Goal: Task Accomplishment & Management: Complete application form

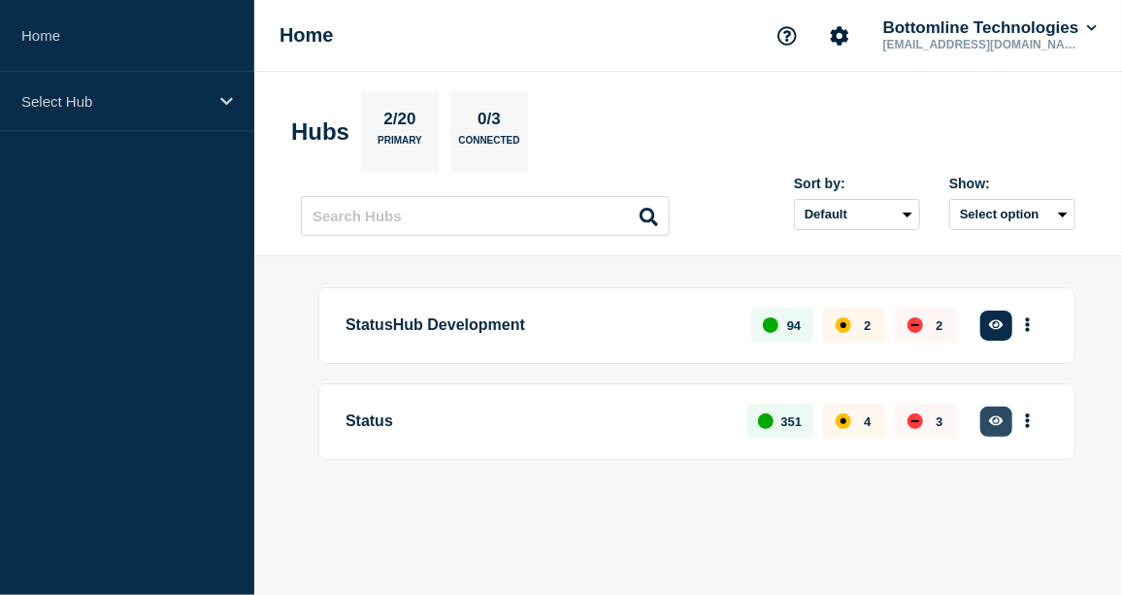
click at [988, 423] on button "button" at bounding box center [996, 422] width 32 height 30
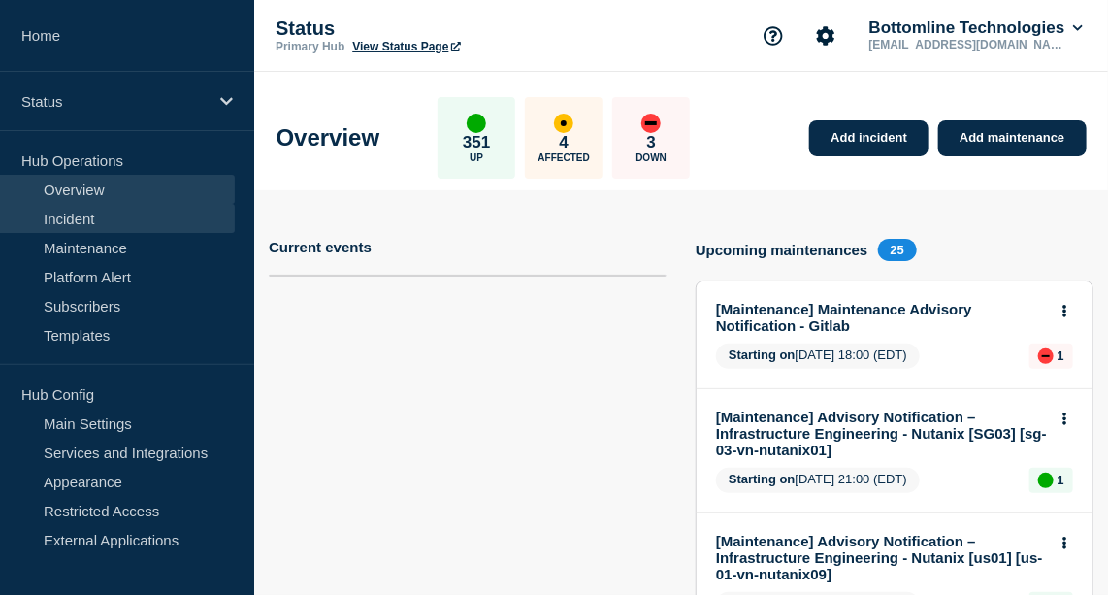
click at [70, 209] on link "Incident" at bounding box center [117, 218] width 235 height 29
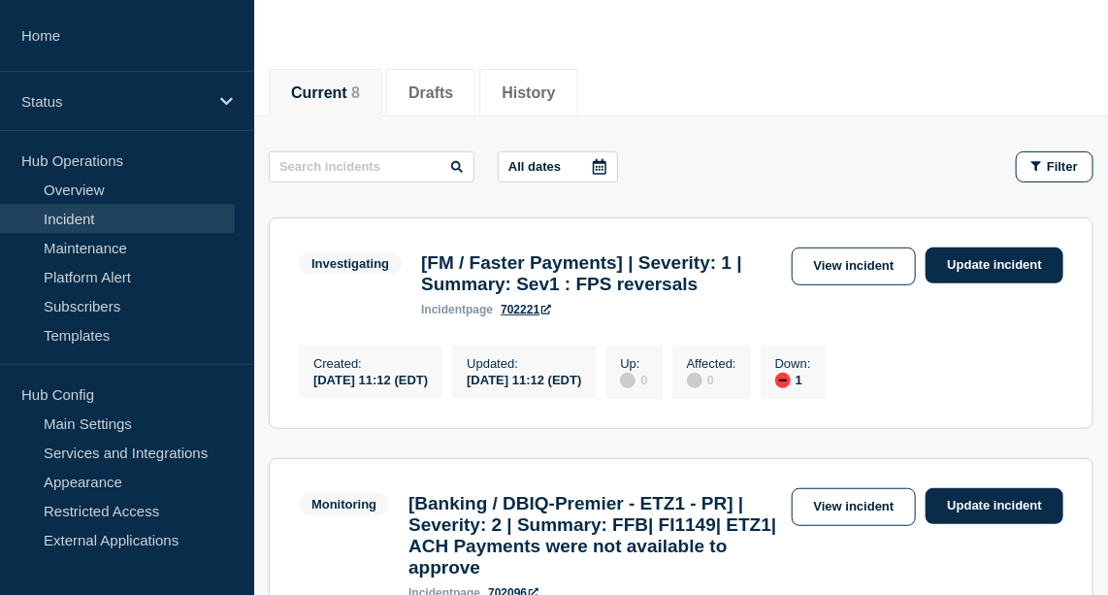
scroll to position [182, 0]
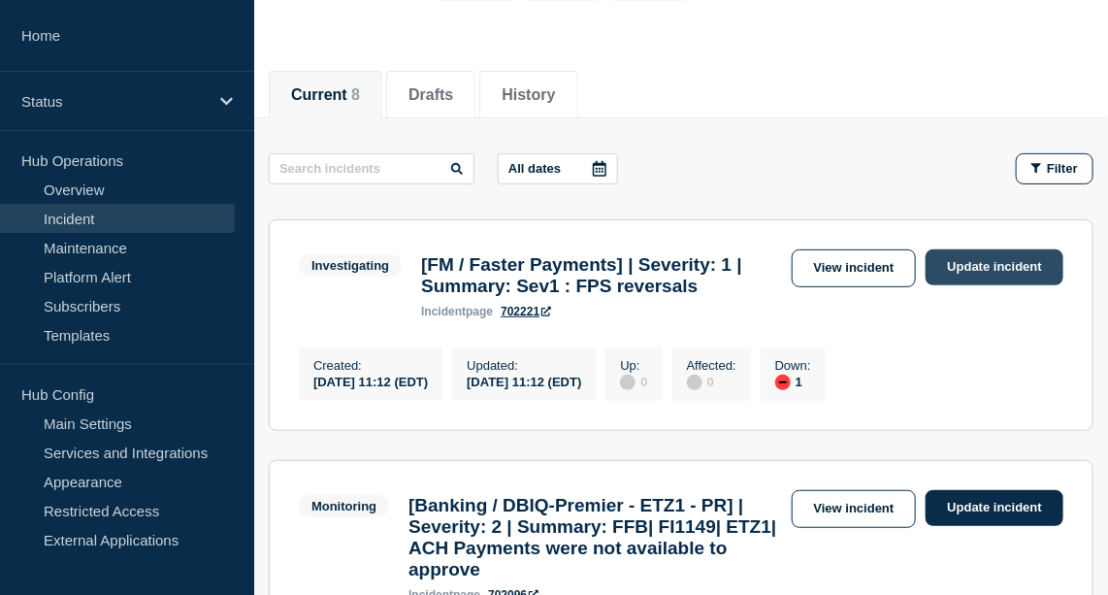
click at [996, 264] on link "Update incident" at bounding box center [995, 267] width 138 height 36
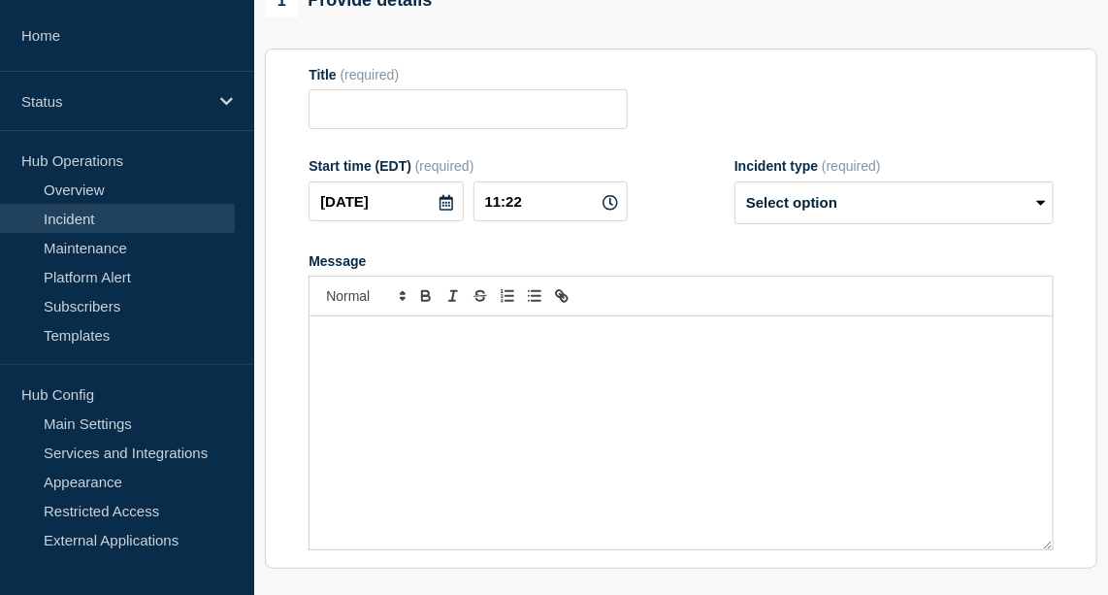
type input "[FM / Faster Payments] | Severity: 1 | Summary: Sev1 : FPS reversals"
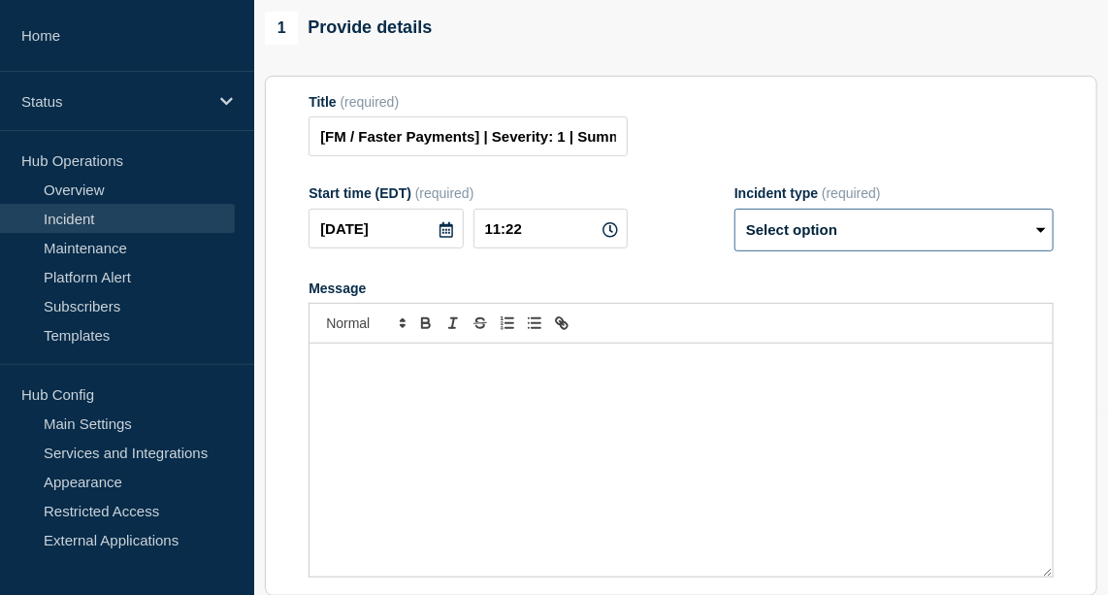
click at [982, 251] on select "Select option Investigating Identified Monitoring Resolved" at bounding box center [893, 230] width 319 height 43
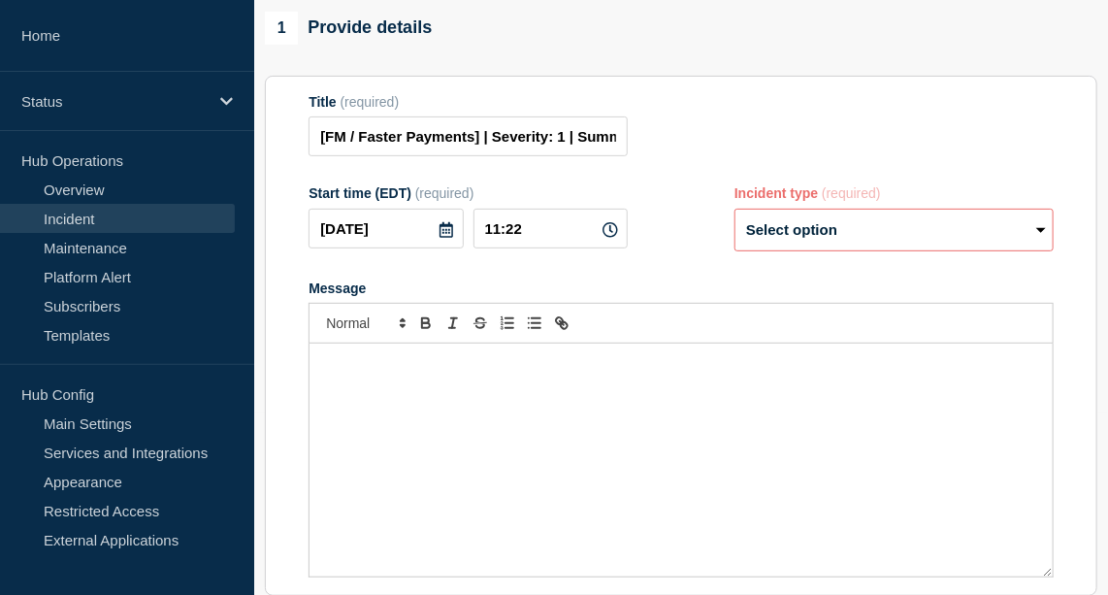
click at [950, 157] on div "Title (required) [FM / Faster Payments] | Severity: 1 | Summary: Sev1 : FPS rev…" at bounding box center [681, 125] width 745 height 63
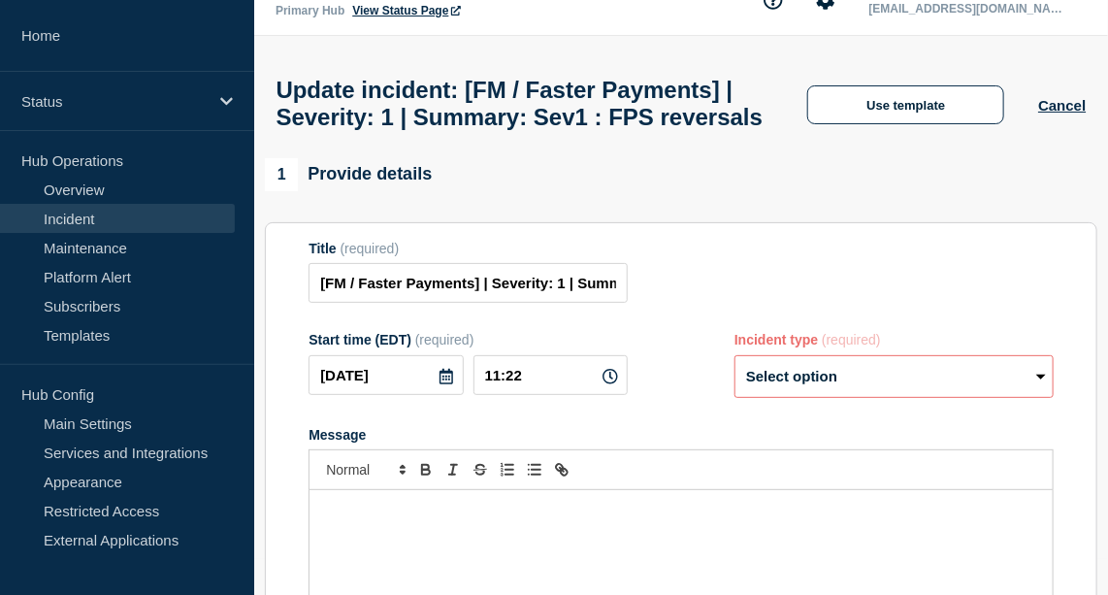
scroll to position [34, 0]
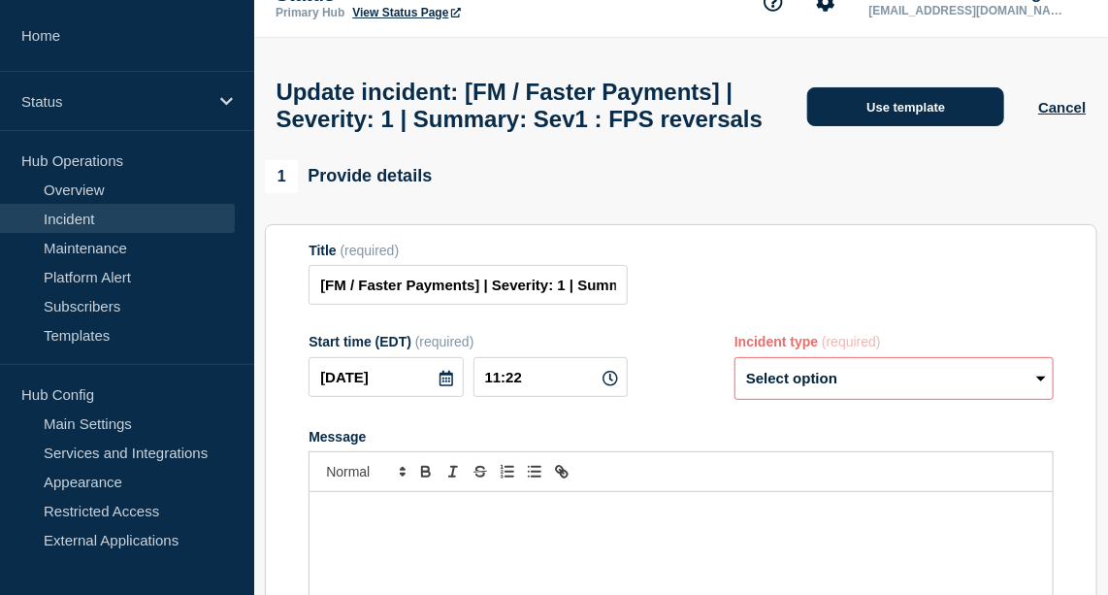
click at [942, 126] on button "Use template" at bounding box center [905, 106] width 197 height 39
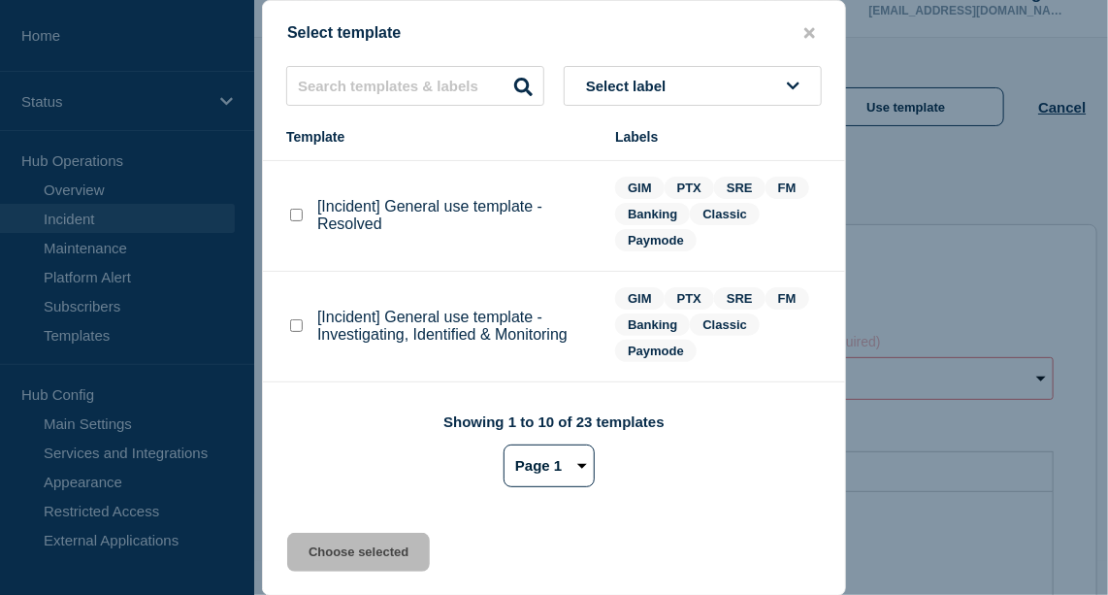
scroll to position [193, 0]
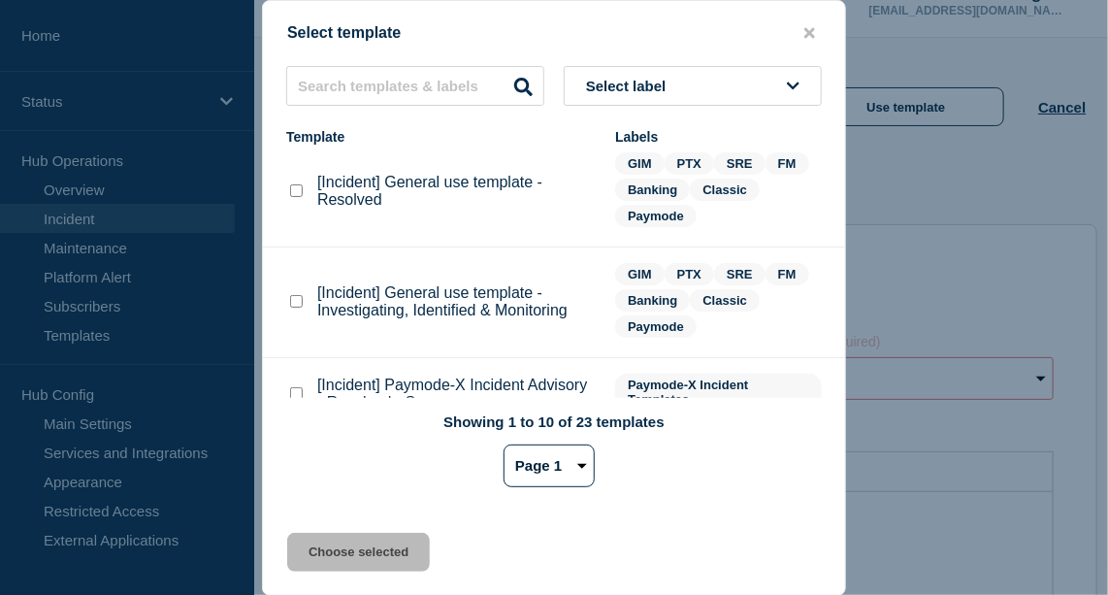
click at [295, 300] on checkbox"] "[Incident] General use template - Investigating, Identified & Monitoring checkb…" at bounding box center [296, 301] width 13 height 13
checkbox checkbox"] "true"
click at [404, 561] on button "Choose selected" at bounding box center [358, 552] width 143 height 39
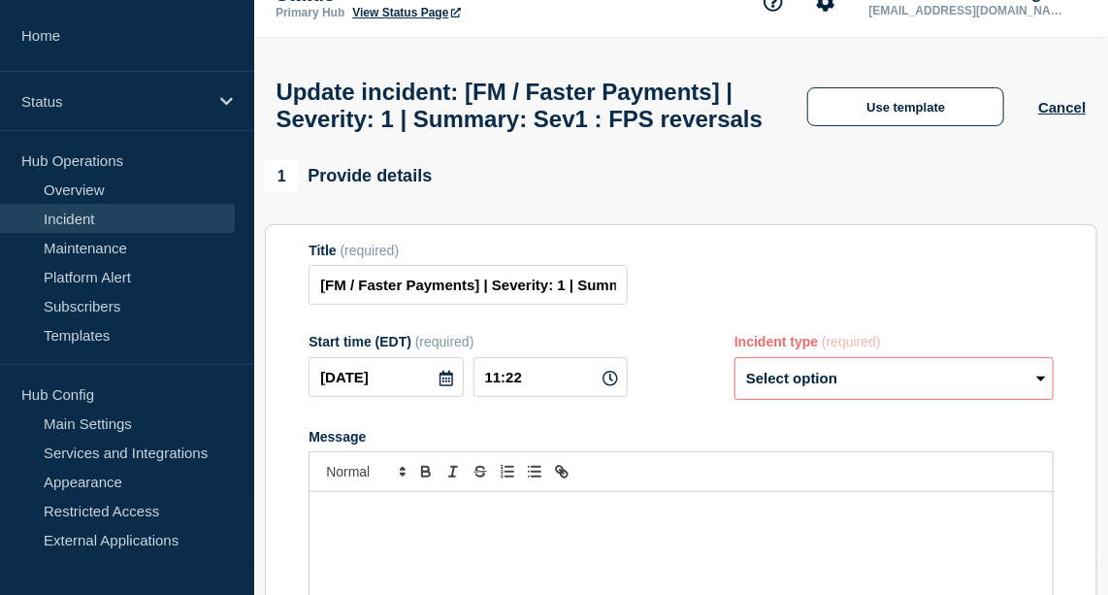
select select "investigating"
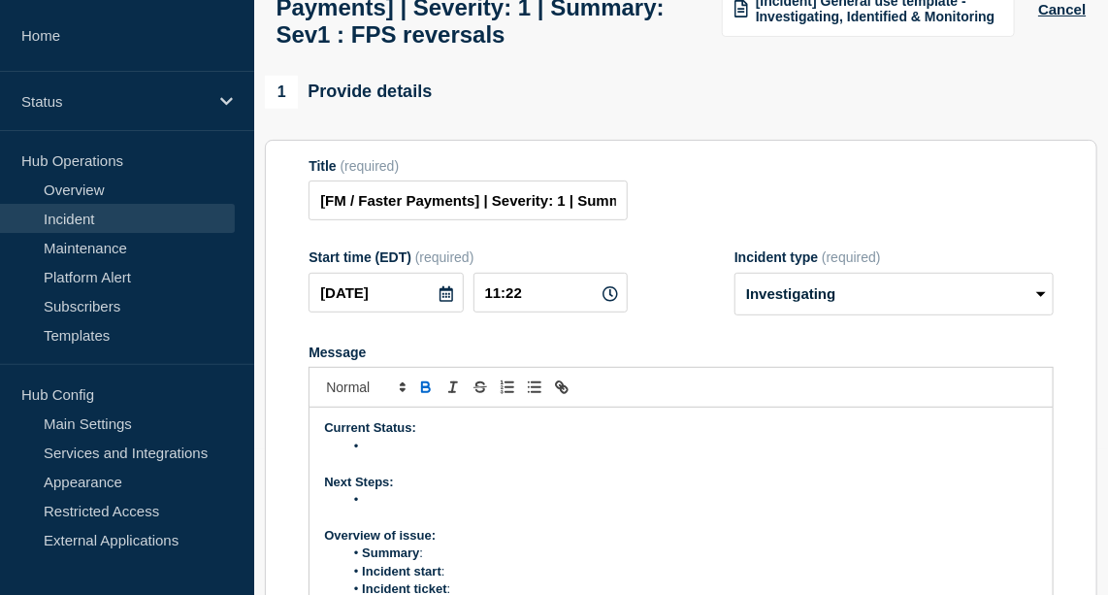
scroll to position [147, 0]
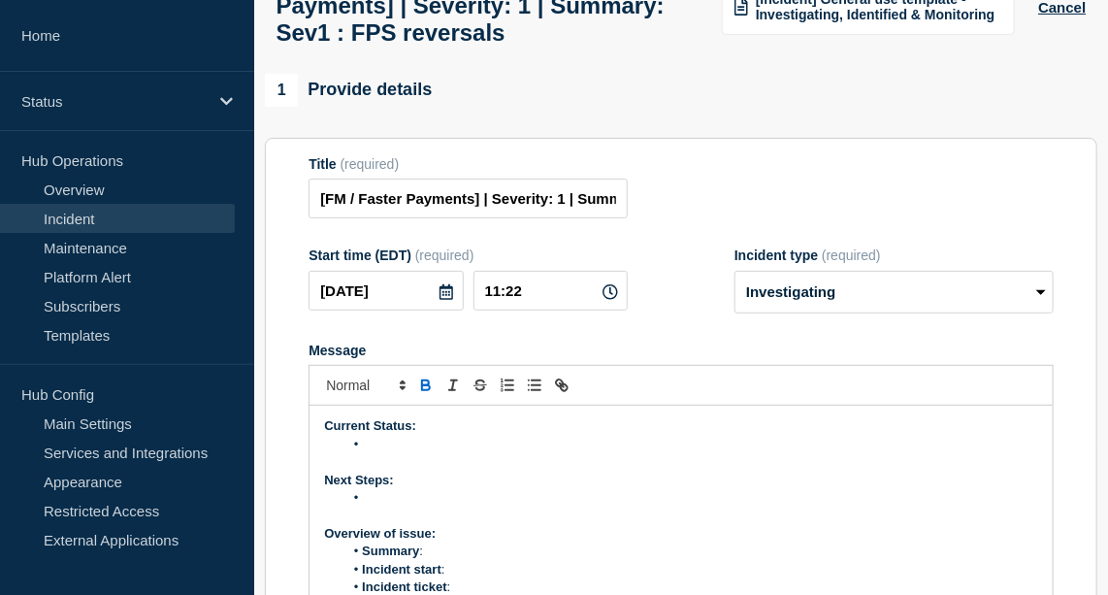
click at [439, 453] on li "Message" at bounding box center [690, 444] width 695 height 17
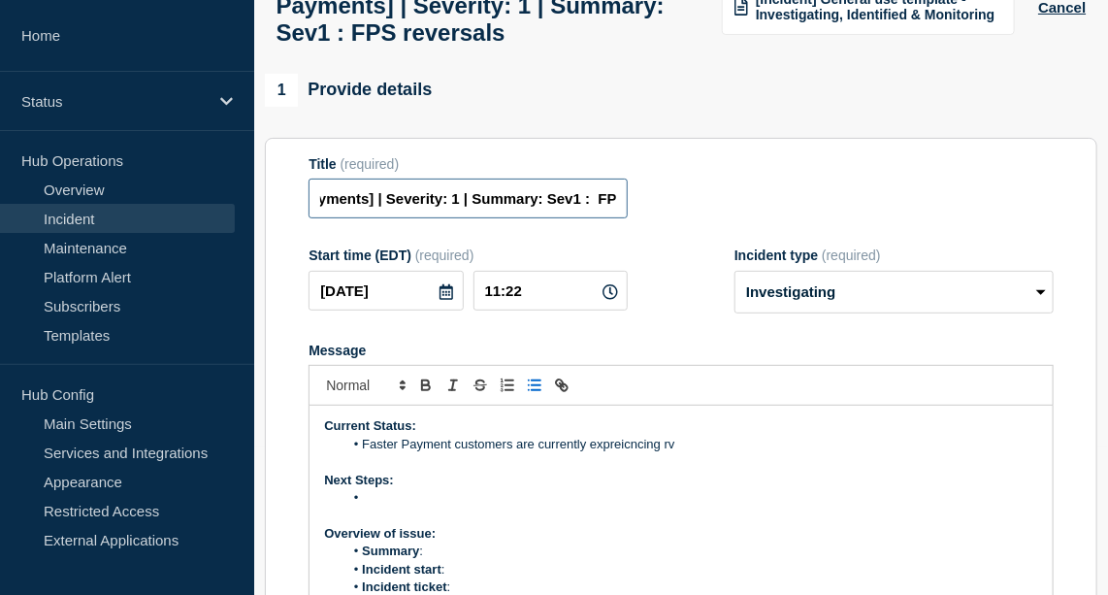
scroll to position [0, 182]
drag, startPoint x: 579, startPoint y: 212, endPoint x: 688, endPoint y: 221, distance: 109.0
click at [688, 219] on div "Title (required) [FM / Faster Payments] | Severity: 1 | Summary: Sev1 : FPS rev…" at bounding box center [681, 187] width 745 height 63
click at [686, 453] on li "Faster Payment customers are currently expreicncing rv" at bounding box center [690, 444] width 695 height 17
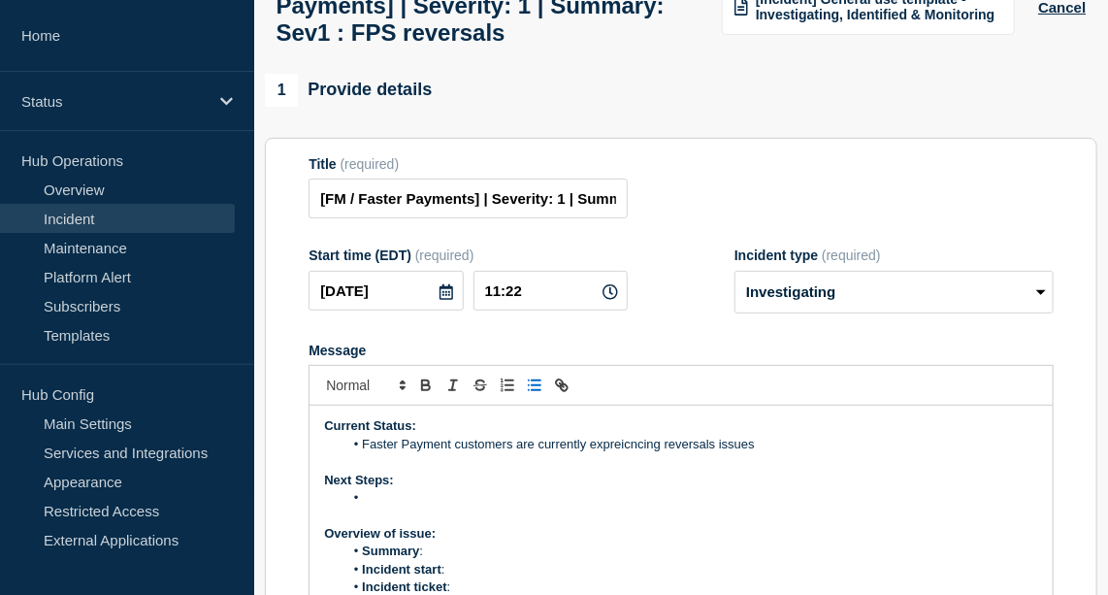
click at [634, 453] on li "Faster Payment customers are currently expreicncing reversals issues" at bounding box center [690, 444] width 695 height 17
click at [780, 453] on li "Faster Payment customers are currently experiencing reversals issues" at bounding box center [690, 444] width 695 height 17
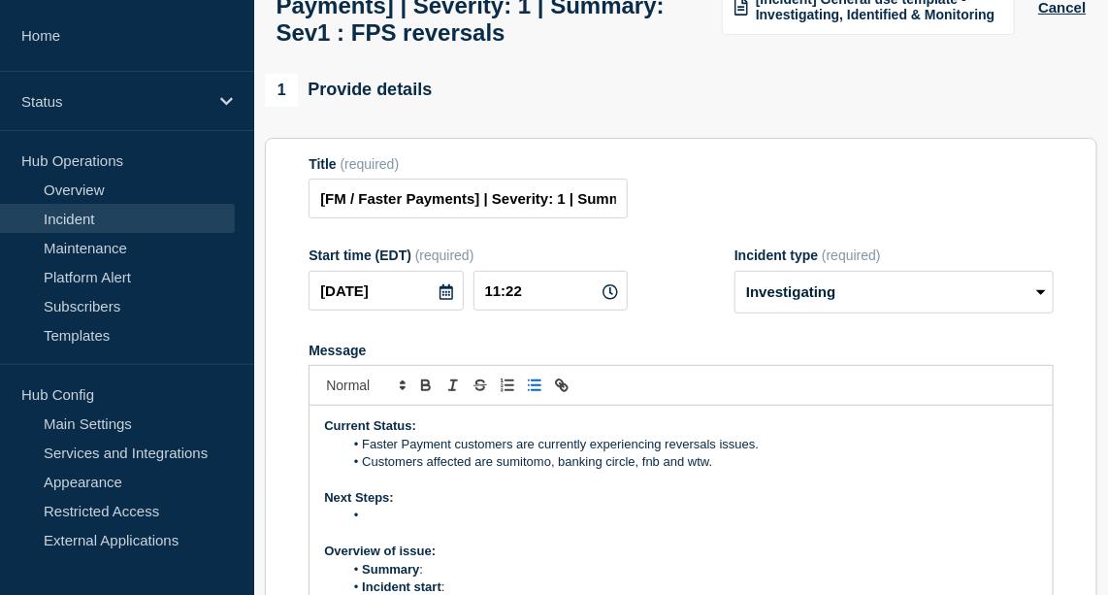
click at [646, 471] on li "Customers affected are sumitomo, banking circle, fnb and wtw." at bounding box center [690, 461] width 695 height 17
click at [660, 471] on li "Customers affected are sumitomo, banking circle, Fnb and wtw." at bounding box center [690, 461] width 695 height 17
click at [501, 471] on li "Customers affected are sumitomo, banking circle, FNB and WTW." at bounding box center [690, 461] width 695 height 17
click at [777, 471] on li "Customers affected are Sumitomo, Banking Circle, FNB and WTW." at bounding box center [690, 461] width 695 height 17
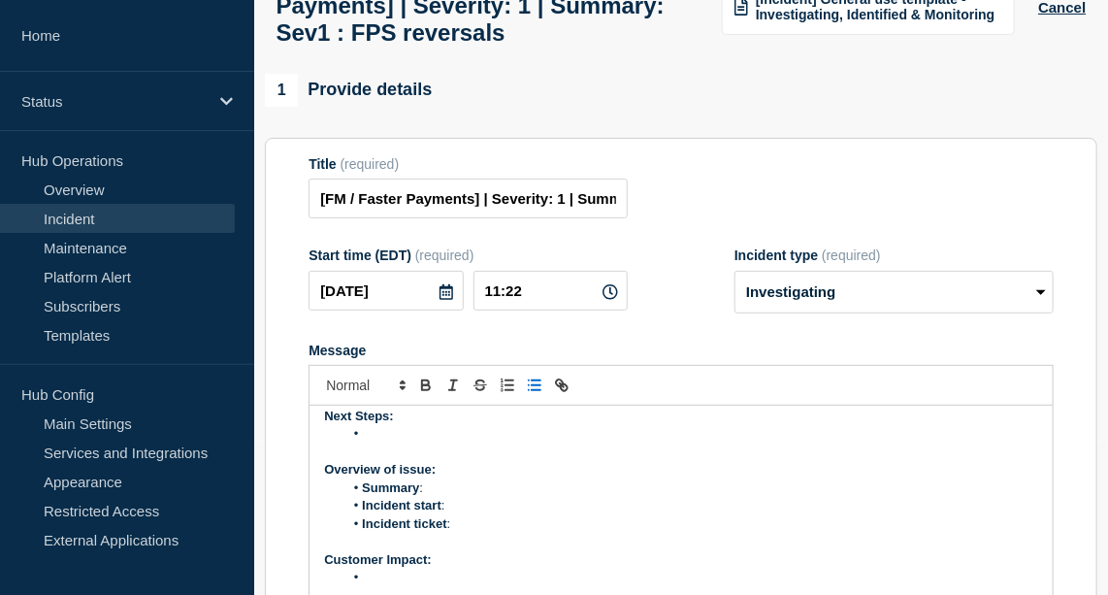
scroll to position [82, 0]
click at [404, 441] on li "Message" at bounding box center [690, 432] width 695 height 17
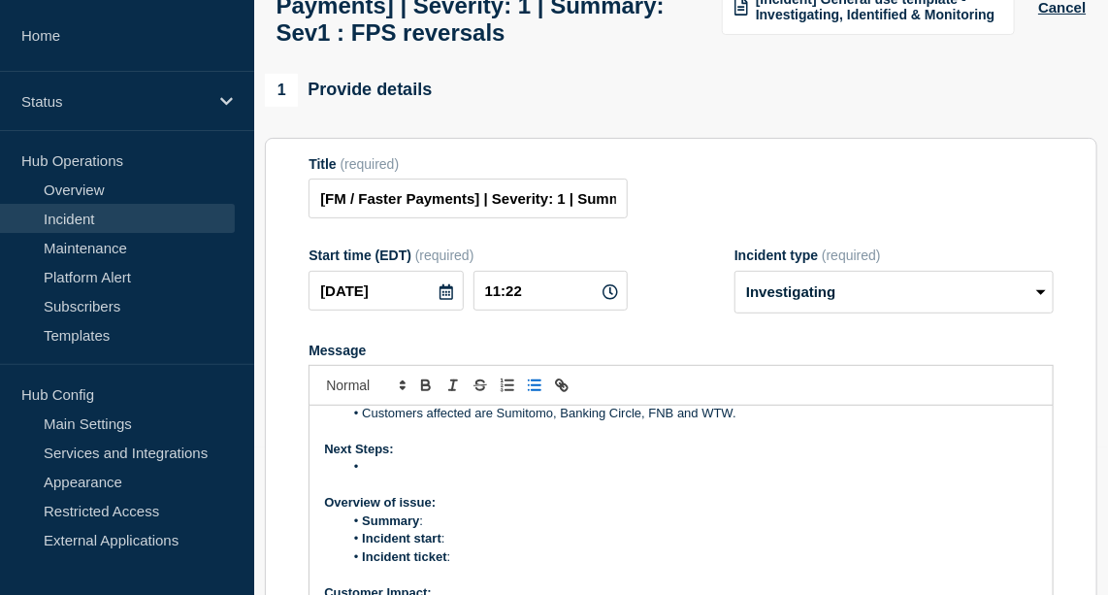
scroll to position [48, 0]
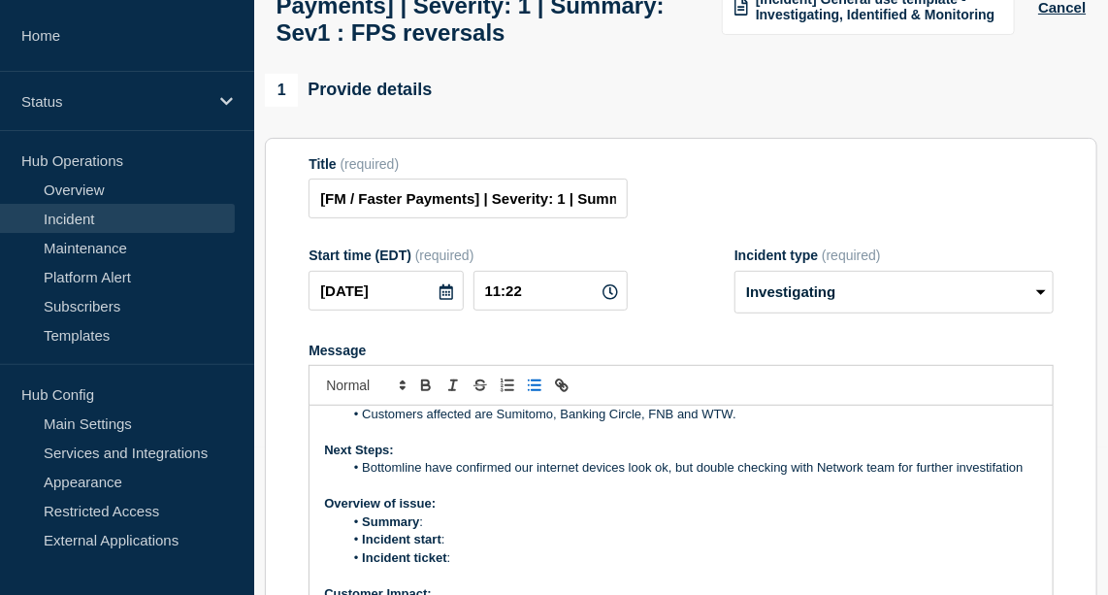
click at [999, 476] on li "Bottomline have confirmed our internet devices look ok, but double checking wit…" at bounding box center [690, 467] width 695 height 17
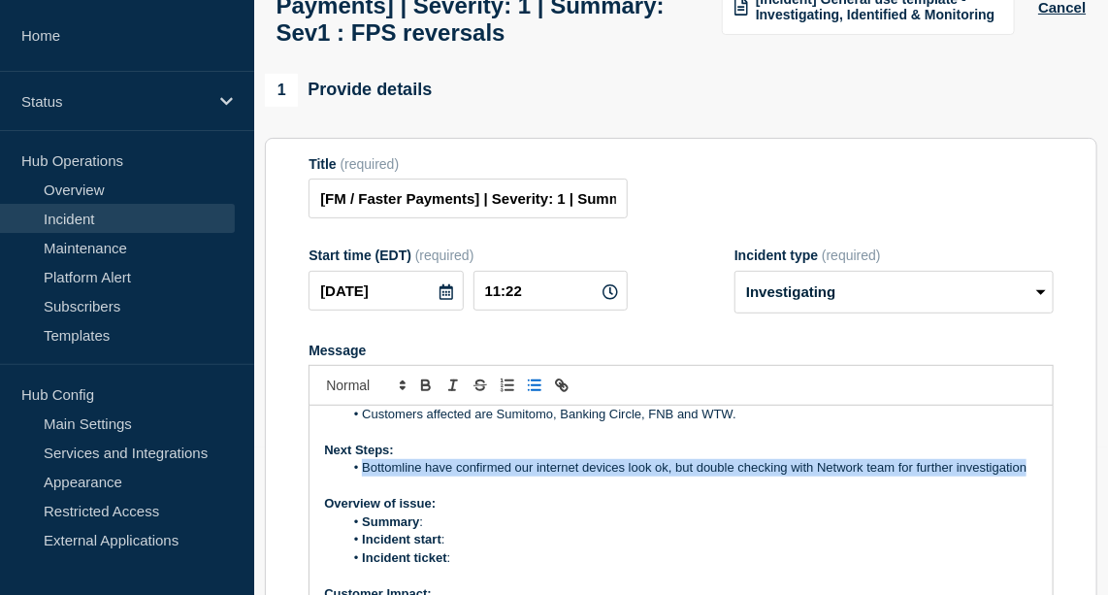
drag, startPoint x: 446, startPoint y: 500, endPoint x: 361, endPoint y: 484, distance: 86.8
click at [361, 476] on li "Bottomline have confirmed our internet devices look ok, but double checking wit…" at bounding box center [690, 467] width 695 height 17
copy li "Bottomline have confirmed our internet devices look ok, but double checking wit…"
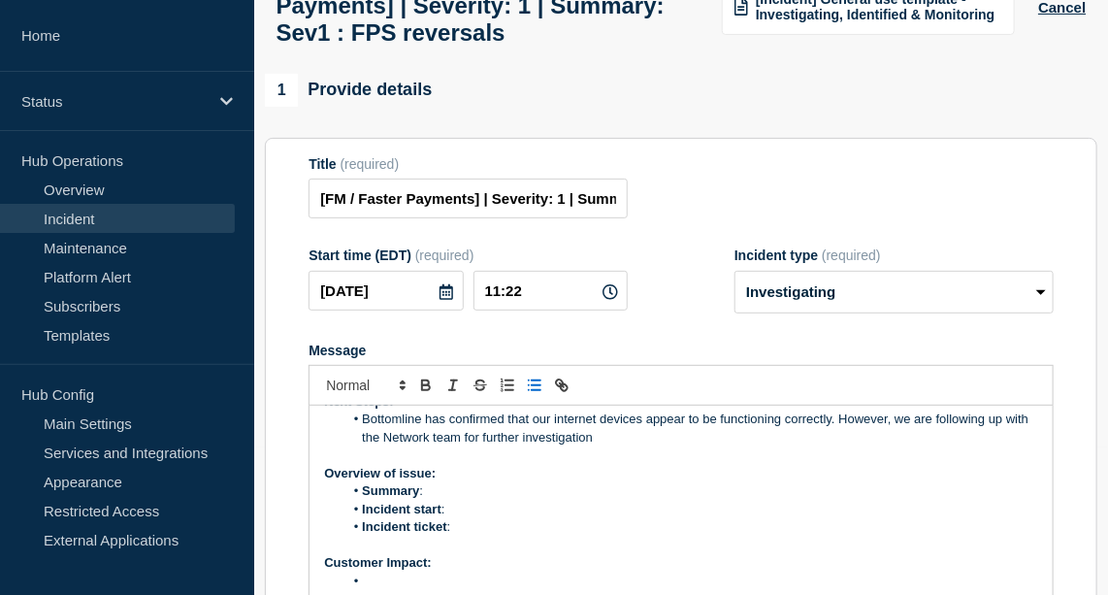
scroll to position [96, 0]
click at [443, 500] on li "Summary :" at bounding box center [690, 490] width 695 height 17
click at [473, 518] on li "Incident start :" at bounding box center [690, 509] width 695 height 17
click at [467, 536] on li "Incident ticket :" at bounding box center [690, 526] width 695 height 17
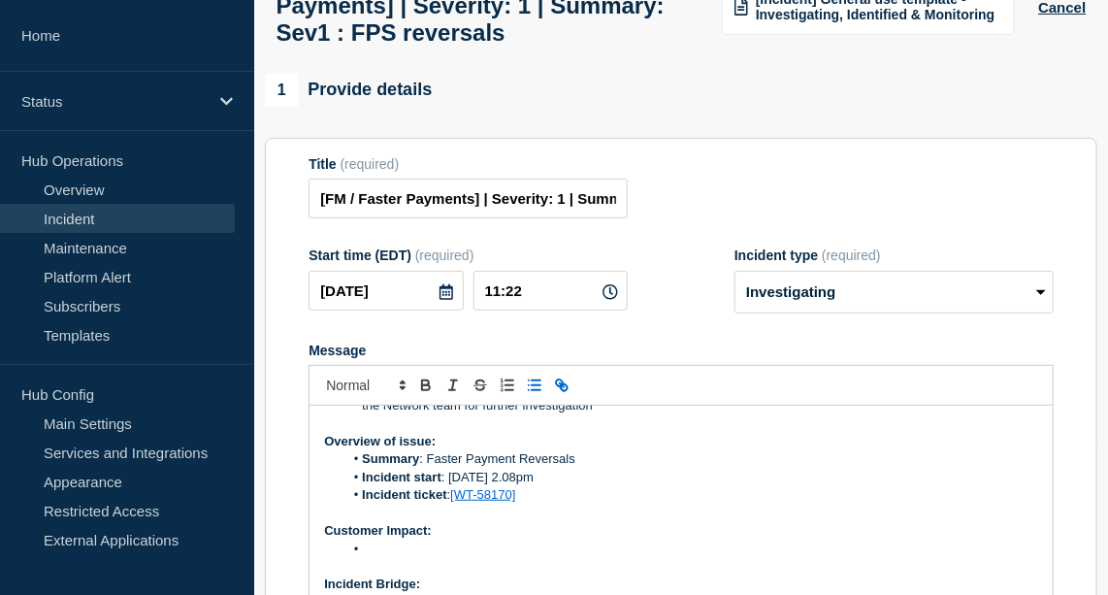
click at [472, 558] on li "Message" at bounding box center [690, 548] width 695 height 17
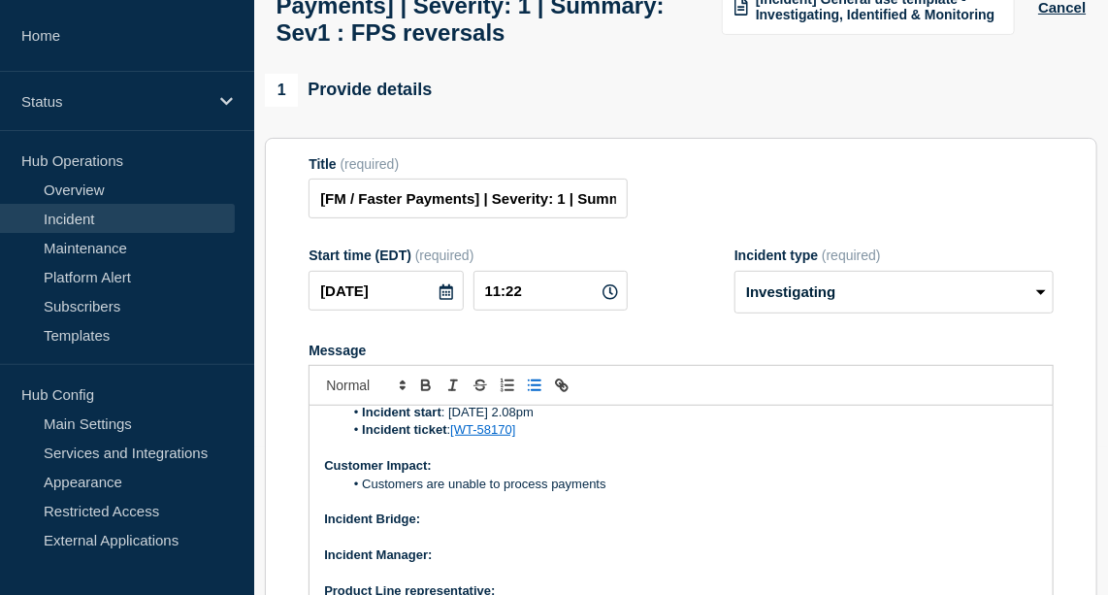
scroll to position [193, 0]
click at [455, 544] on p "Message" at bounding box center [681, 537] width 714 height 17
click at [454, 528] on p "Incident Bridge:" at bounding box center [681, 518] width 714 height 17
drag, startPoint x: 500, startPoint y: 532, endPoint x: 421, endPoint y: 537, distance: 78.7
click at [421, 528] on p "Incident Bridge: At Request" at bounding box center [681, 518] width 714 height 17
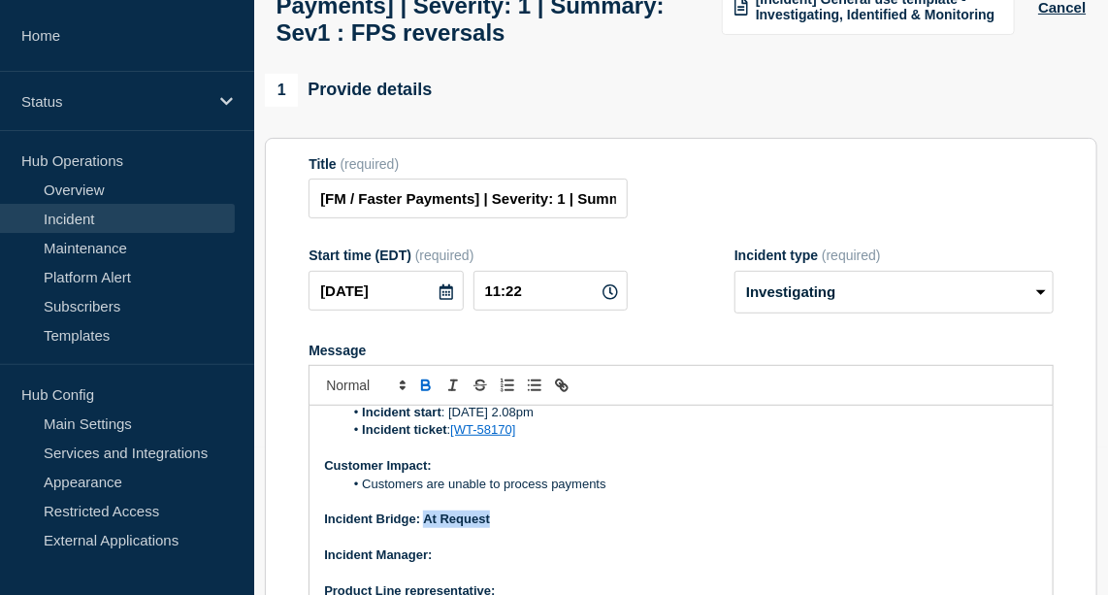
click at [422, 394] on icon "Toggle bold text" at bounding box center [425, 384] width 17 height 17
click at [440, 564] on p "Incident Manager:" at bounding box center [681, 554] width 714 height 17
click at [425, 390] on icon "Toggle bold text" at bounding box center [426, 387] width 8 height 5
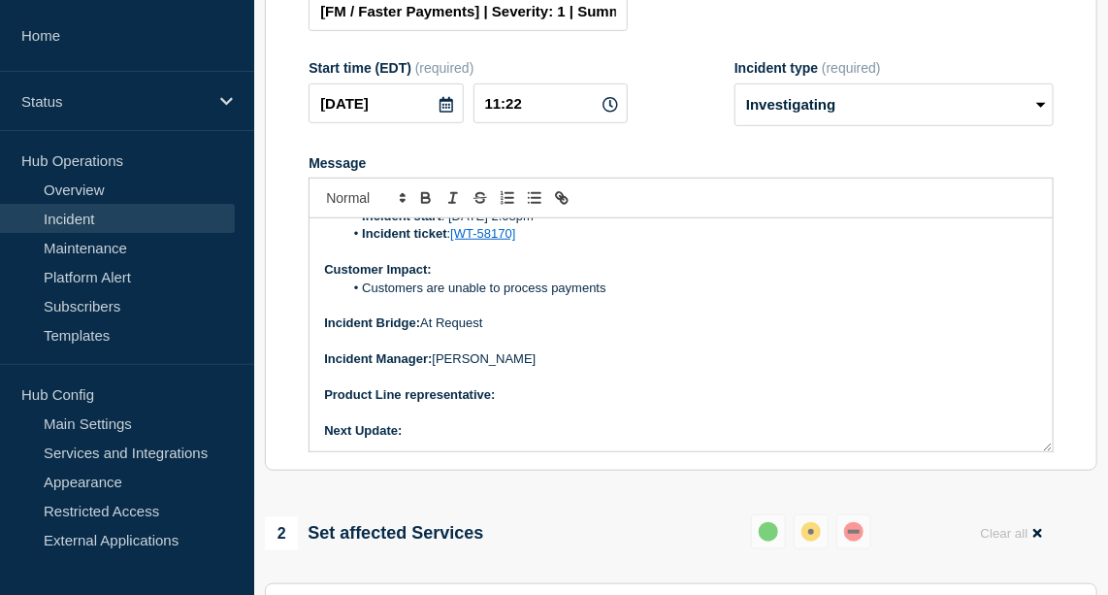
scroll to position [340, 0]
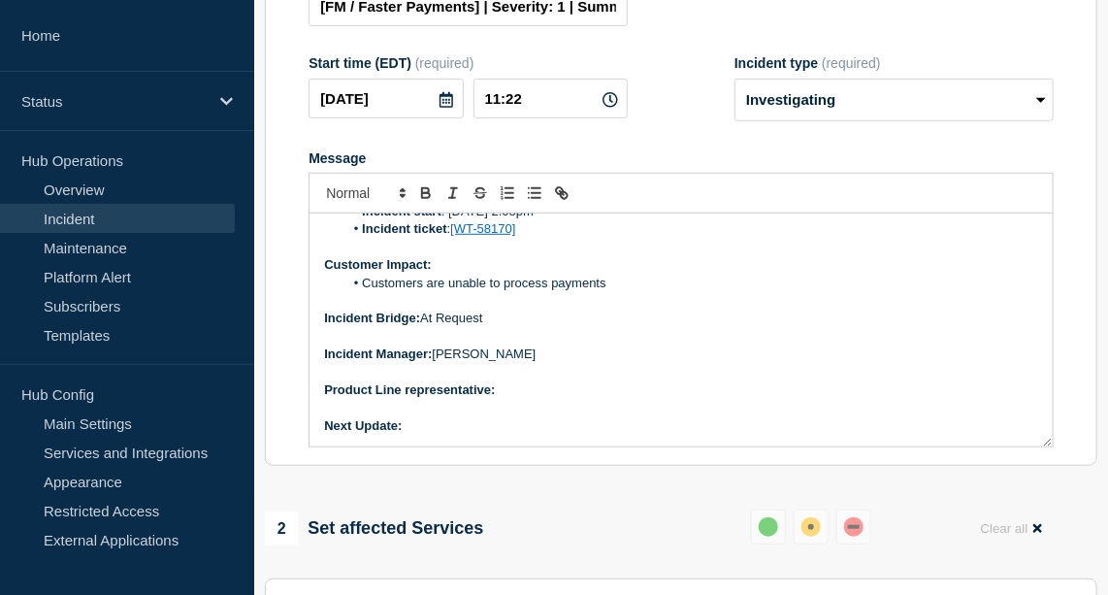
click at [520, 399] on p "Product Line representative:" at bounding box center [681, 389] width 714 height 17
click at [419, 202] on icon "Toggle bold text" at bounding box center [425, 192] width 17 height 17
click at [469, 433] on p "Next Update:" at bounding box center [681, 425] width 714 height 17
drag, startPoint x: 446, startPoint y: 439, endPoint x: 406, endPoint y: 437, distance: 40.8
click at [406, 435] on p "Next Update: 1 hour" at bounding box center [681, 425] width 714 height 17
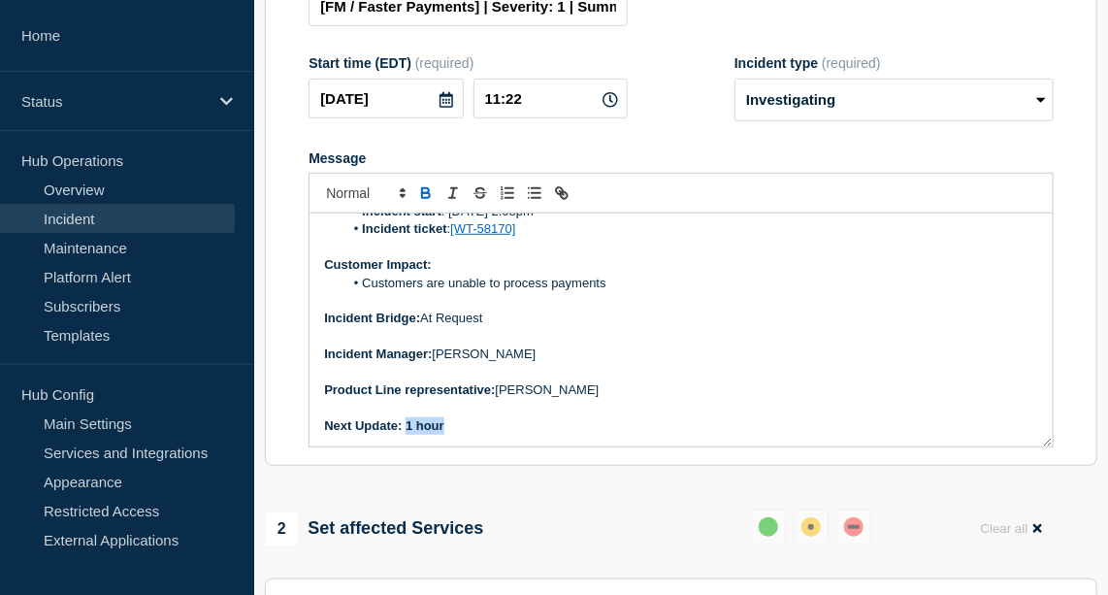
click at [422, 198] on icon "Toggle bold text" at bounding box center [426, 195] width 8 height 5
click at [617, 435] on p "Next Update: 1 hour" at bounding box center [681, 425] width 714 height 17
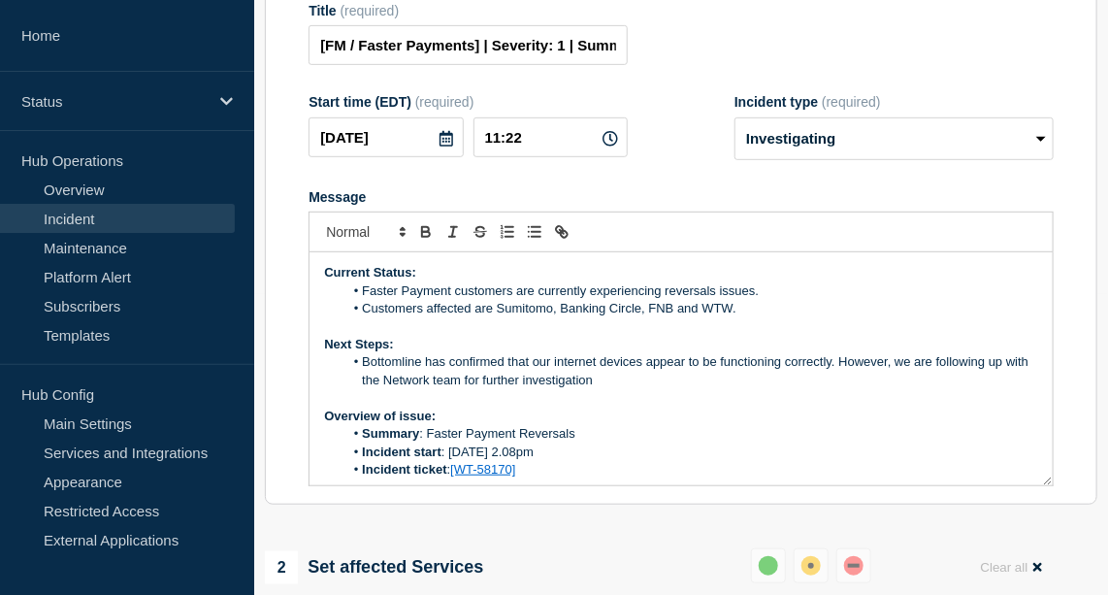
scroll to position [333, 0]
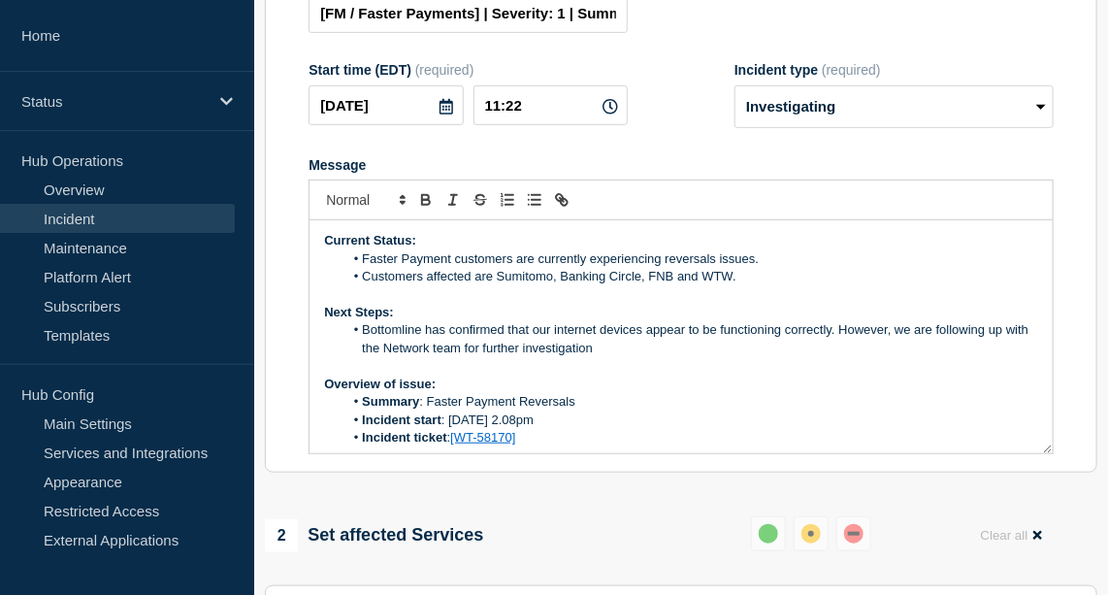
click at [712, 268] on li "Faster Payment customers are currently experiencing reversals issues." at bounding box center [690, 258] width 695 height 17
click at [786, 268] on li "Faster Payment customers are currently experiencing reversals and issues." at bounding box center [690, 258] width 695 height 17
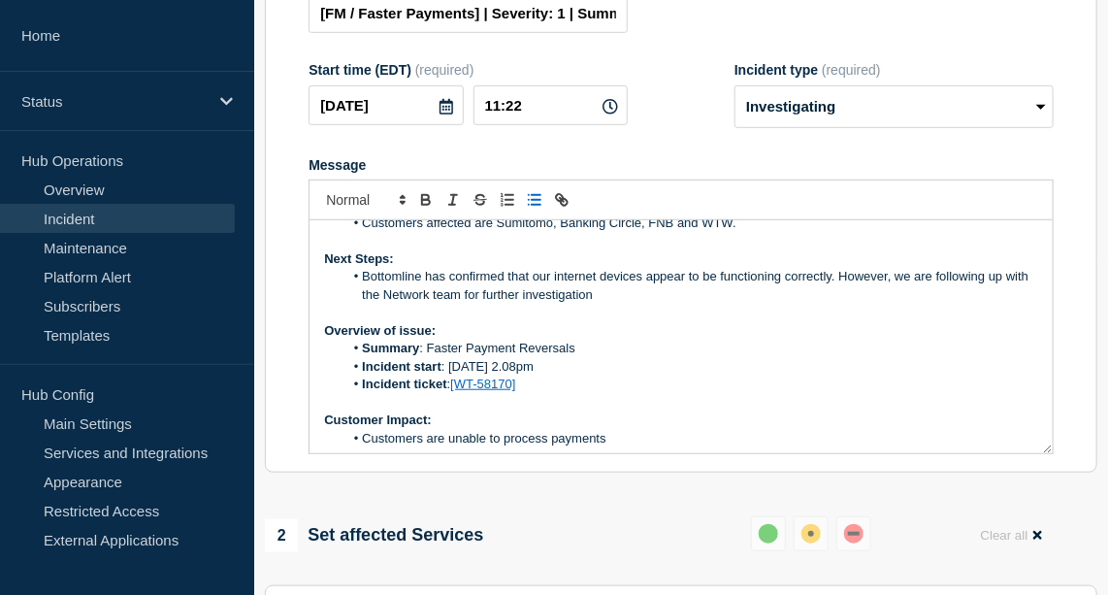
scroll to position [51, 0]
click at [447, 290] on li "Bottomline has confirmed that our internet devices appear to be functioning cor…" at bounding box center [690, 288] width 695 height 36
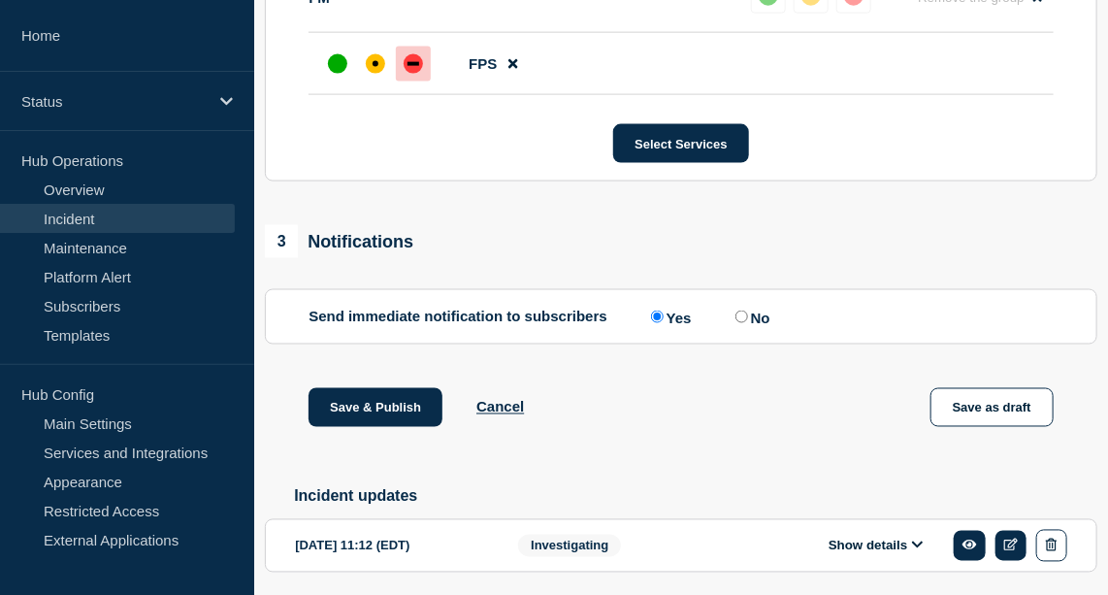
scroll to position [980, 0]
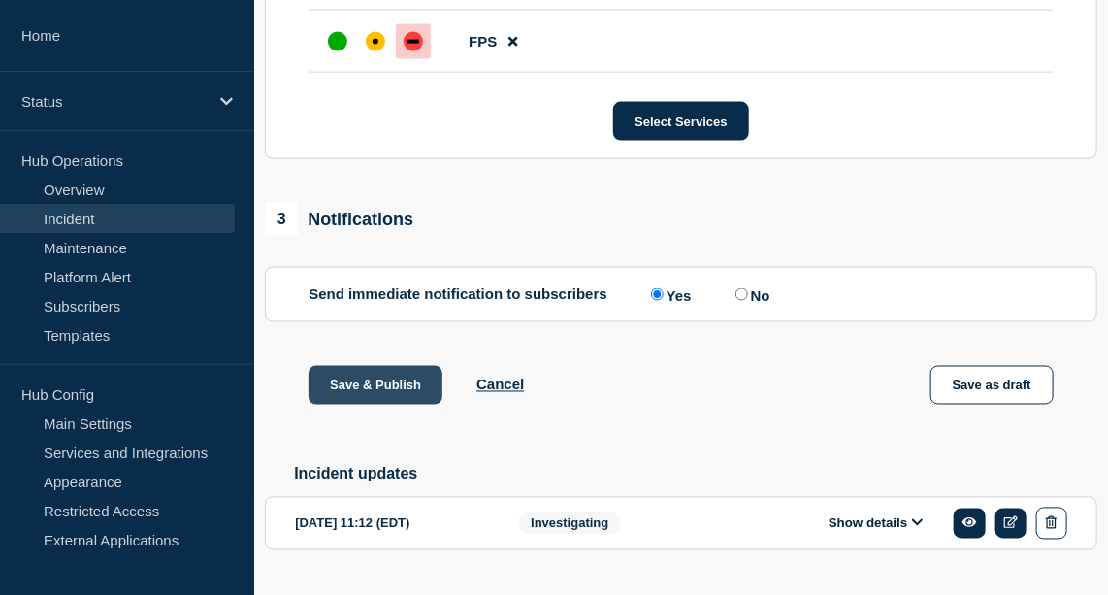
click at [400, 402] on button "Save & Publish" at bounding box center [376, 385] width 134 height 39
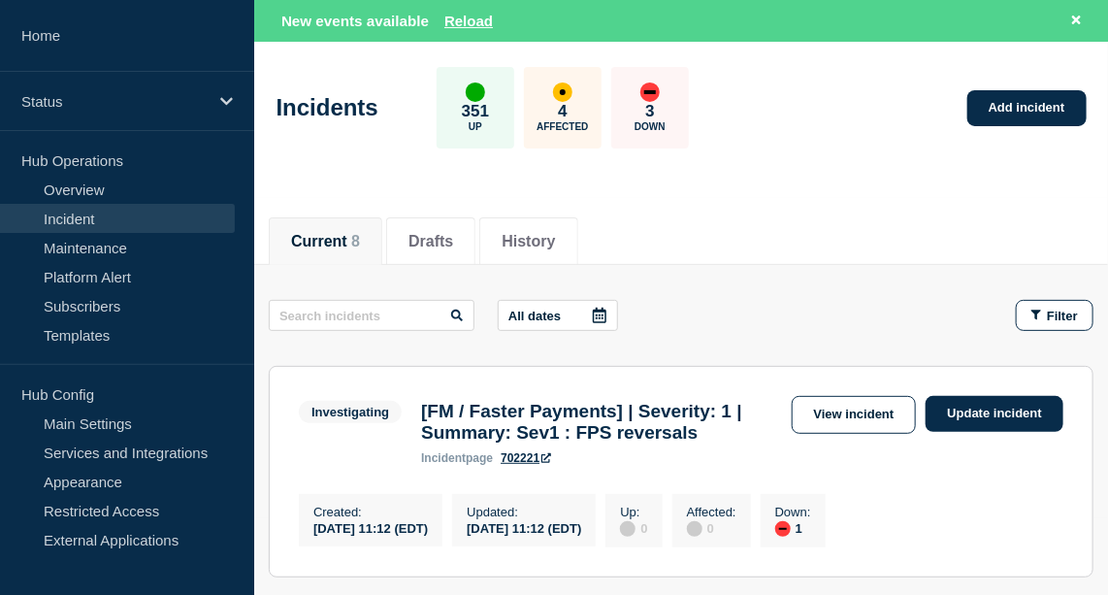
scroll to position [77, 0]
click at [978, 406] on link "Update incident" at bounding box center [995, 414] width 138 height 36
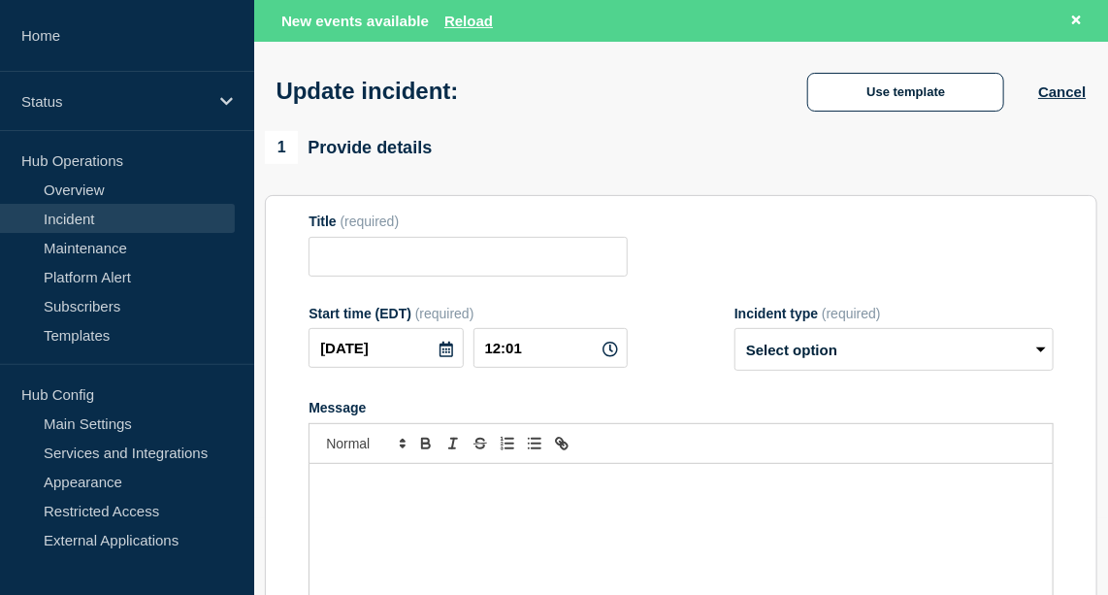
type input "[FM / Faster Payments] | Severity: 1 | Summary: Sev1 : FPS reversals"
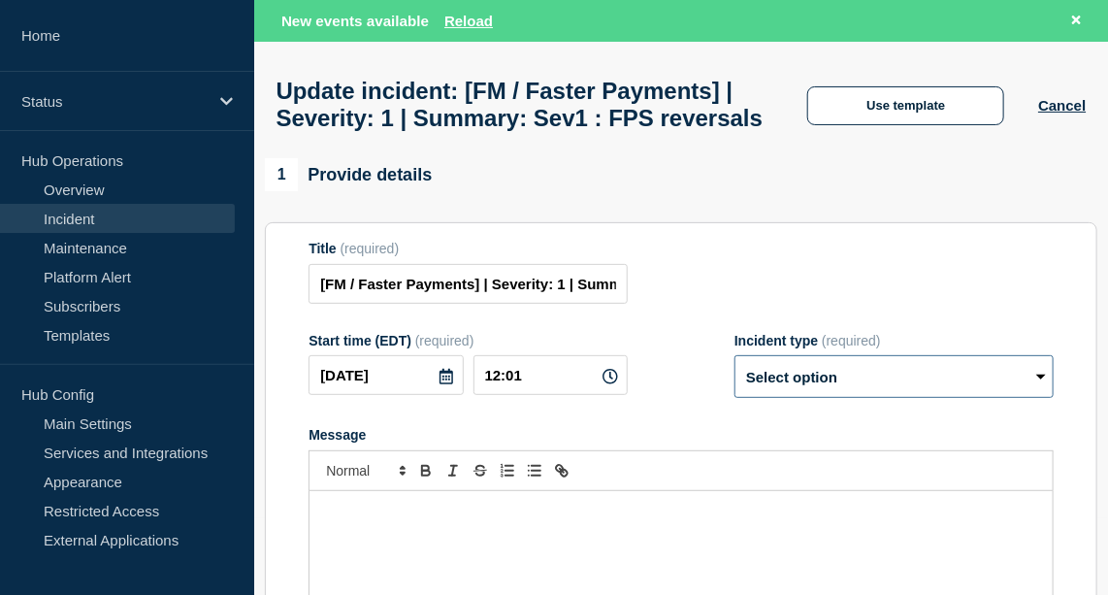
click at [911, 398] on select "Select option Investigating Identified Monitoring Resolved" at bounding box center [893, 376] width 319 height 43
select select "investigating"
click at [734, 398] on select "Select option Investigating Identified Monitoring Resolved" at bounding box center [893, 376] width 319 height 43
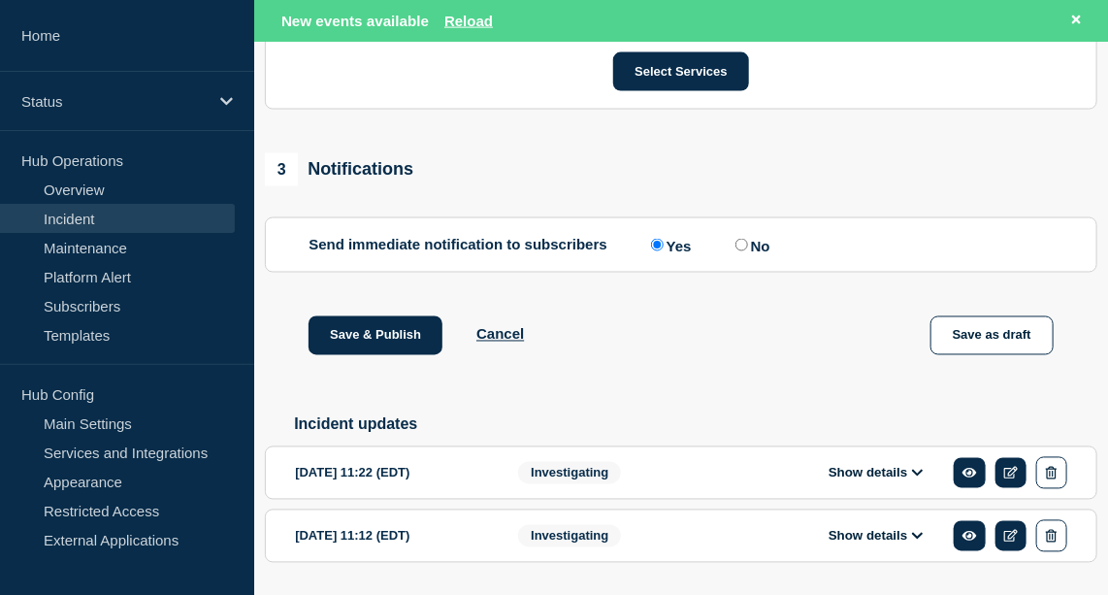
scroll to position [1147, 0]
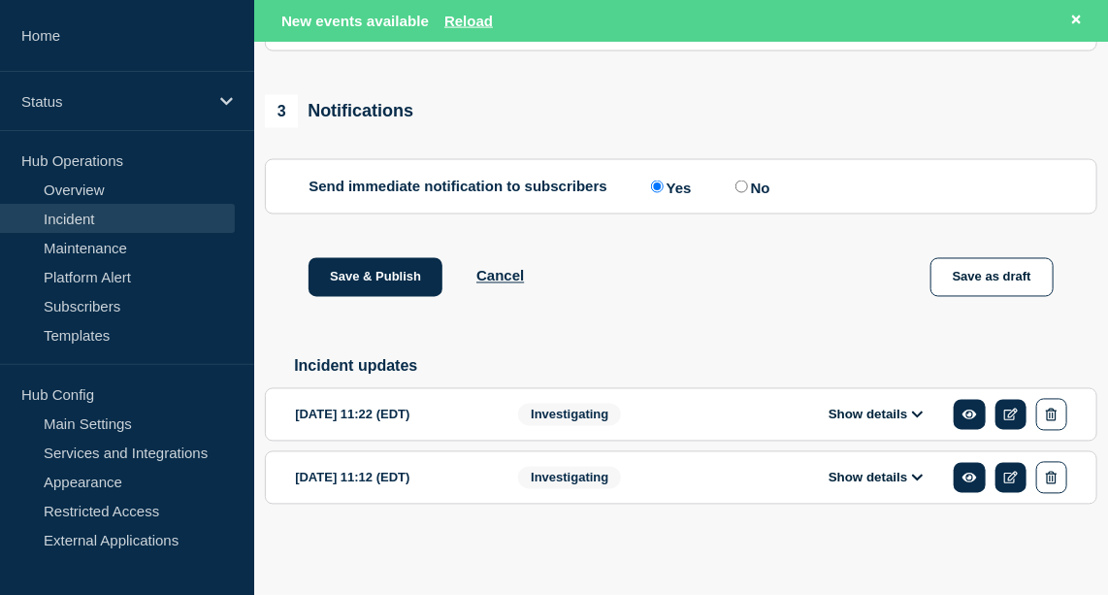
click at [907, 416] on button "Show details" at bounding box center [876, 415] width 107 height 16
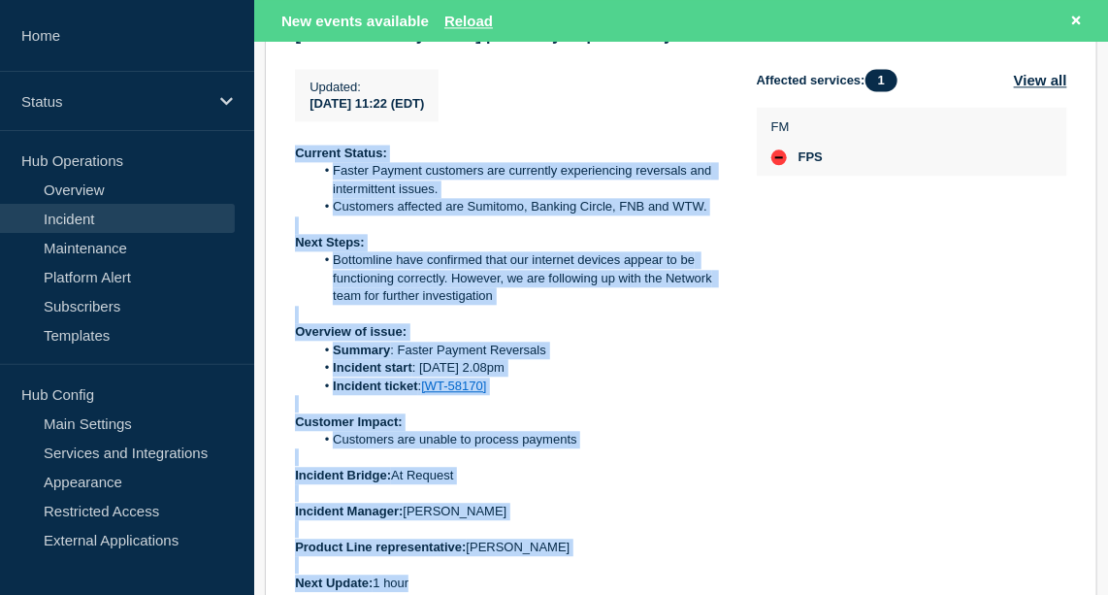
scroll to position [1676, 0]
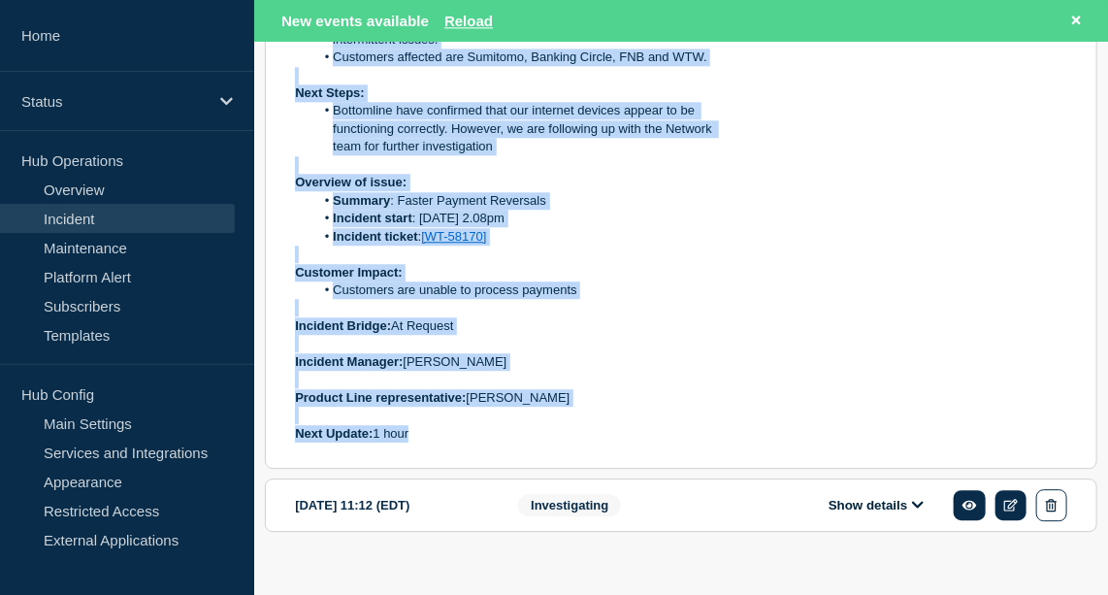
drag, startPoint x: 294, startPoint y: 352, endPoint x: 580, endPoint y: 483, distance: 314.8
click at [580, 442] on div "Current Status: Faster Payment customers are currently experiencing reversals a…" at bounding box center [510, 218] width 431 height 447
copy div "Current Status: Faster Payment customers are currently experiencing reversals a…"
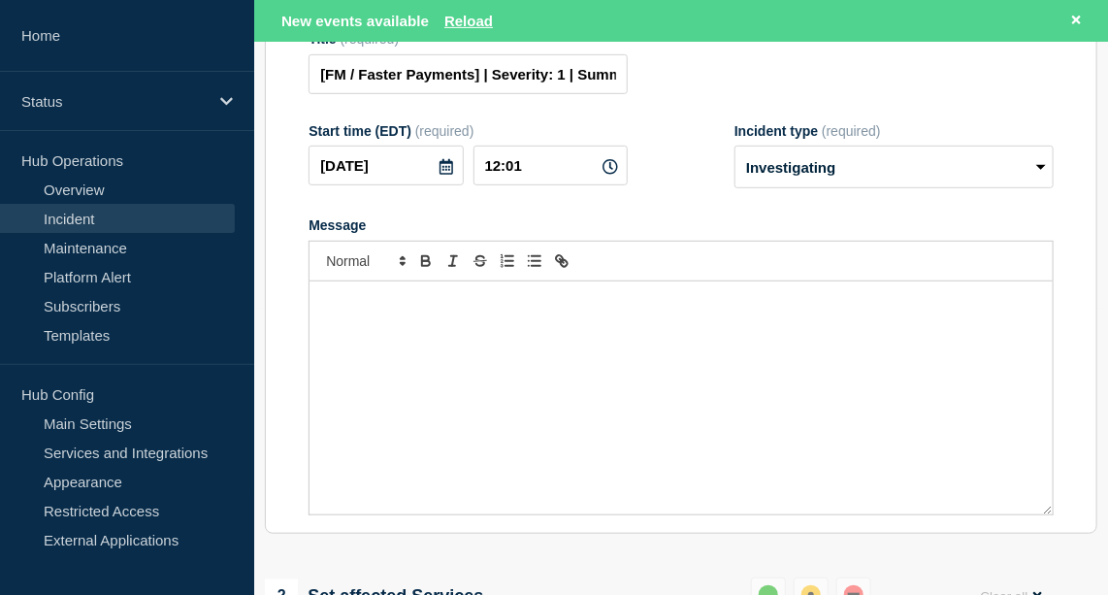
scroll to position [287, 0]
click at [373, 388] on div "Message" at bounding box center [681, 396] width 743 height 233
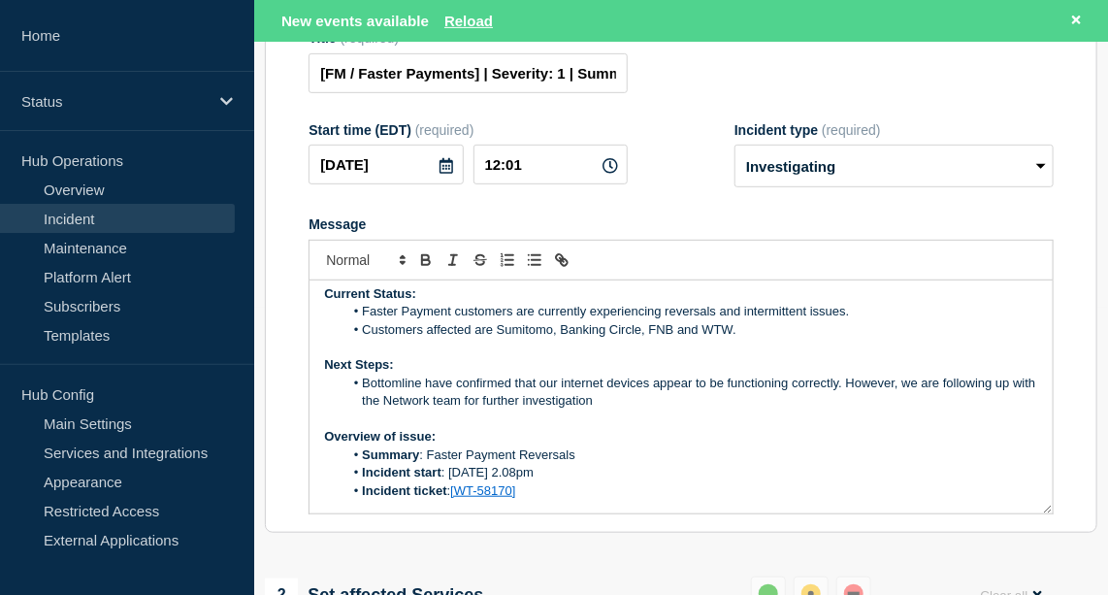
scroll to position [0, 0]
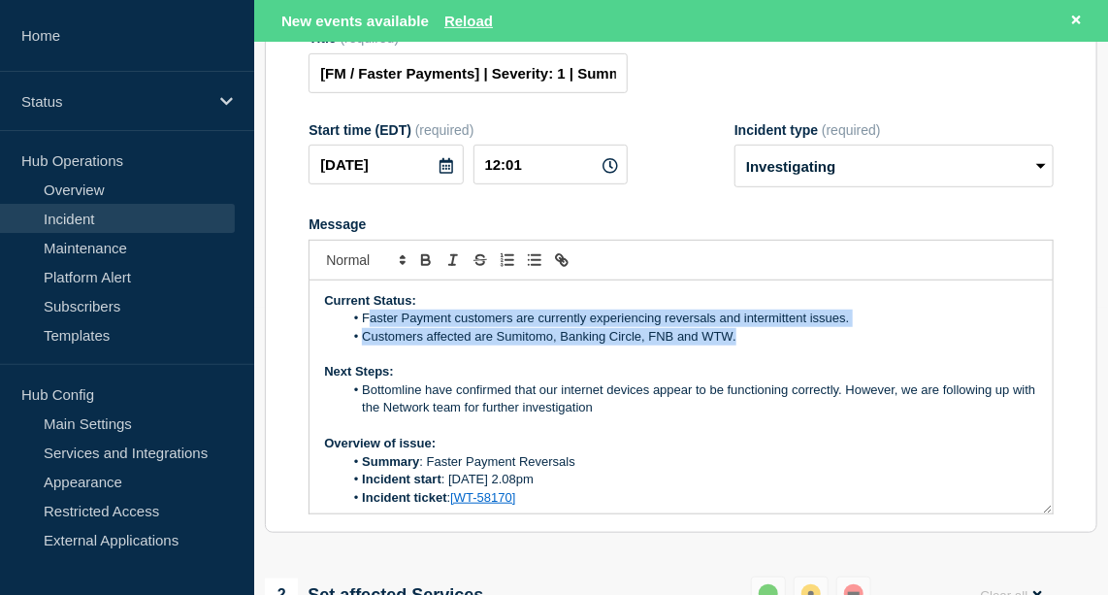
drag, startPoint x: 734, startPoint y: 376, endPoint x: 370, endPoint y: 362, distance: 364.1
click at [370, 345] on ol "Faster Payment customers are currently experiencing reversals and intermittent …" at bounding box center [681, 328] width 714 height 36
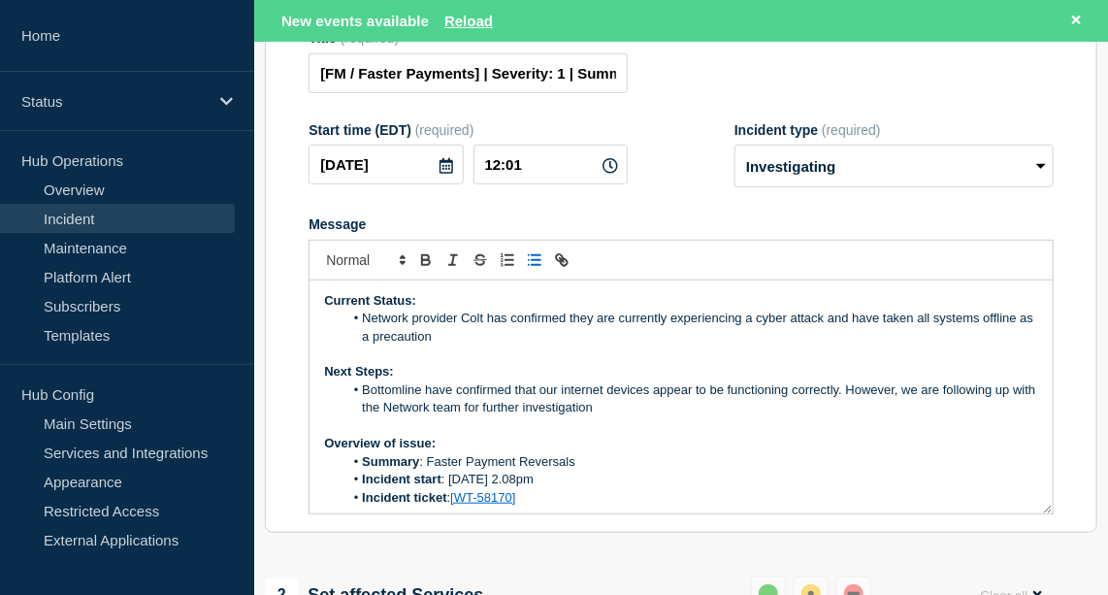
click at [1015, 345] on li "Network provider Colt has confirmed they are currently experiencing a cyber att…" at bounding box center [690, 328] width 695 height 36
click at [469, 345] on li "Network provider Colt has confirmed they are currently experiencing a cyber att…" at bounding box center [690, 328] width 695 height 36
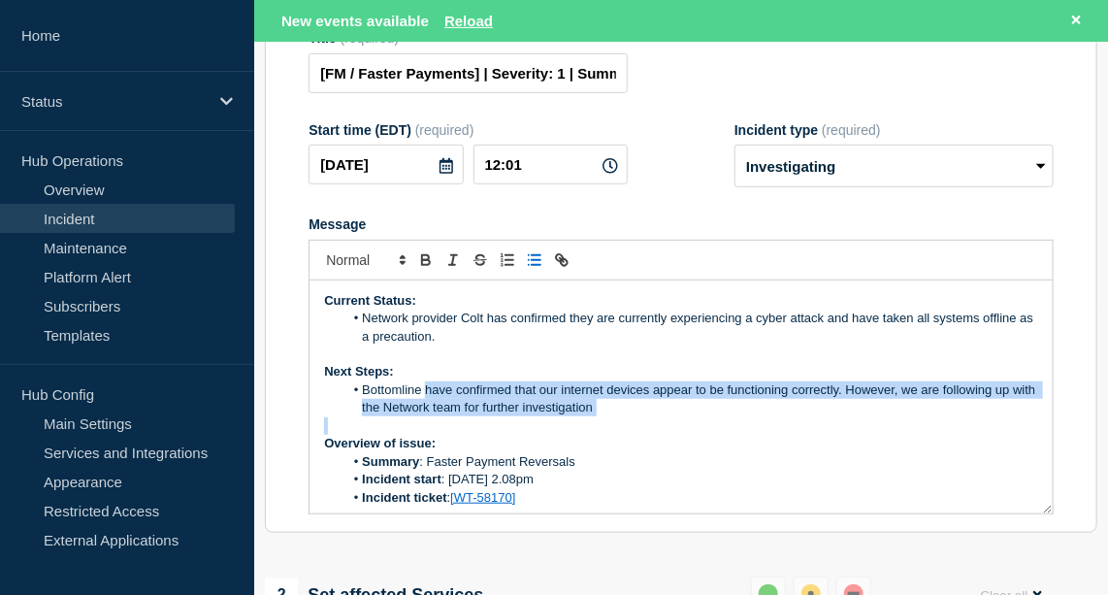
drag, startPoint x: 425, startPoint y: 431, endPoint x: 684, endPoint y: 462, distance: 260.9
click at [684, 462] on div "Current Status: Network provider Colt has confirmed they are currently experien…" at bounding box center [681, 396] width 743 height 233
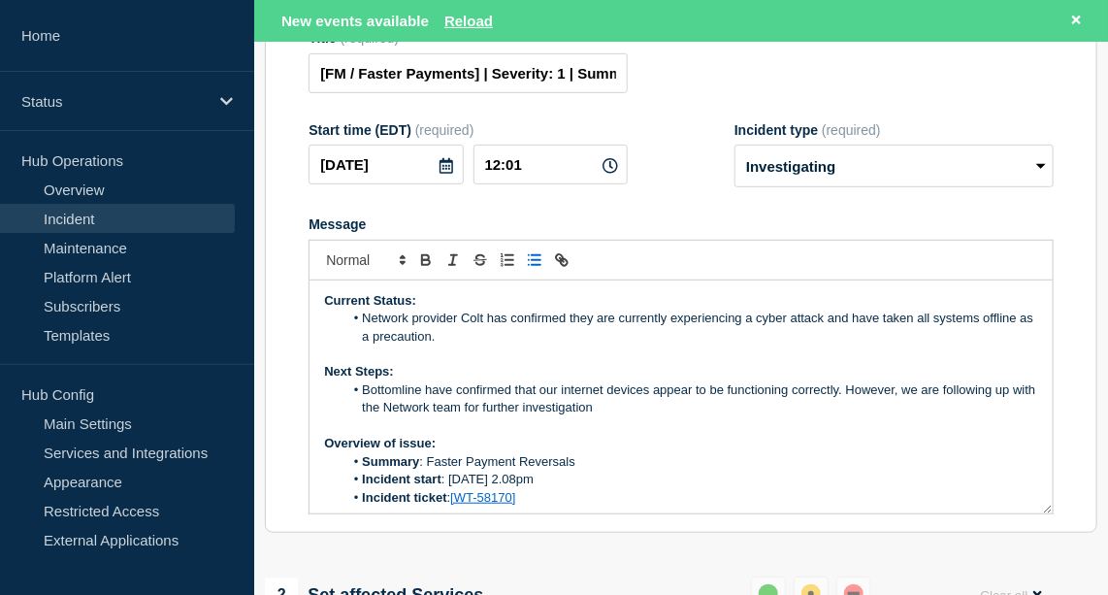
click at [646, 417] on li "Bottomline have confirmed that our internet devices appear to be functioning co…" at bounding box center [690, 399] width 695 height 36
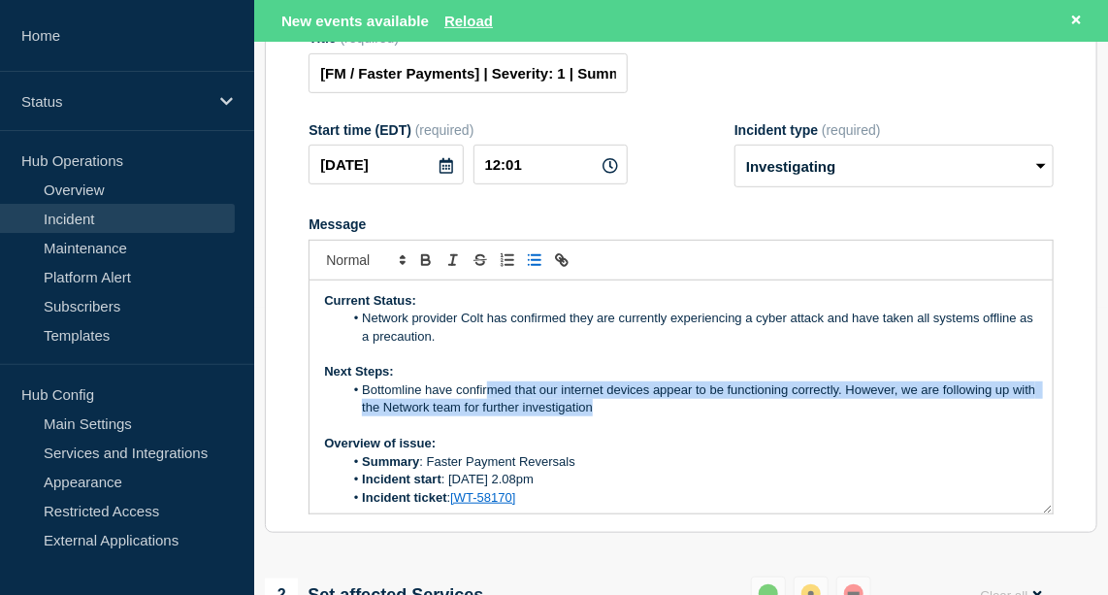
drag, startPoint x: 646, startPoint y: 454, endPoint x: 487, endPoint y: 435, distance: 160.3
click at [487, 417] on li "Bottomline have confirmed that our internet devices appear to be functioning co…" at bounding box center [690, 399] width 695 height 36
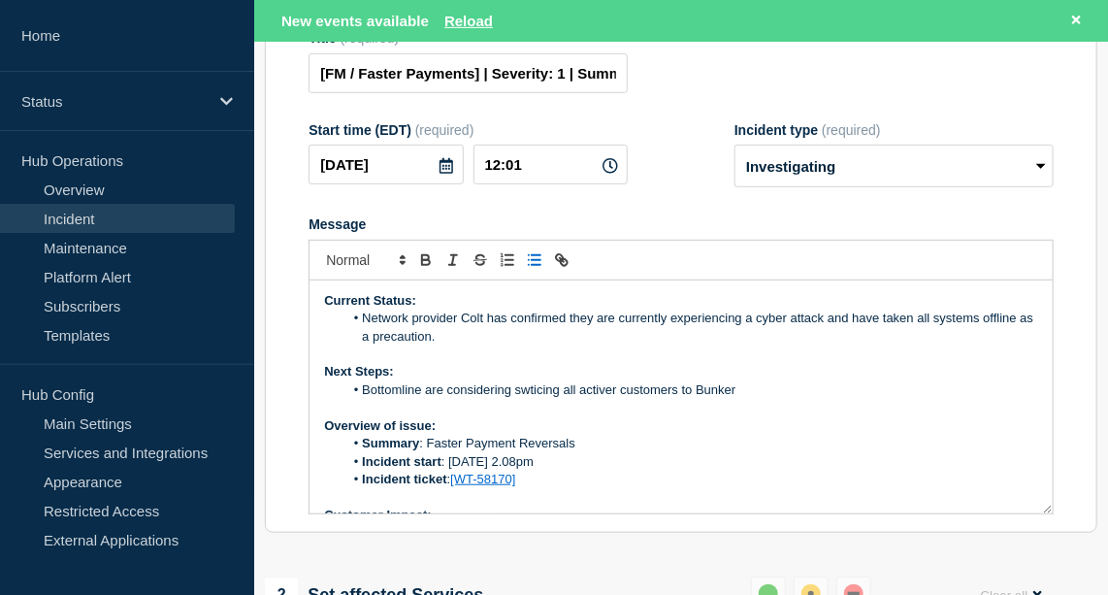
click at [538, 399] on li "Bottomline are considering swticing all activer customers to Bunker" at bounding box center [690, 389] width 695 height 17
click at [625, 399] on li "Bottomline are considering switching all activer customers to Bunker" at bounding box center [690, 389] width 695 height 17
drag, startPoint x: 727, startPoint y: 432, endPoint x: 754, endPoint y: 432, distance: 27.2
click at [754, 399] on li "Bottomline are considering switching all active customers to Bunker" at bounding box center [690, 389] width 695 height 17
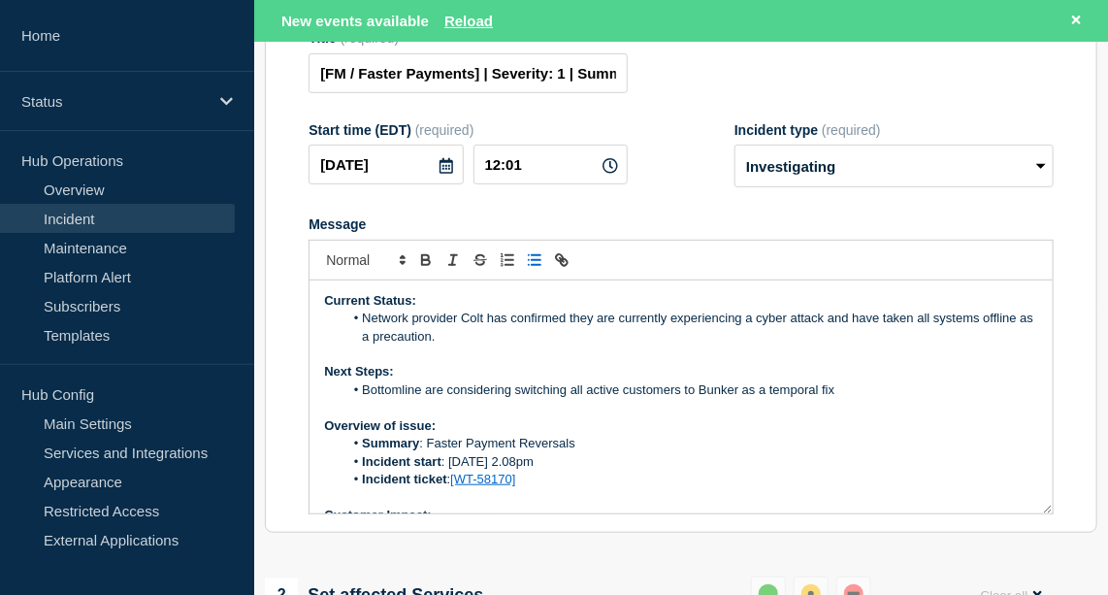
click at [734, 399] on li "Bottomline are considering switching all active customers to Bunker as a tempor…" at bounding box center [690, 389] width 695 height 17
click at [837, 399] on li "Bottomline are considering switching all active customers to Bunker as a tempor…" at bounding box center [690, 389] width 695 height 17
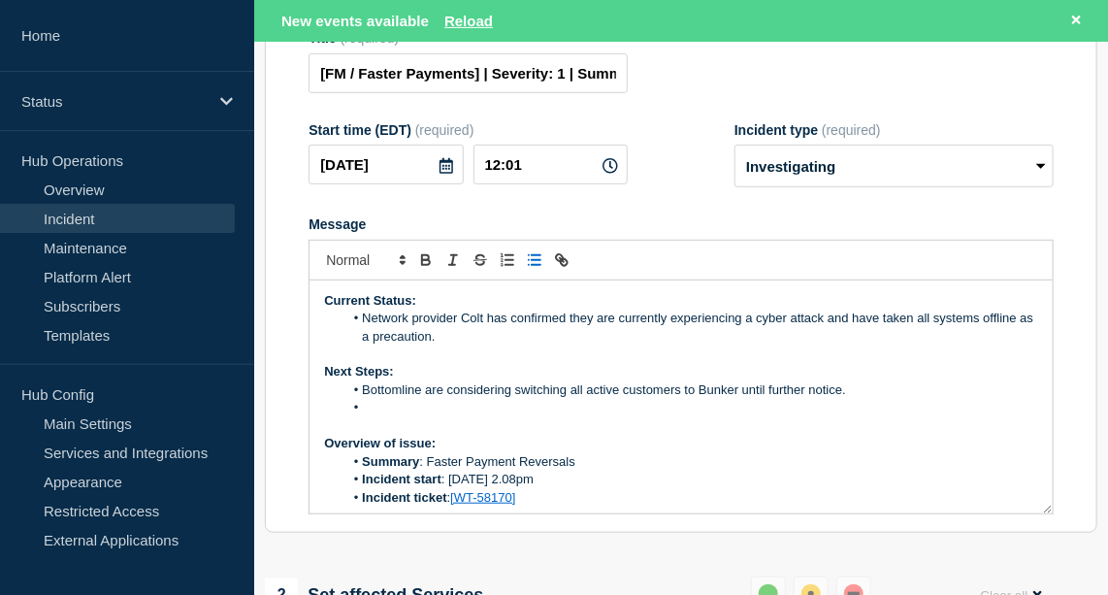
click at [407, 380] on p "Next Steps:" at bounding box center [681, 371] width 714 height 17
click at [388, 416] on li "Message" at bounding box center [690, 407] width 695 height 17
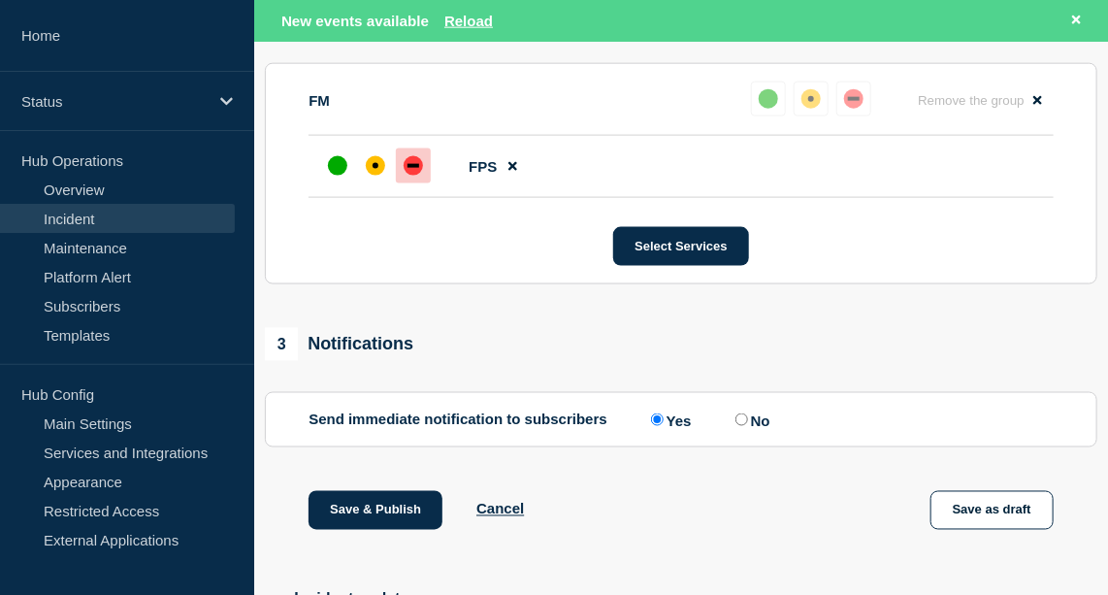
scroll to position [871, 0]
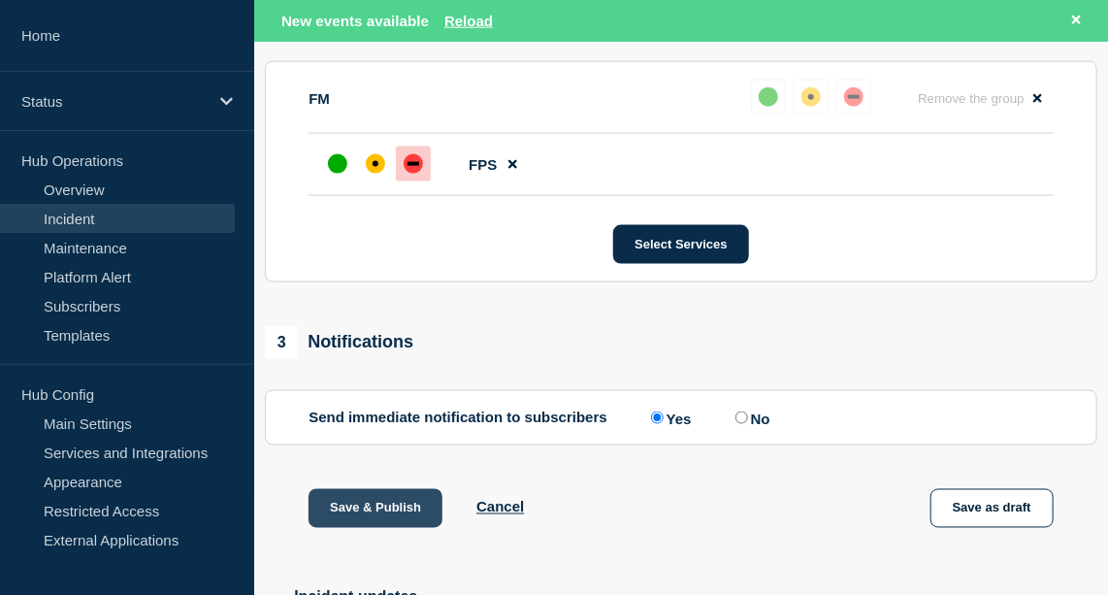
click at [402, 528] on button "Save & Publish" at bounding box center [376, 508] width 134 height 39
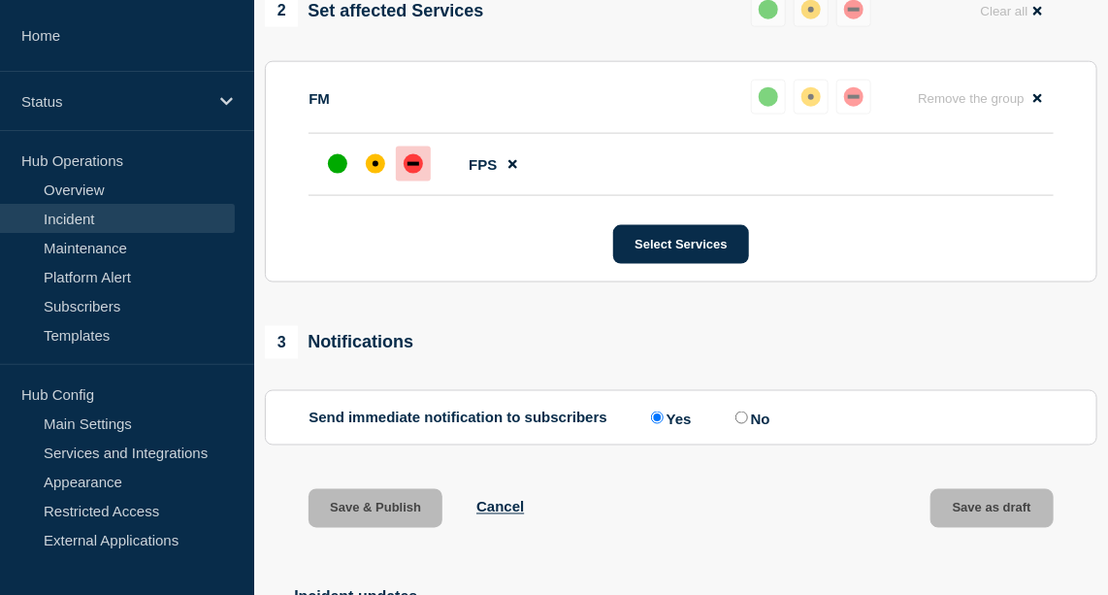
scroll to position [830, 0]
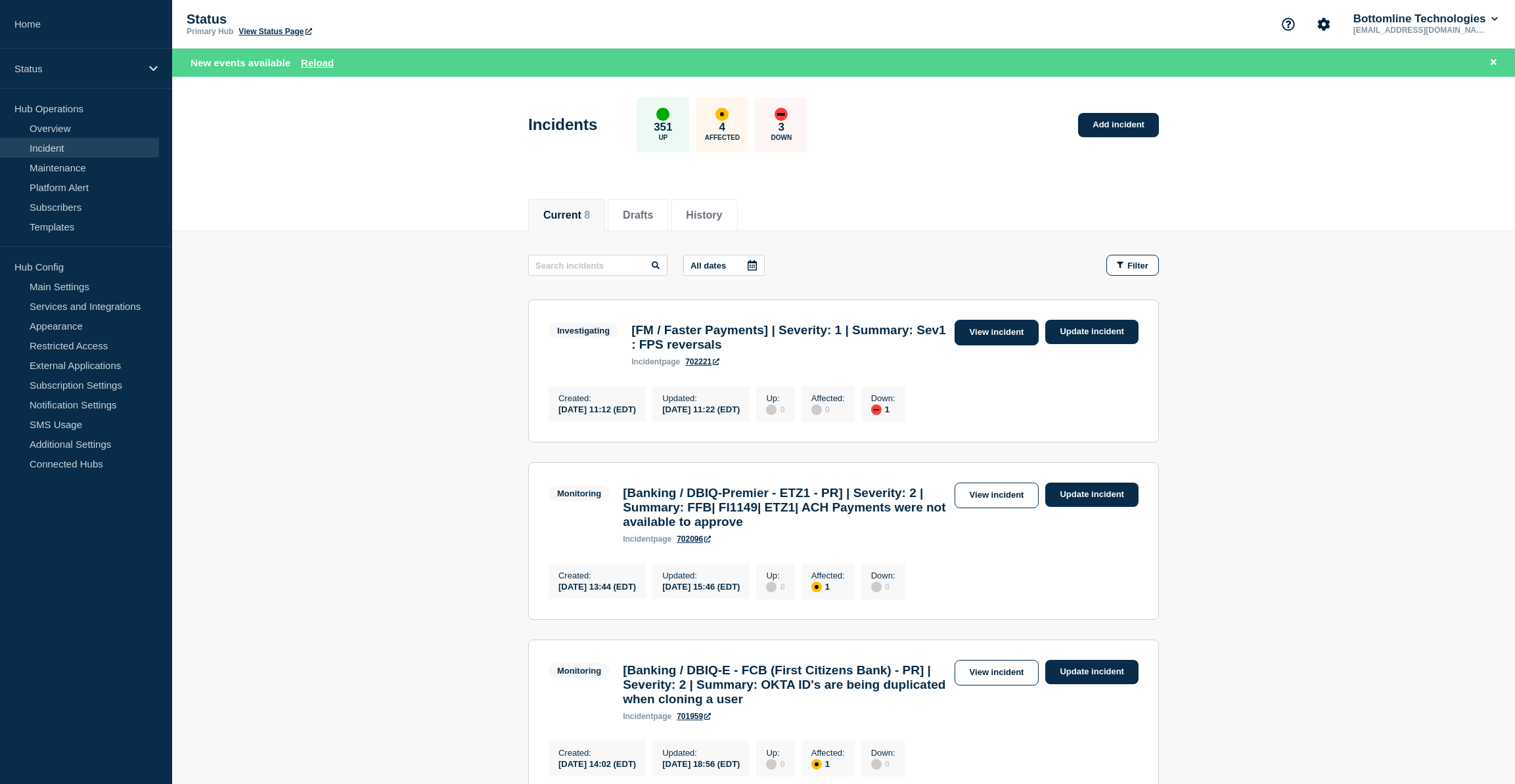
click at [759, 337] on link "View incident" at bounding box center [997, 333] width 85 height 26
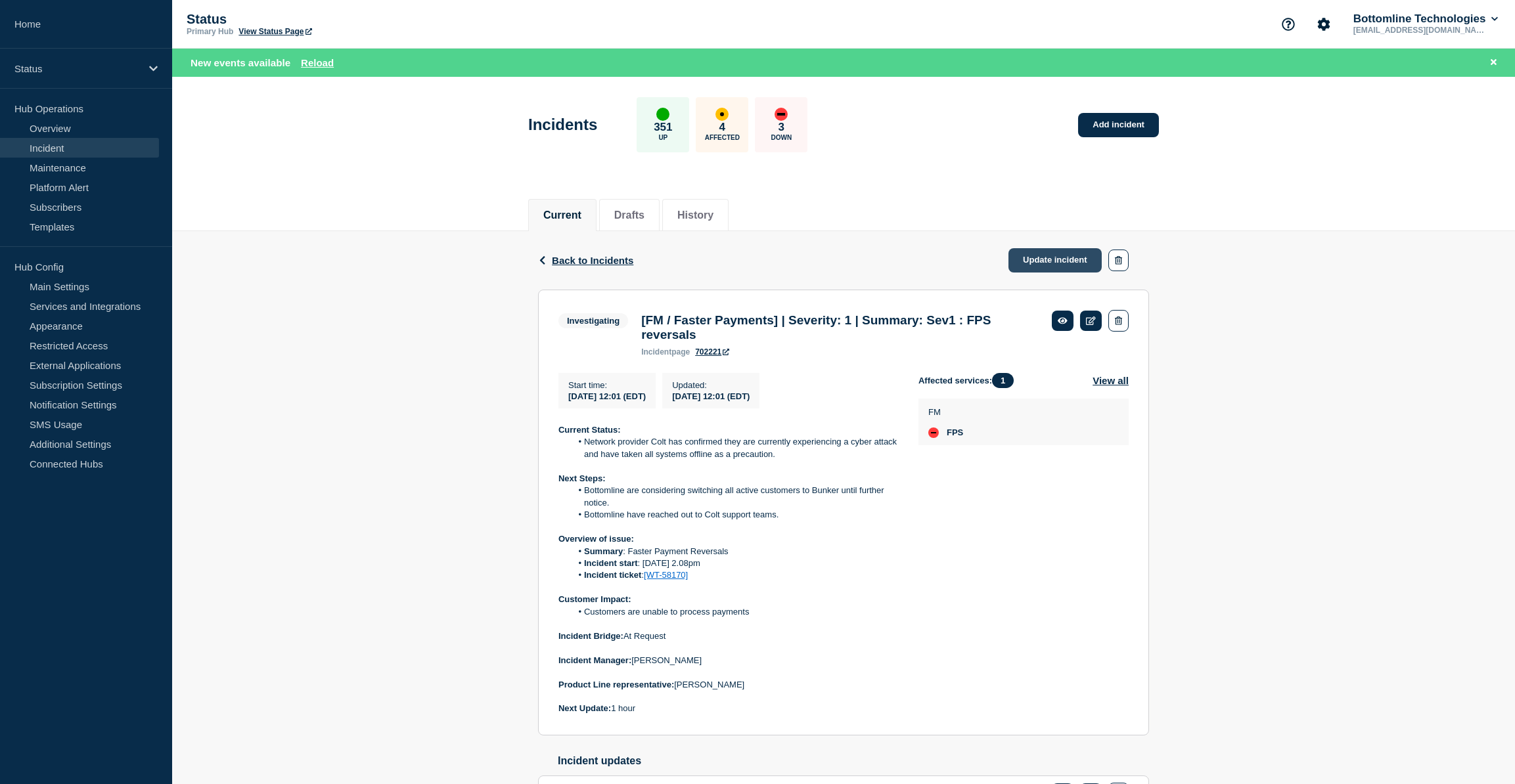
click at [759, 263] on link "Update incident" at bounding box center [1055, 261] width 93 height 24
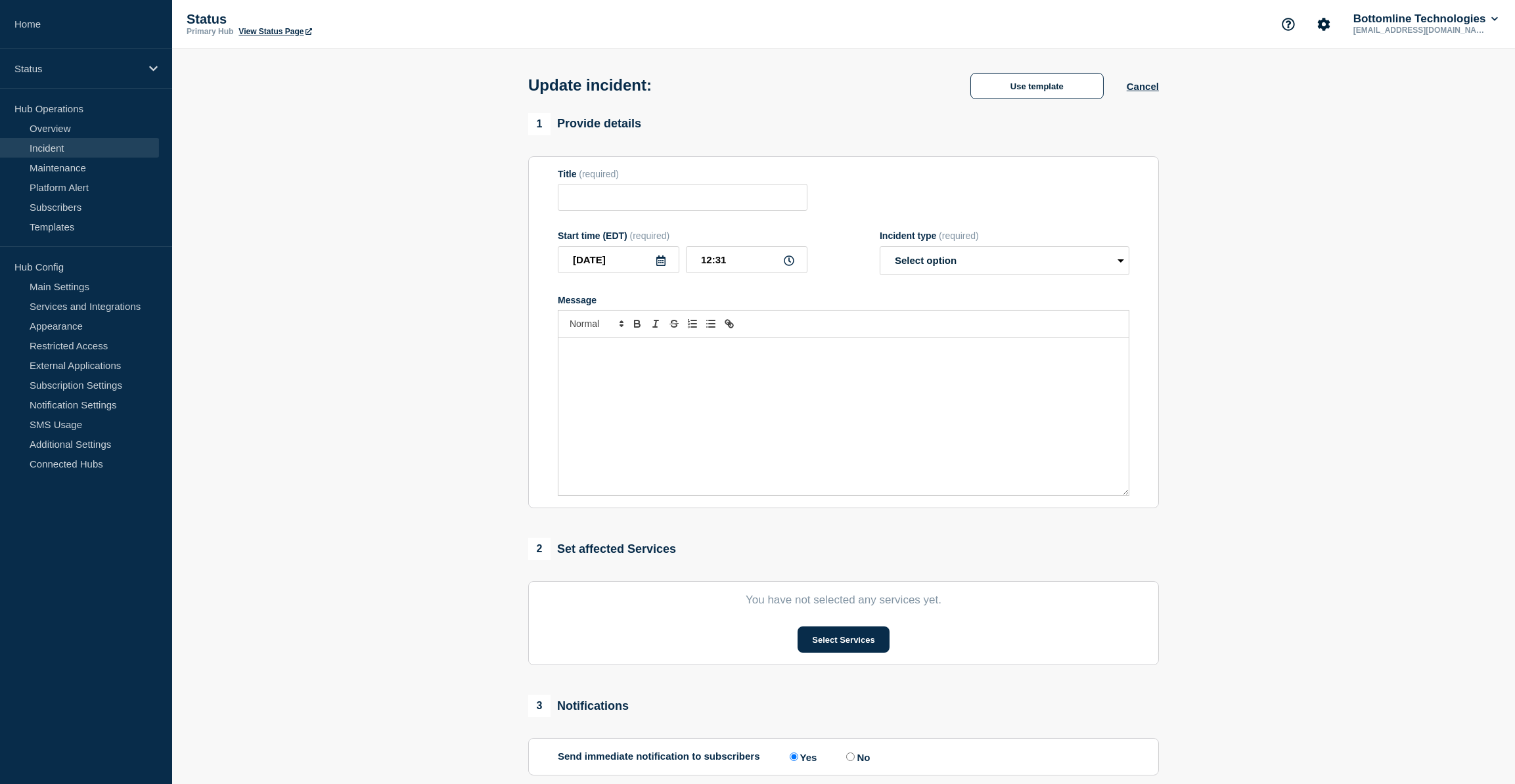
type input "[FM / Faster Payments] | Severity: 1 | Summary: Sev1 : FPS reversals"
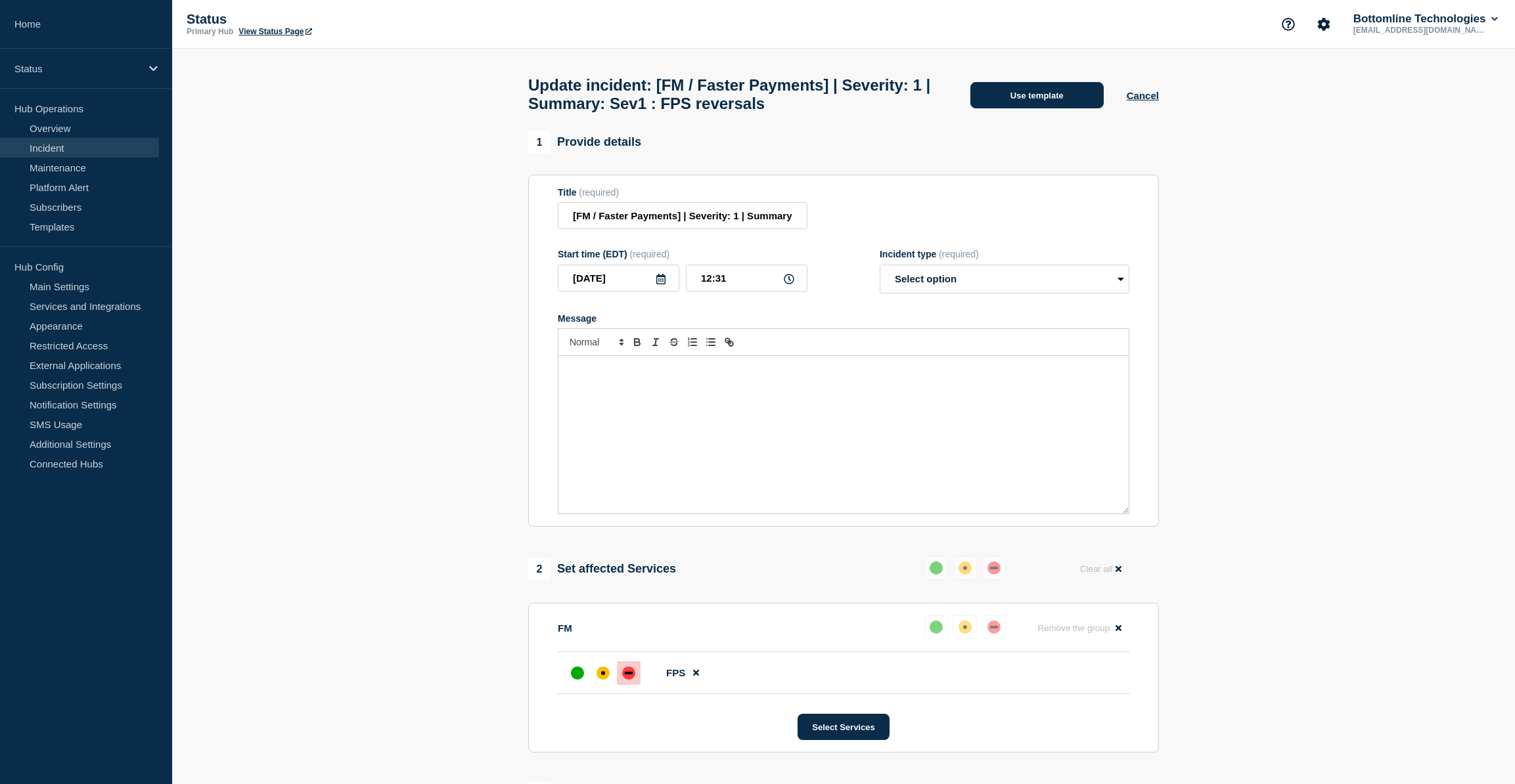
click at [759, 99] on button "Use template" at bounding box center [1037, 95] width 133 height 26
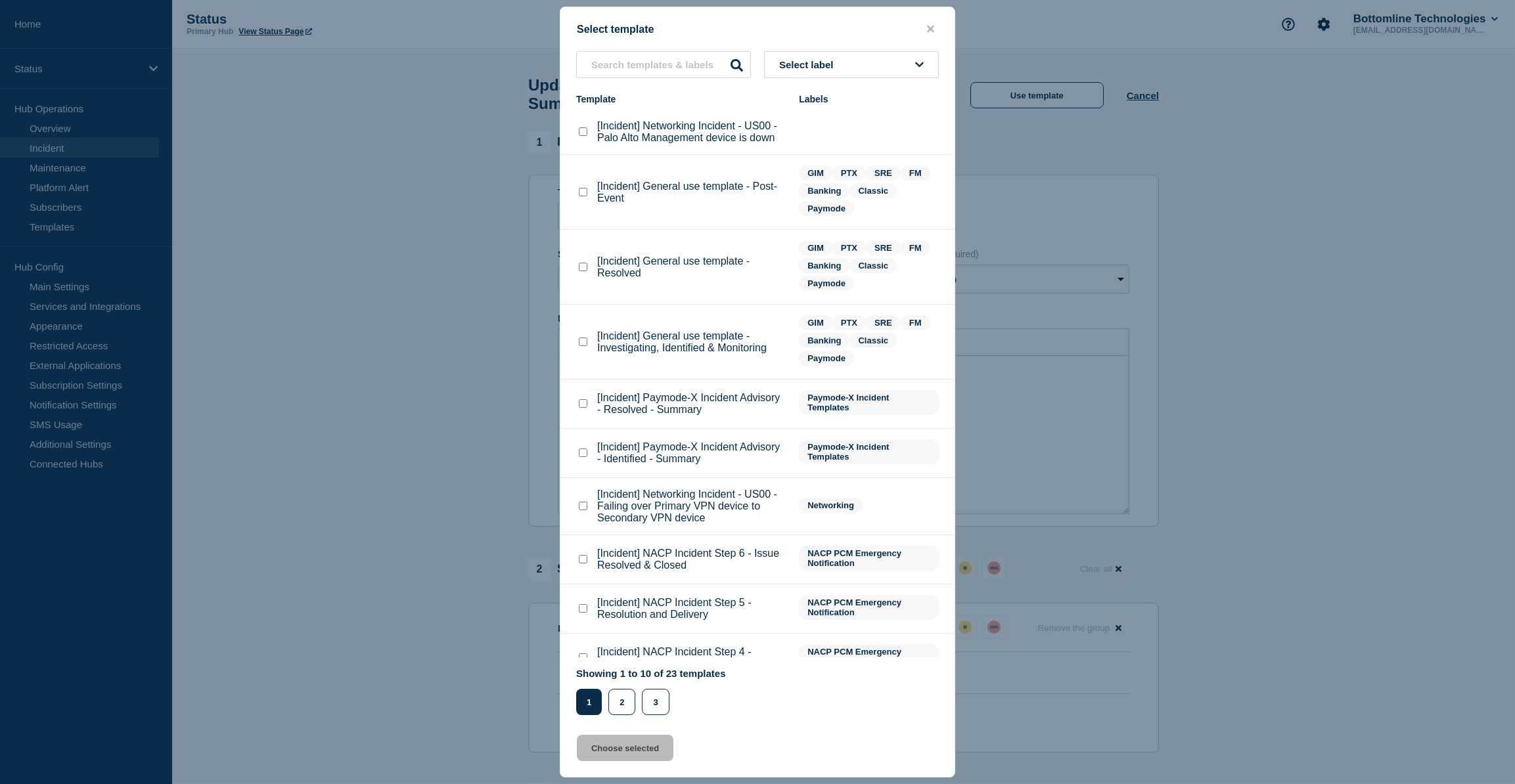
click at [759, 218] on div at bounding box center [757, 392] width 1515 height 784
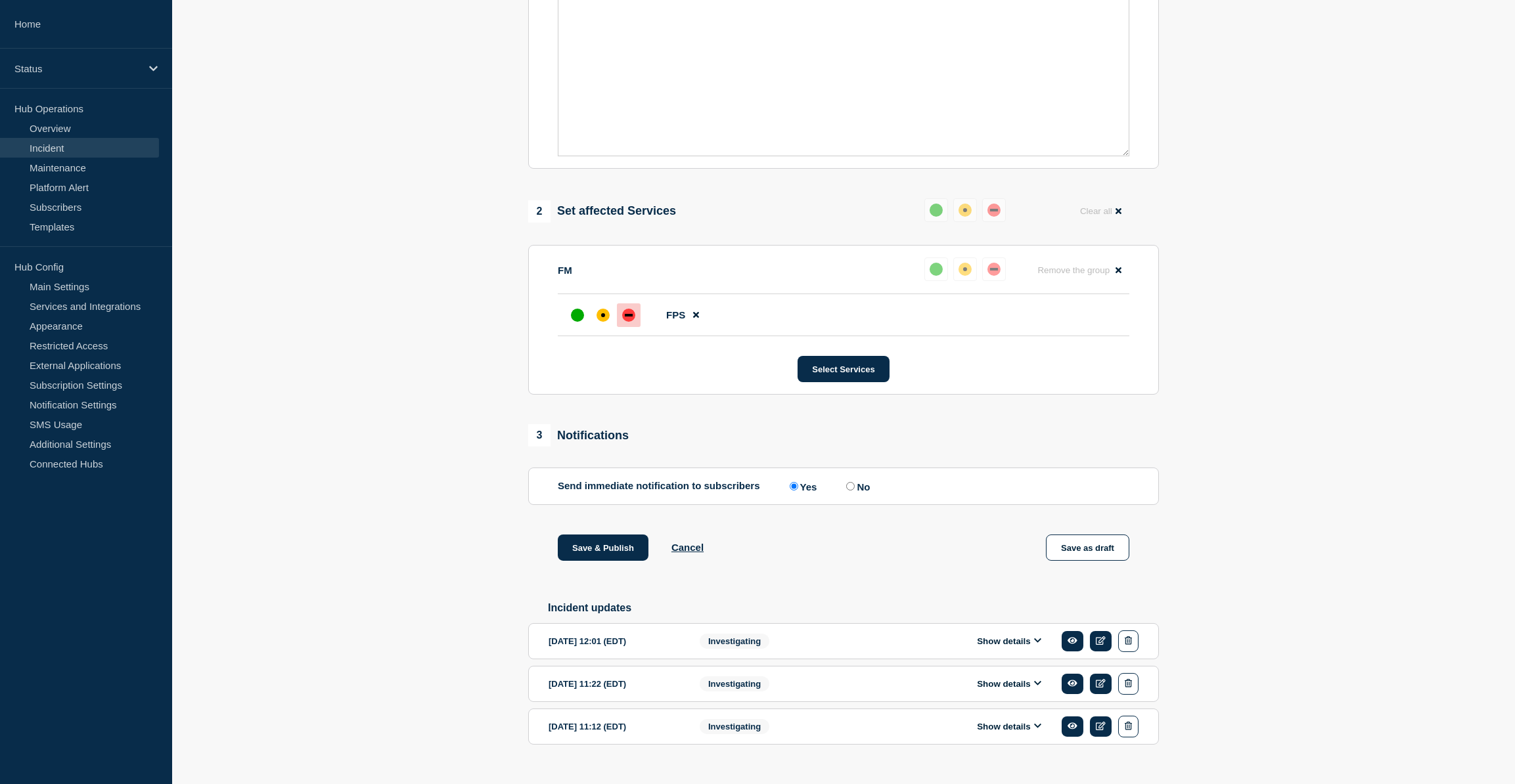
scroll to position [386, 0]
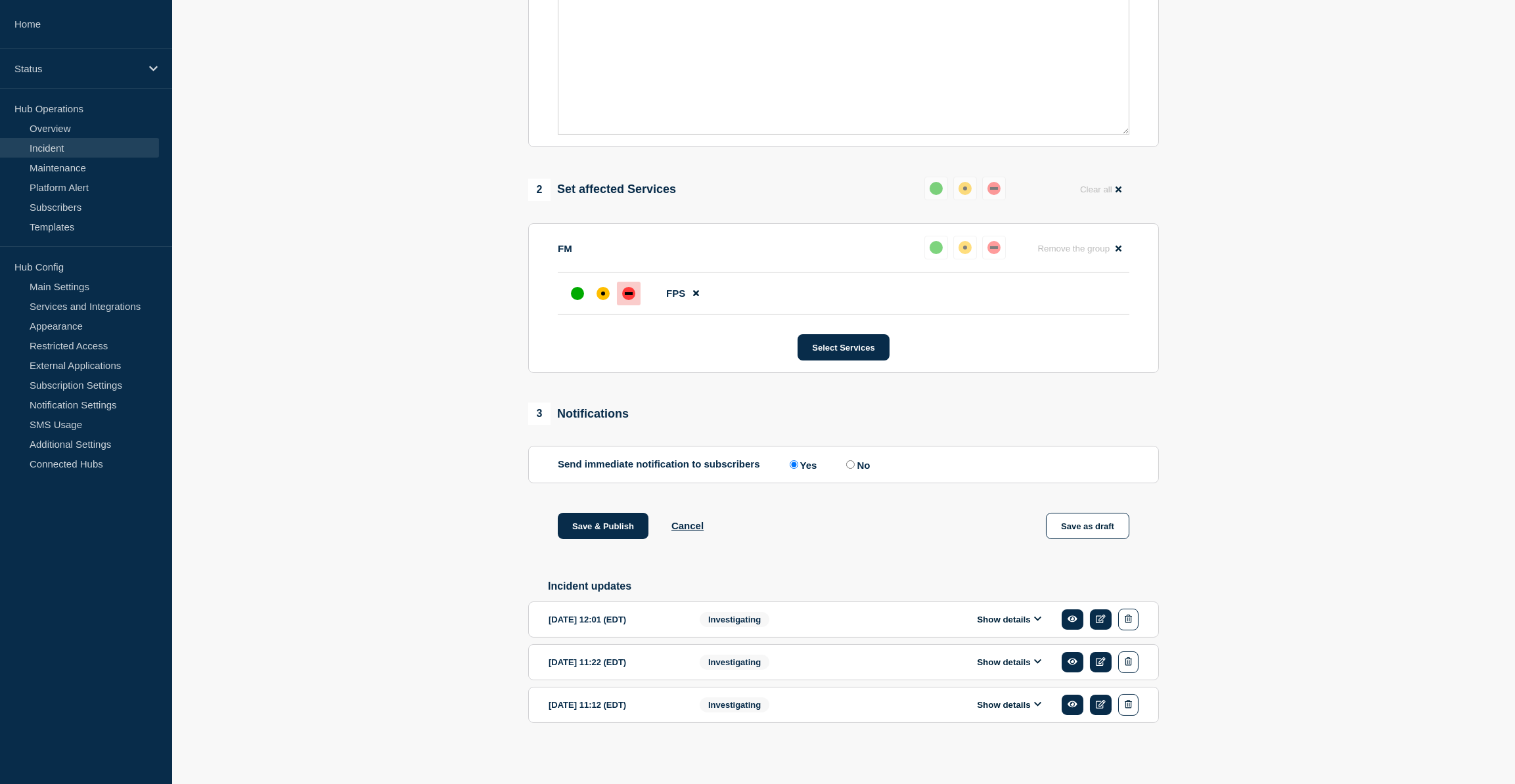
click at [759, 402] on button "Show details" at bounding box center [1009, 619] width 72 height 11
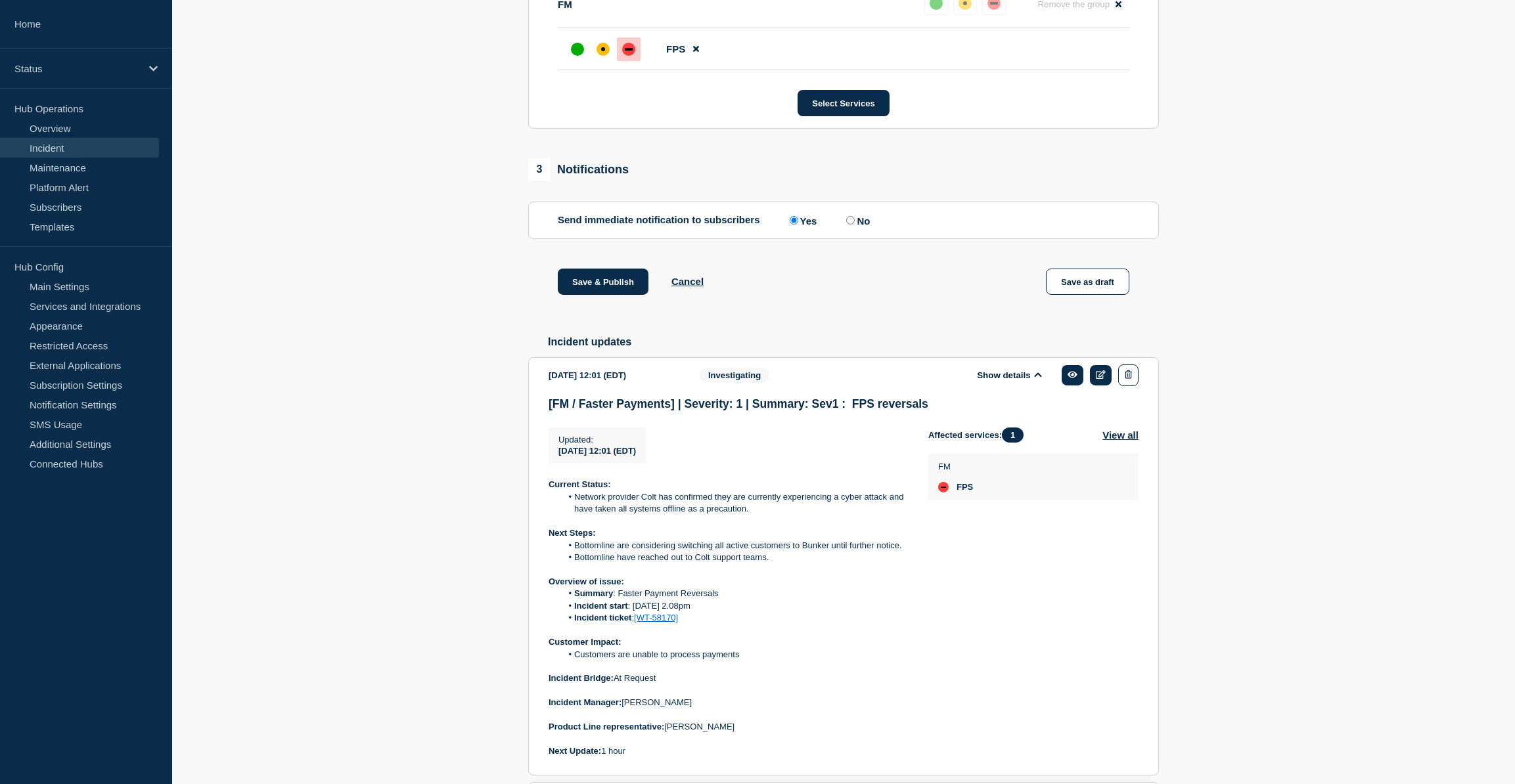
scroll to position [743, 0]
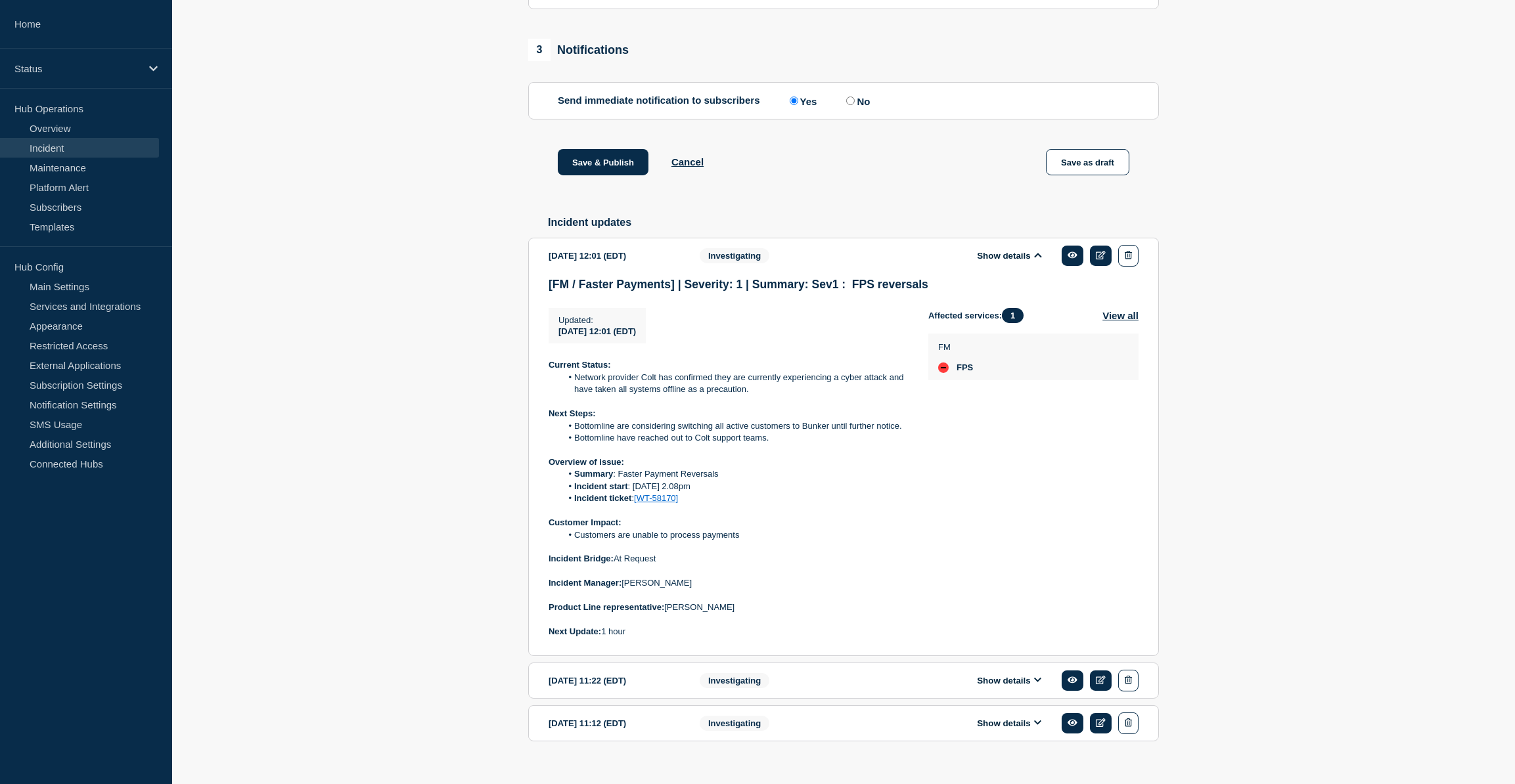
drag, startPoint x: 549, startPoint y: 374, endPoint x: 752, endPoint y: 620, distance: 318.9
click at [752, 402] on div "Current Status: Network provider Colt has confirmed they are currently experien…" at bounding box center [728, 498] width 359 height 278
click at [759, 253] on section "1 Provide details Title (required) [FM / Faster Payments] | Severity: 1 | Summa…" at bounding box center [843, 85] width 1343 height 1395
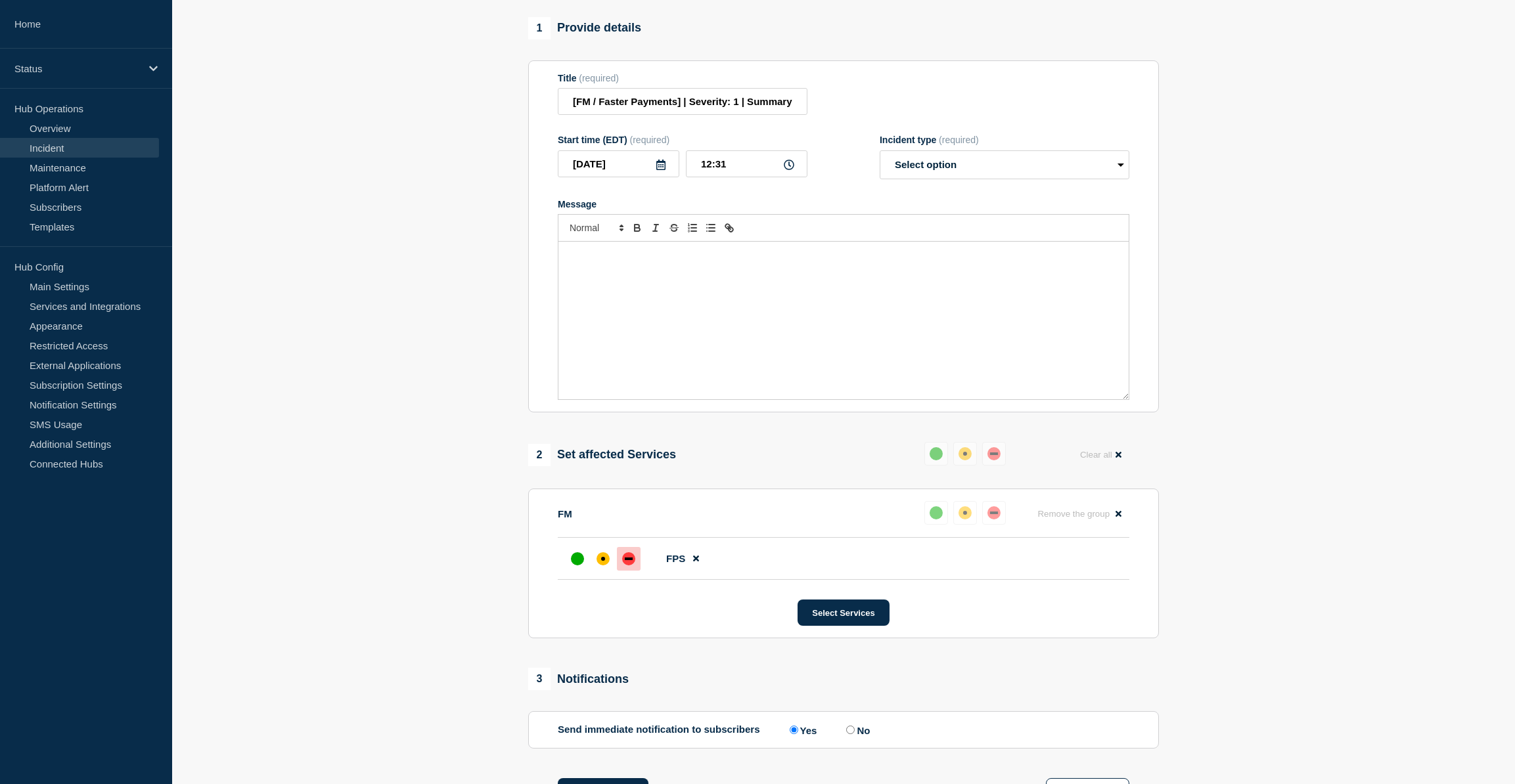
scroll to position [27, 0]
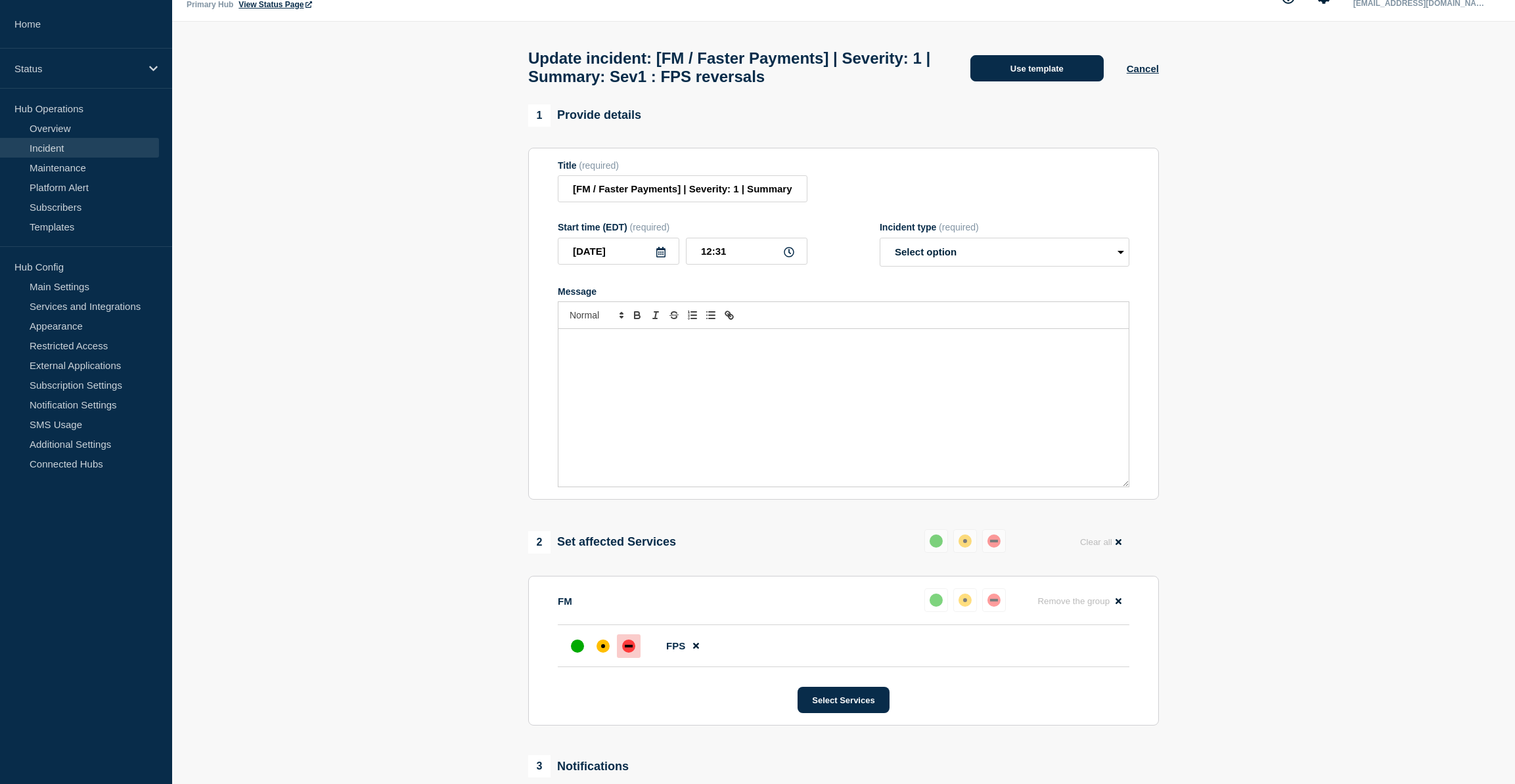
click at [759, 68] on button "Use template" at bounding box center [1037, 68] width 133 height 26
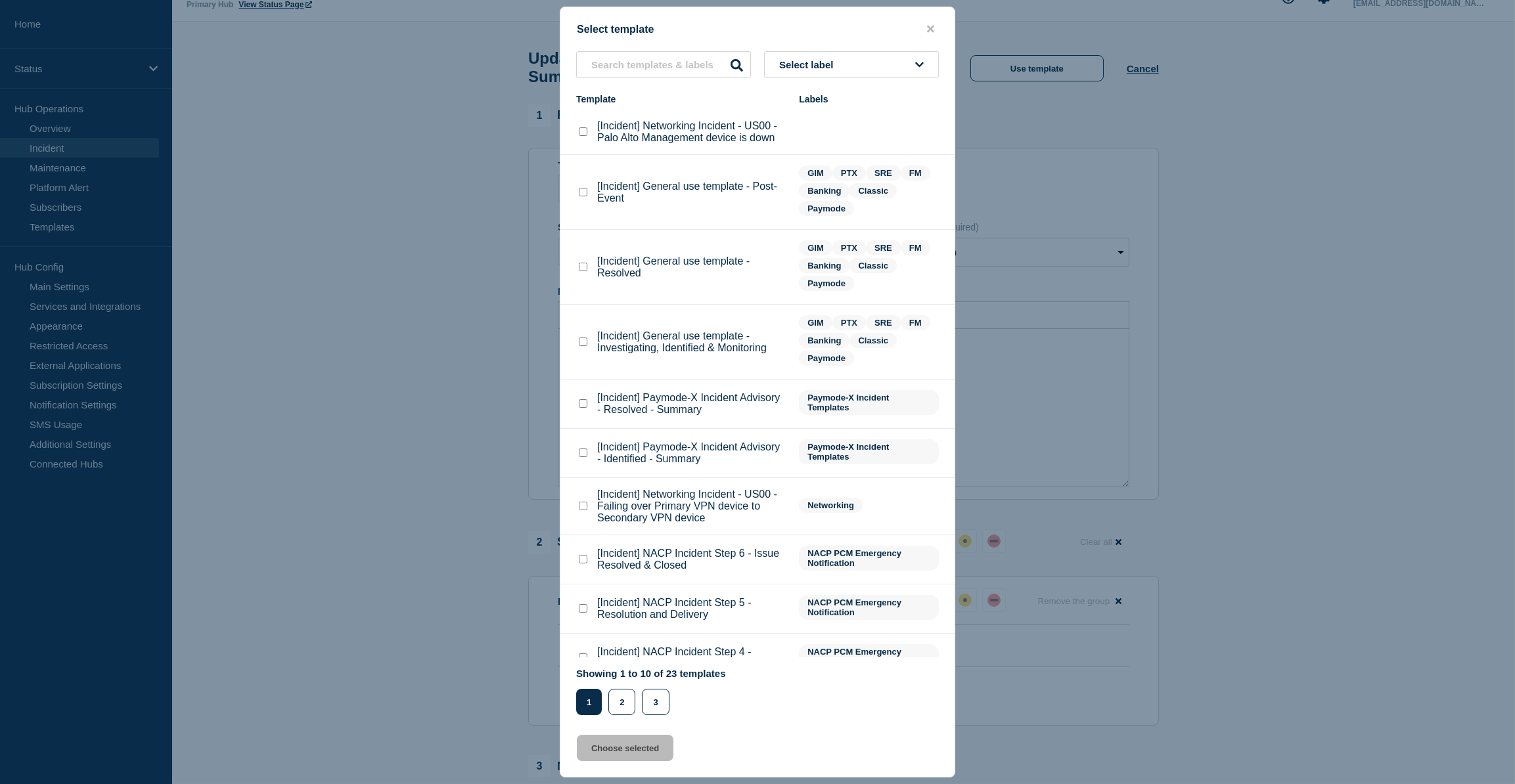
click at [759, 311] on div at bounding box center [757, 392] width 1515 height 784
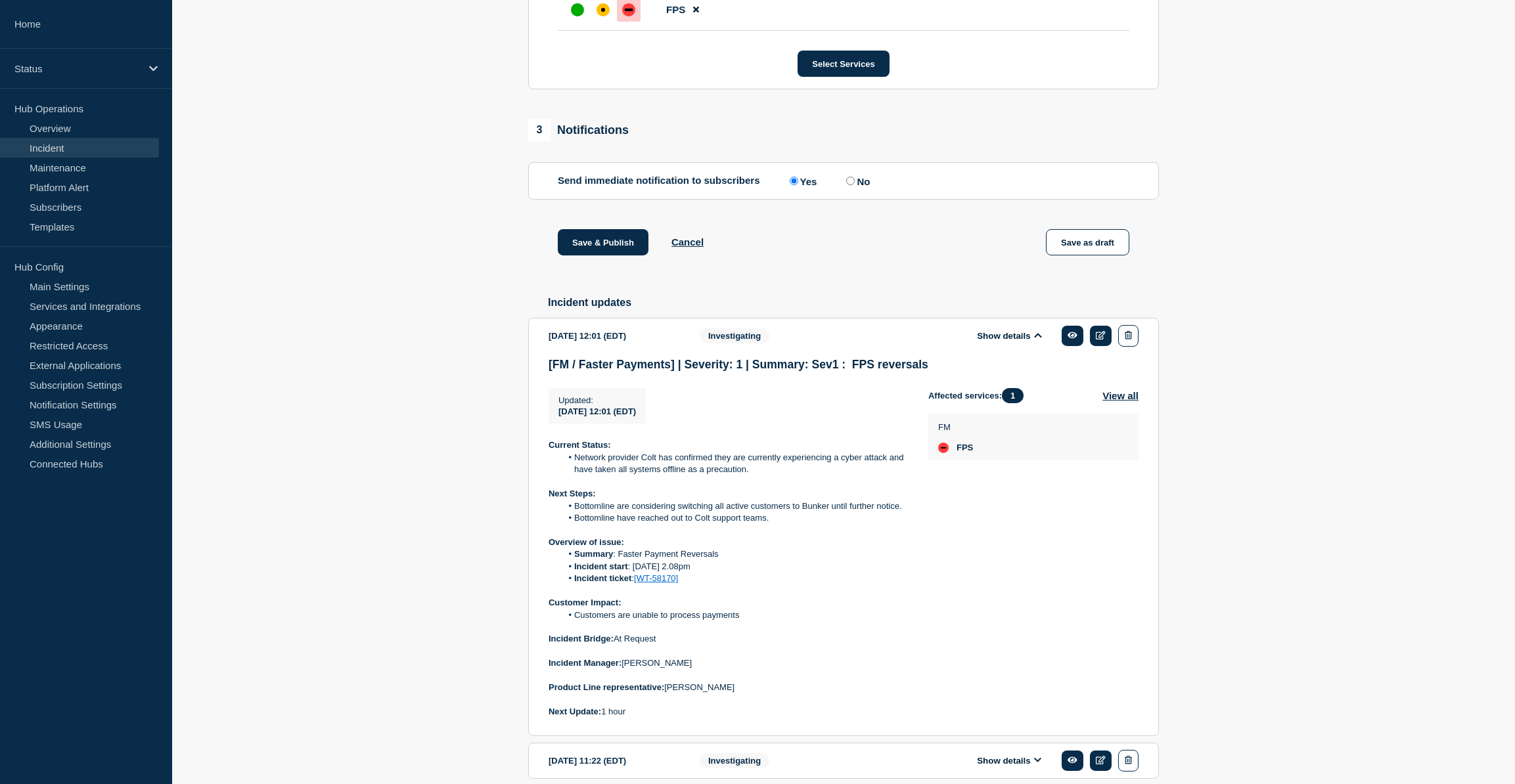
scroll to position [743, 0]
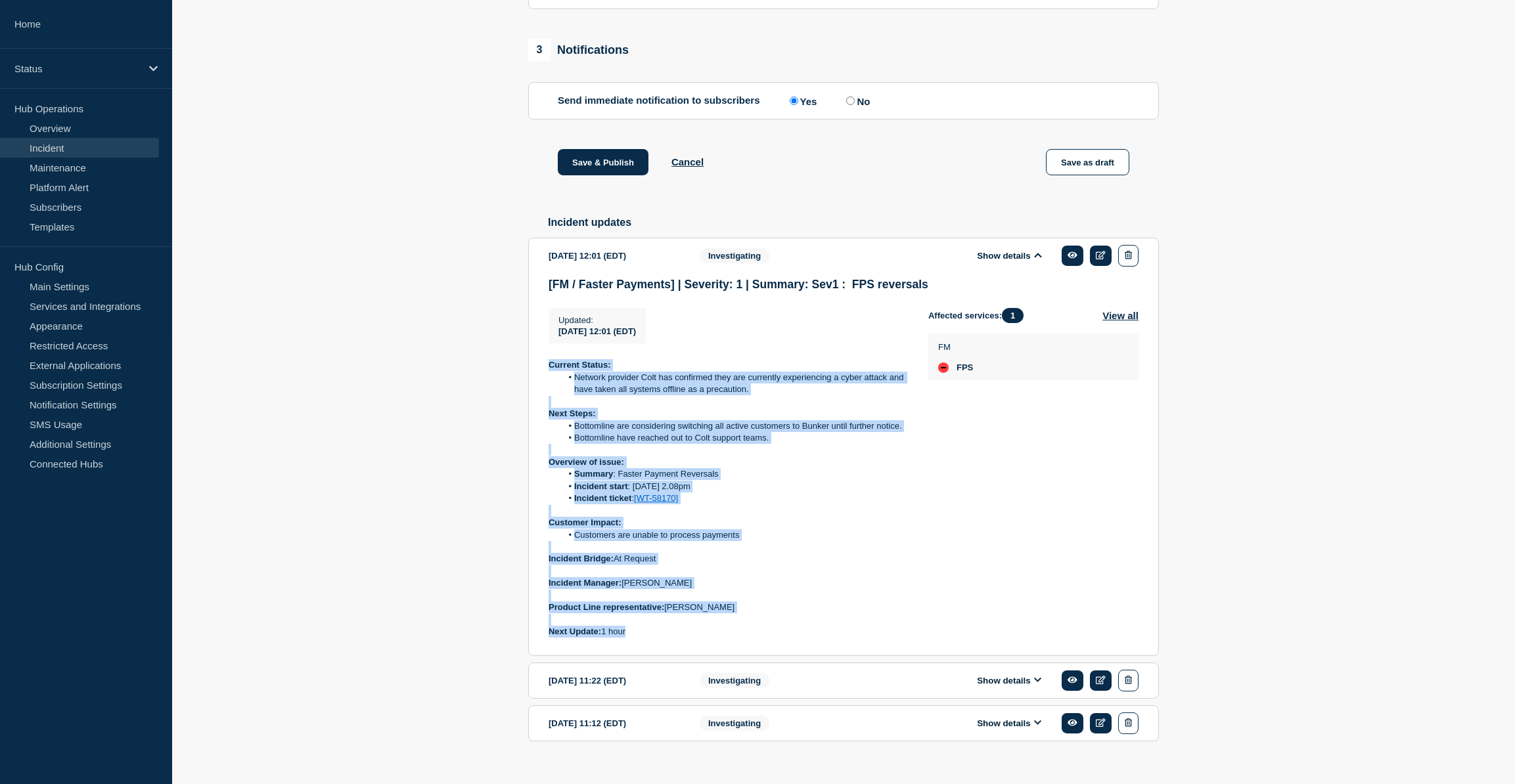
drag, startPoint x: 549, startPoint y: 374, endPoint x: 740, endPoint y: 637, distance: 325.0
click at [740, 402] on div "Current Status: Network provider Colt has confirmed they are currently experien…" at bounding box center [728, 498] width 359 height 278
copy div "Current Status: Network provider Colt has confirmed they are currently experien…"
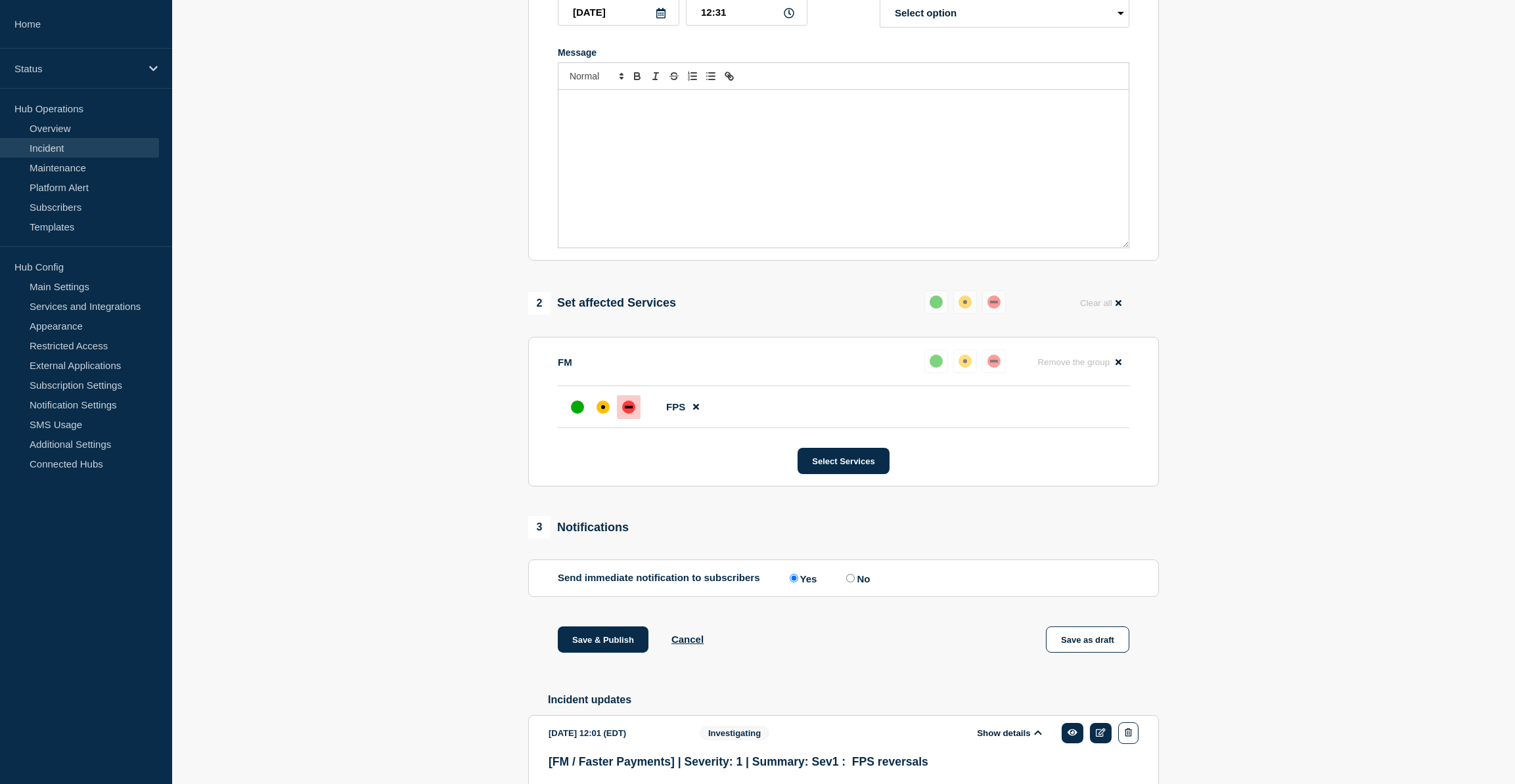
scroll to position [27, 0]
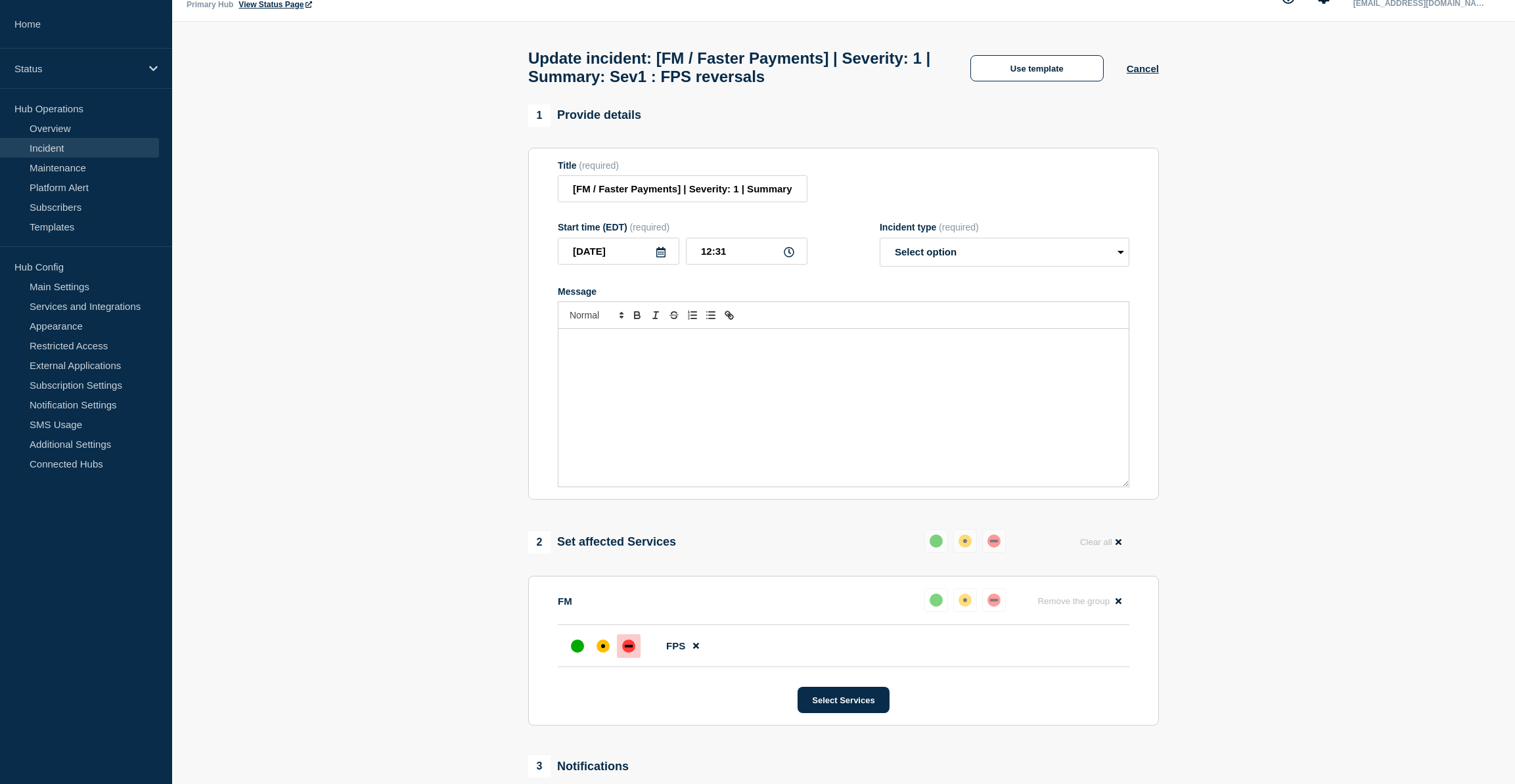
click at [585, 359] on div "Message" at bounding box center [844, 408] width 570 height 158
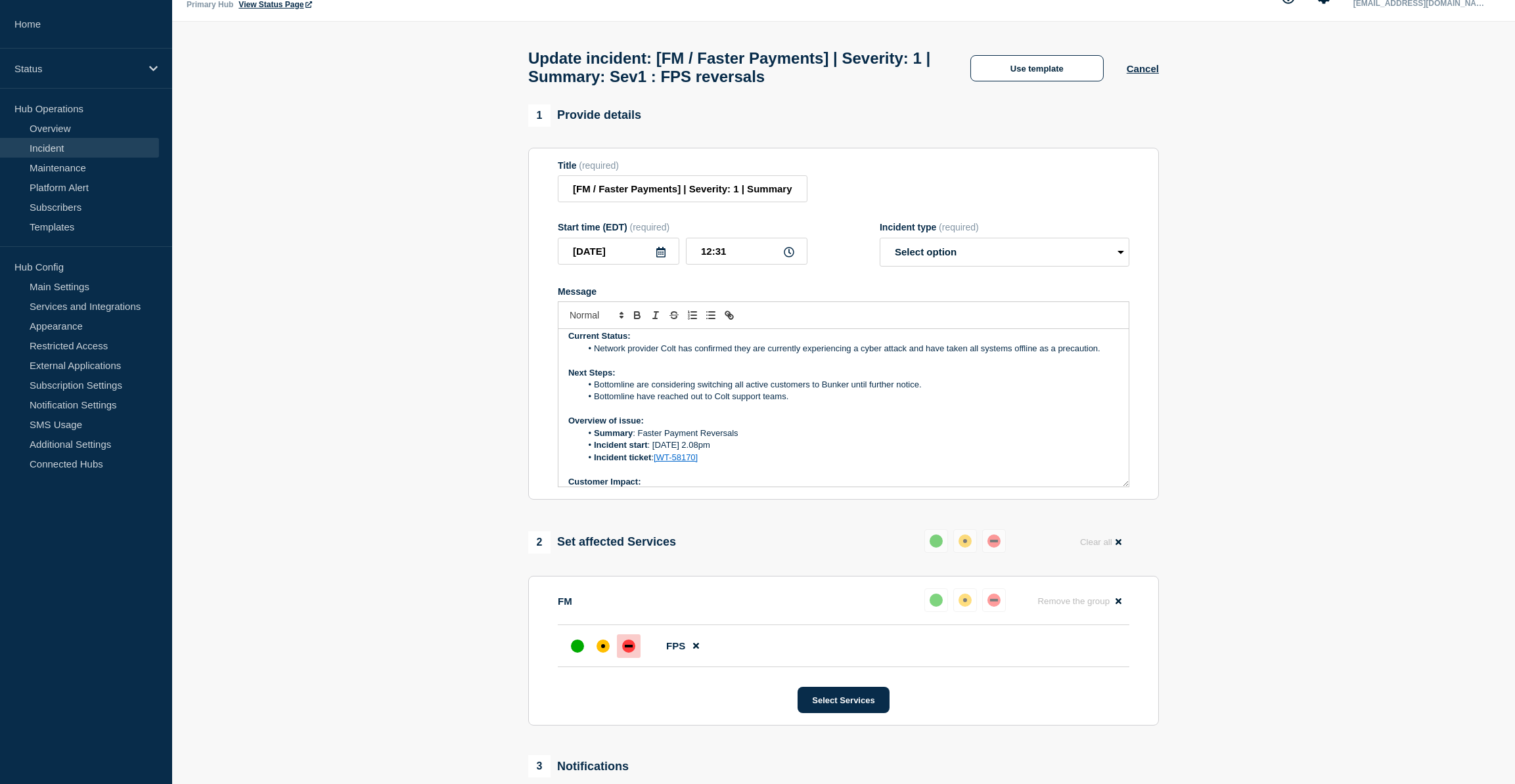
scroll to position [0, 0]
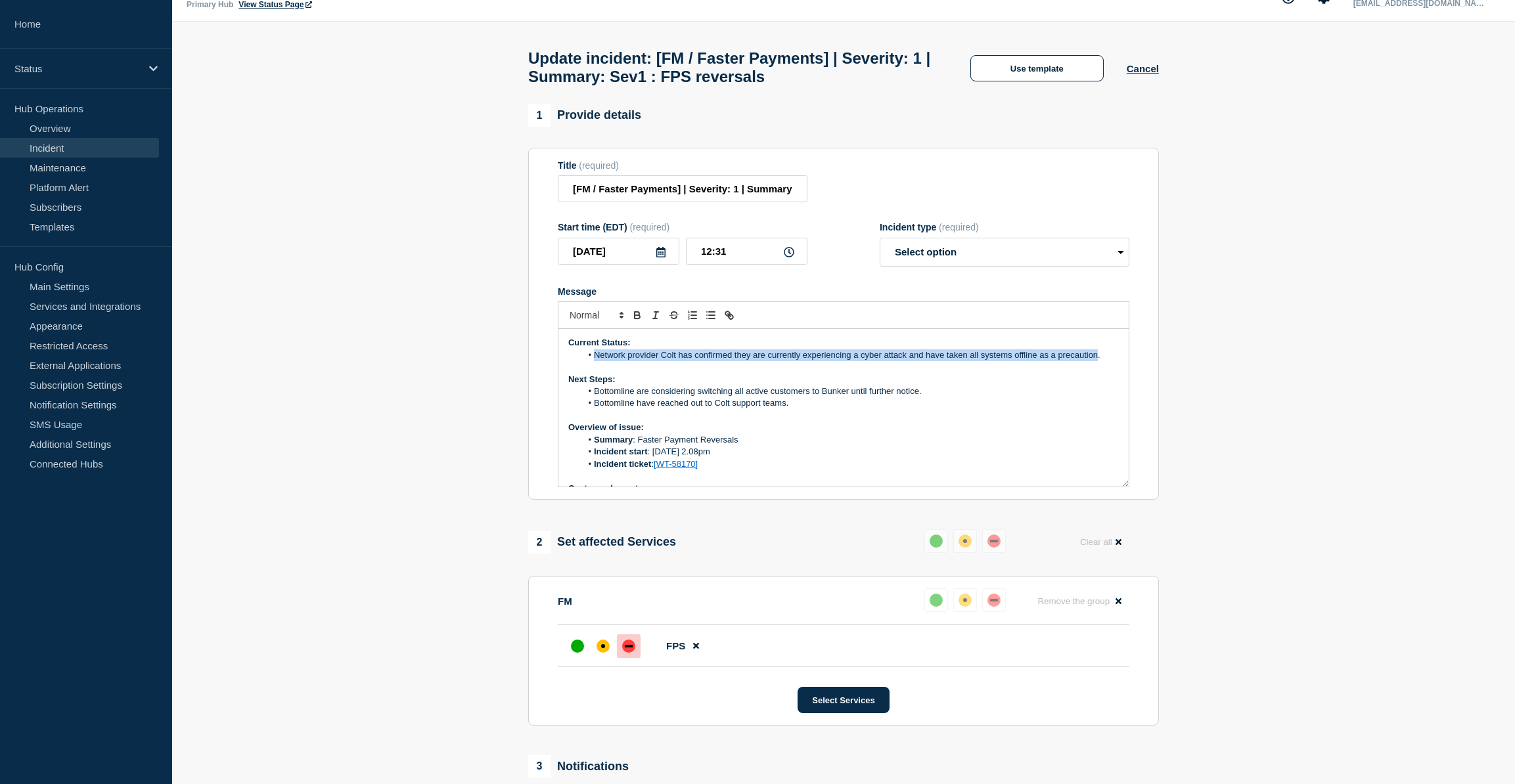
drag, startPoint x: 591, startPoint y: 359, endPoint x: 1098, endPoint y: 363, distance: 507.0
click at [759, 362] on li "Network provider Colt has confirmed they are currently experiencing a cyber att…" at bounding box center [851, 355] width 538 height 12
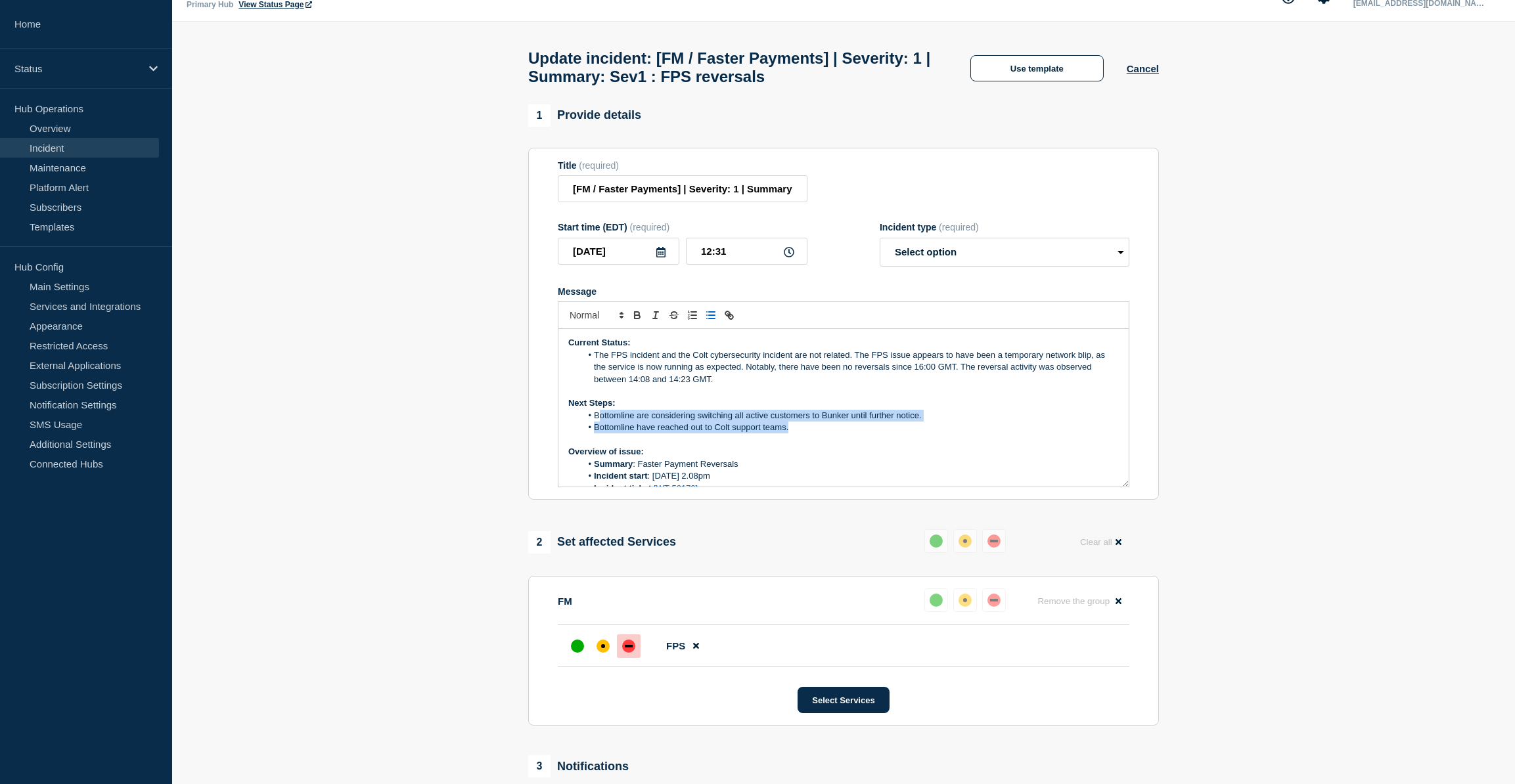
drag, startPoint x: 792, startPoint y: 433, endPoint x: 596, endPoint y: 424, distance: 196.2
click at [596, 402] on ol "Bottomline are considering switching all active customers to Bunker until furth…" at bounding box center [843, 422] width 551 height 24
click at [759, 254] on select "Select option Investigating Identified Monitoring Resolved" at bounding box center [1004, 252] width 250 height 29
select select "monitoring"
click at [759, 244] on select "Select option Investigating Identified Monitoring Resolved" at bounding box center [1004, 252] width 250 height 29
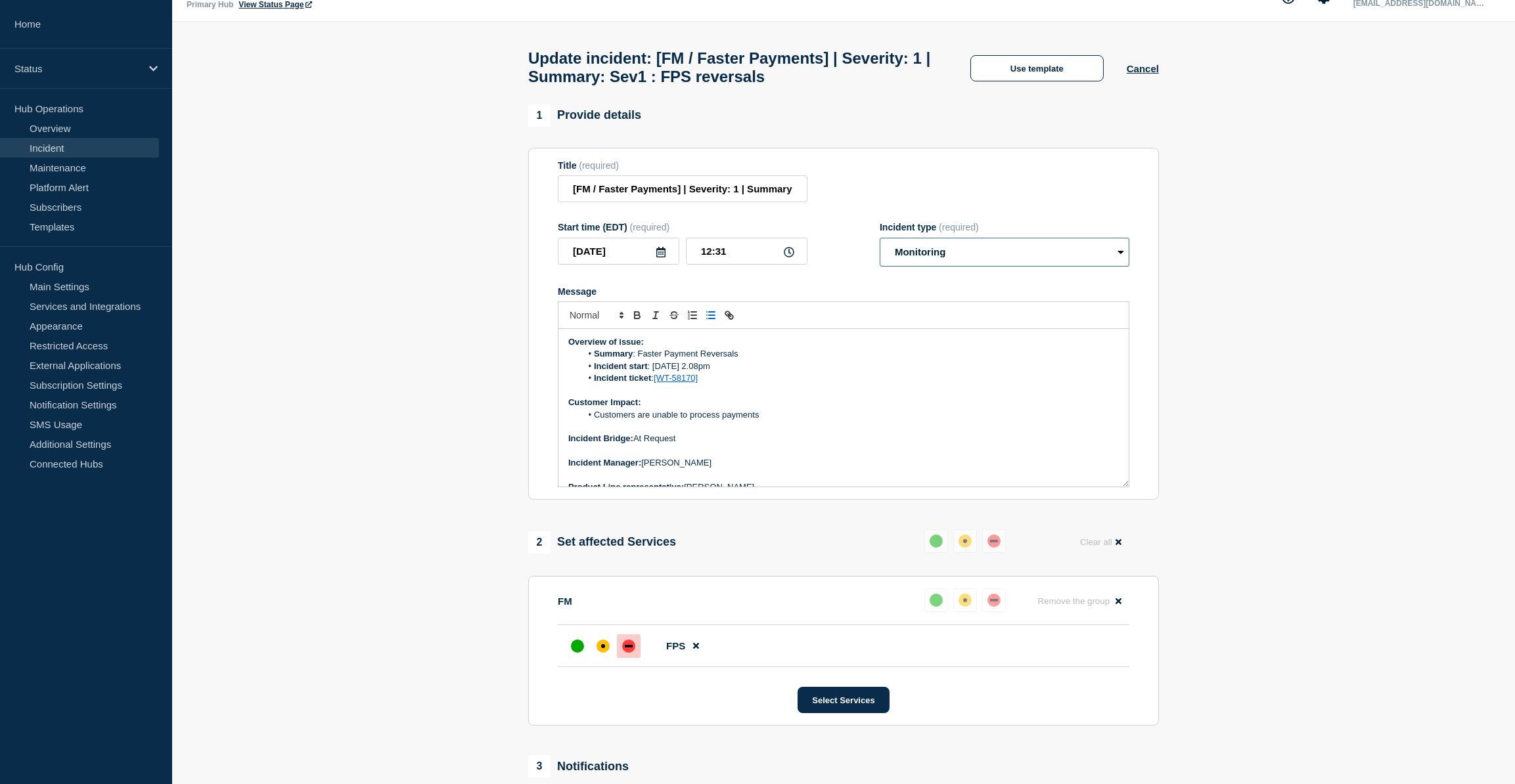
scroll to position [119, 0]
click at [649, 399] on li "Customers are unable to process payments" at bounding box center [851, 393] width 538 height 12
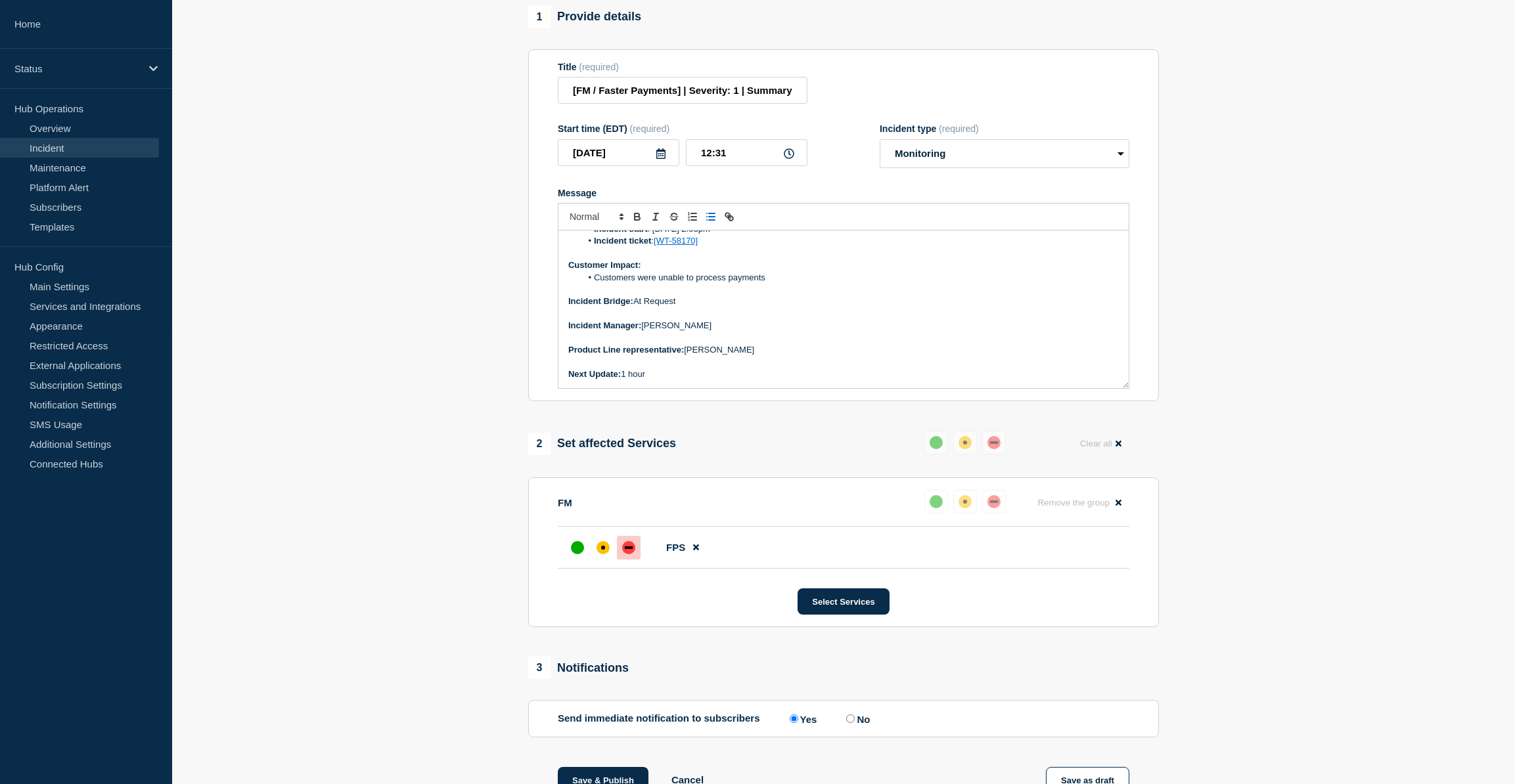
scroll to position [146, 0]
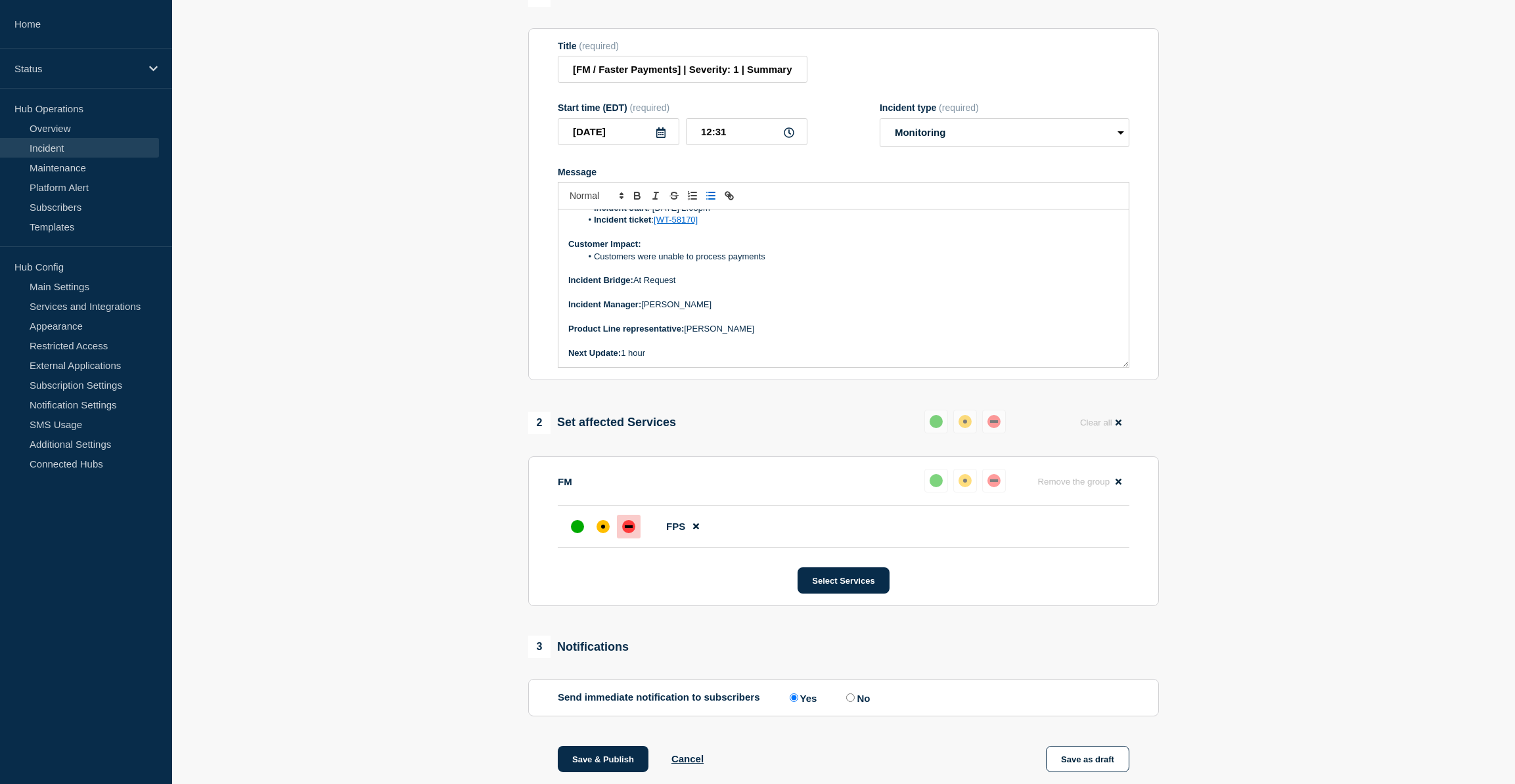
click at [648, 359] on p "Next Update: 1 hour" at bounding box center [843, 353] width 551 height 12
drag, startPoint x: 669, startPoint y: 362, endPoint x: 624, endPoint y: 370, distance: 45.7
click at [624, 367] on div "Current Status: The FPS incident and the Colt cybersecurity incident are not re…" at bounding box center [844, 288] width 570 height 158
click at [635, 196] on icon "Toggle bold text" at bounding box center [637, 194] width 5 height 3
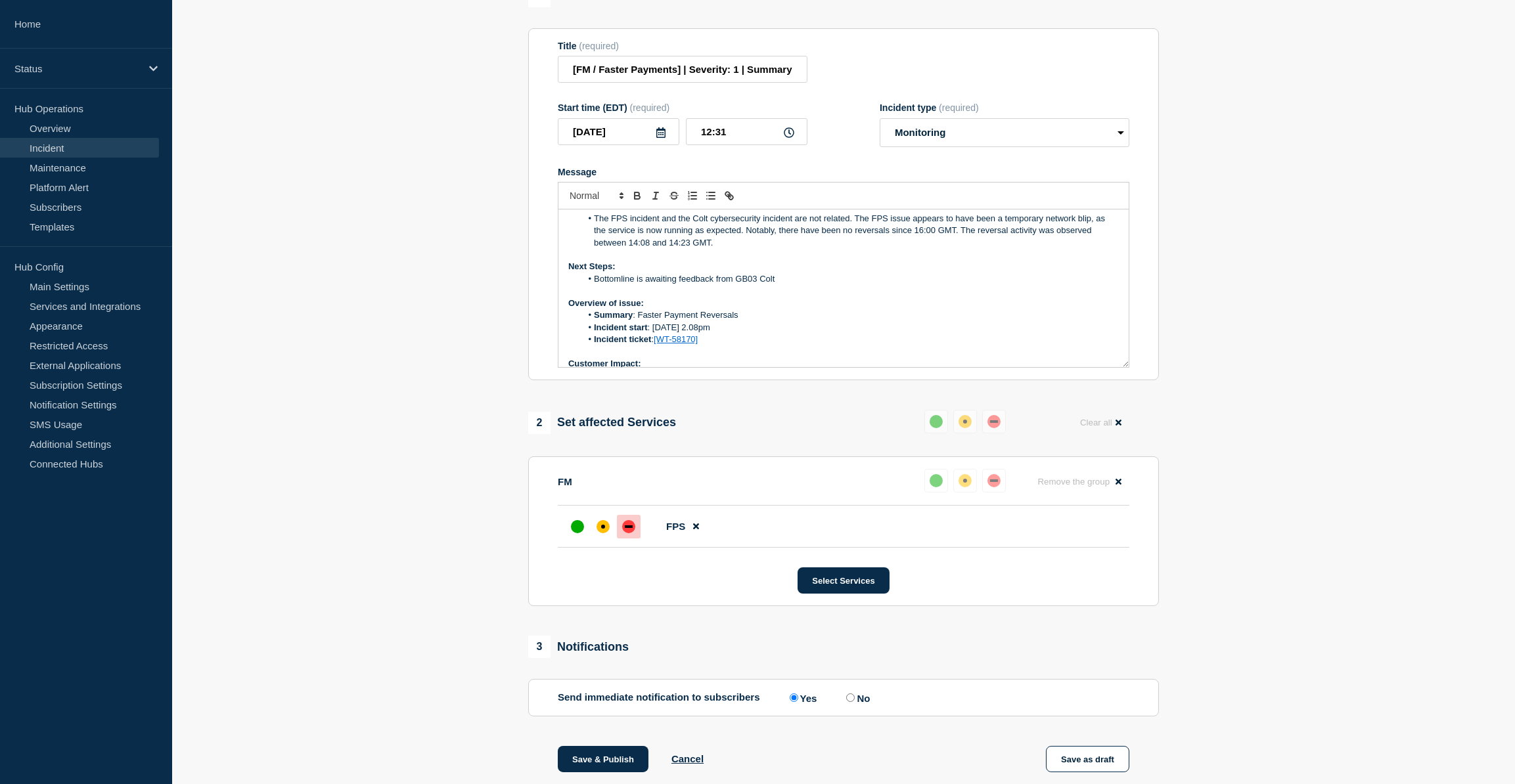
scroll to position [0, 0]
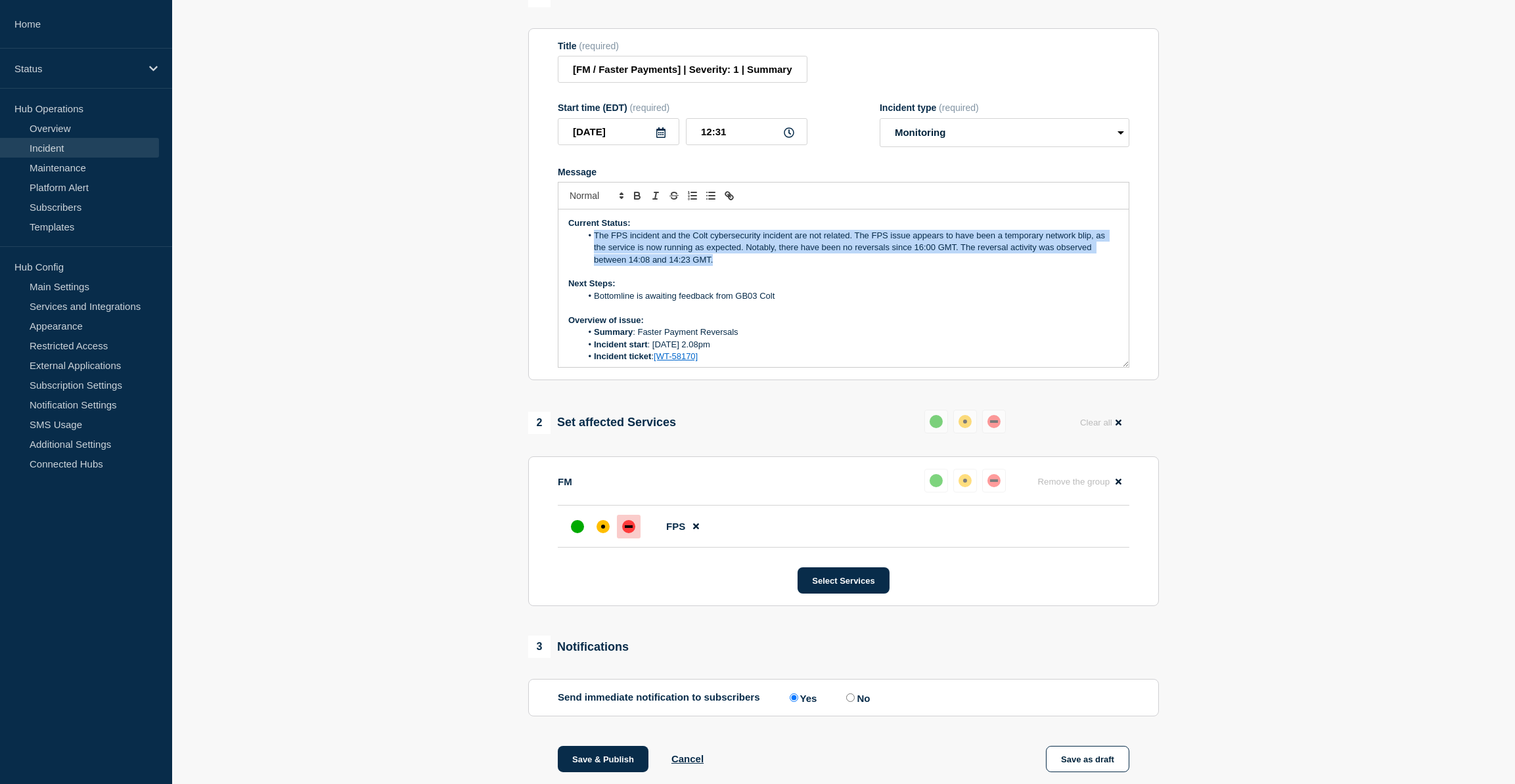
drag, startPoint x: 712, startPoint y: 262, endPoint x: 593, endPoint y: 245, distance: 120.2
click at [593, 245] on li "The FPS incident and the Colt cybersecurity incident are not related. The FPS i…" at bounding box center [851, 248] width 538 height 36
copy li "The FPS incident and the Colt cybersecurity incident are not related. The FPS i…"
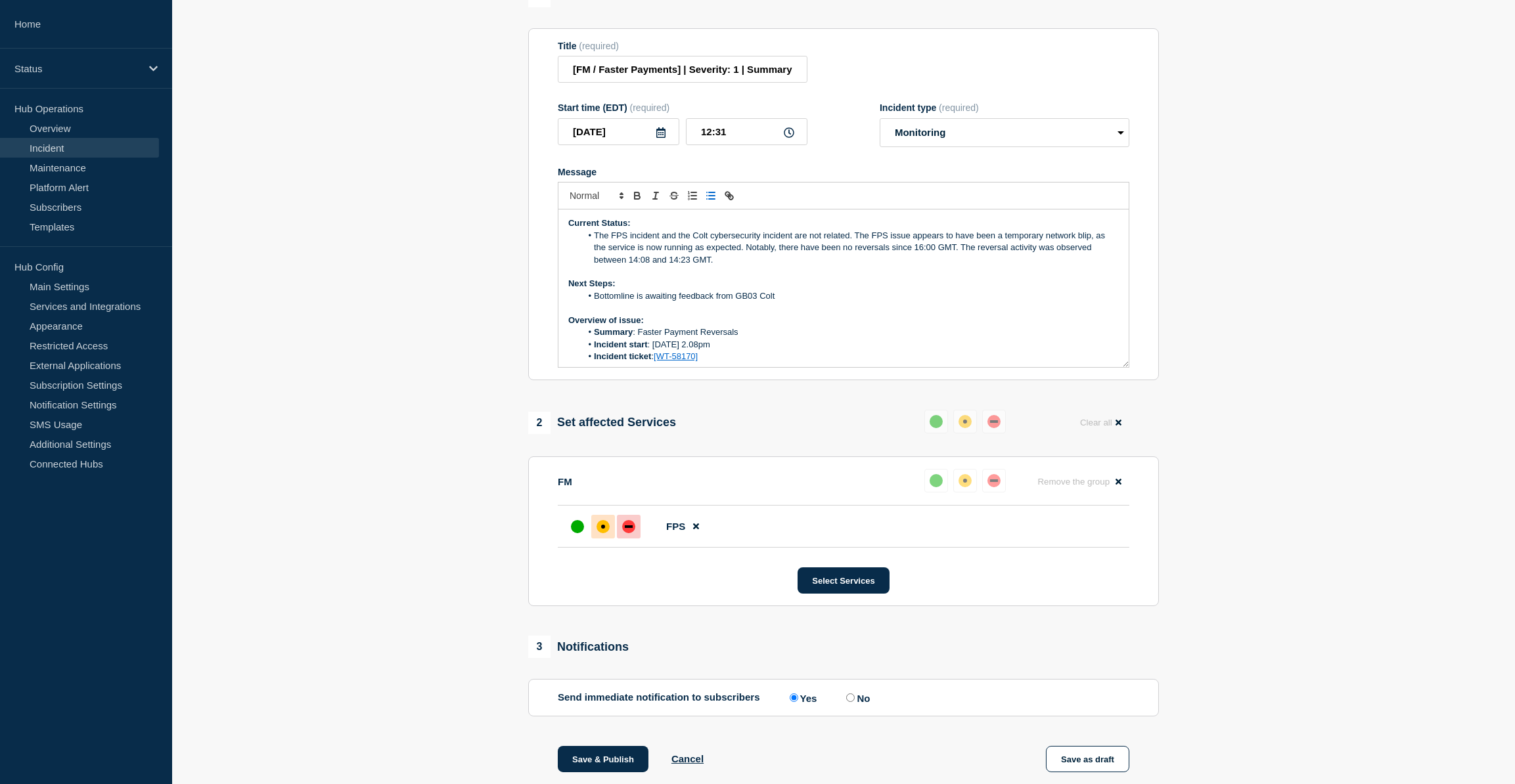
click at [596, 402] on div at bounding box center [603, 527] width 24 height 24
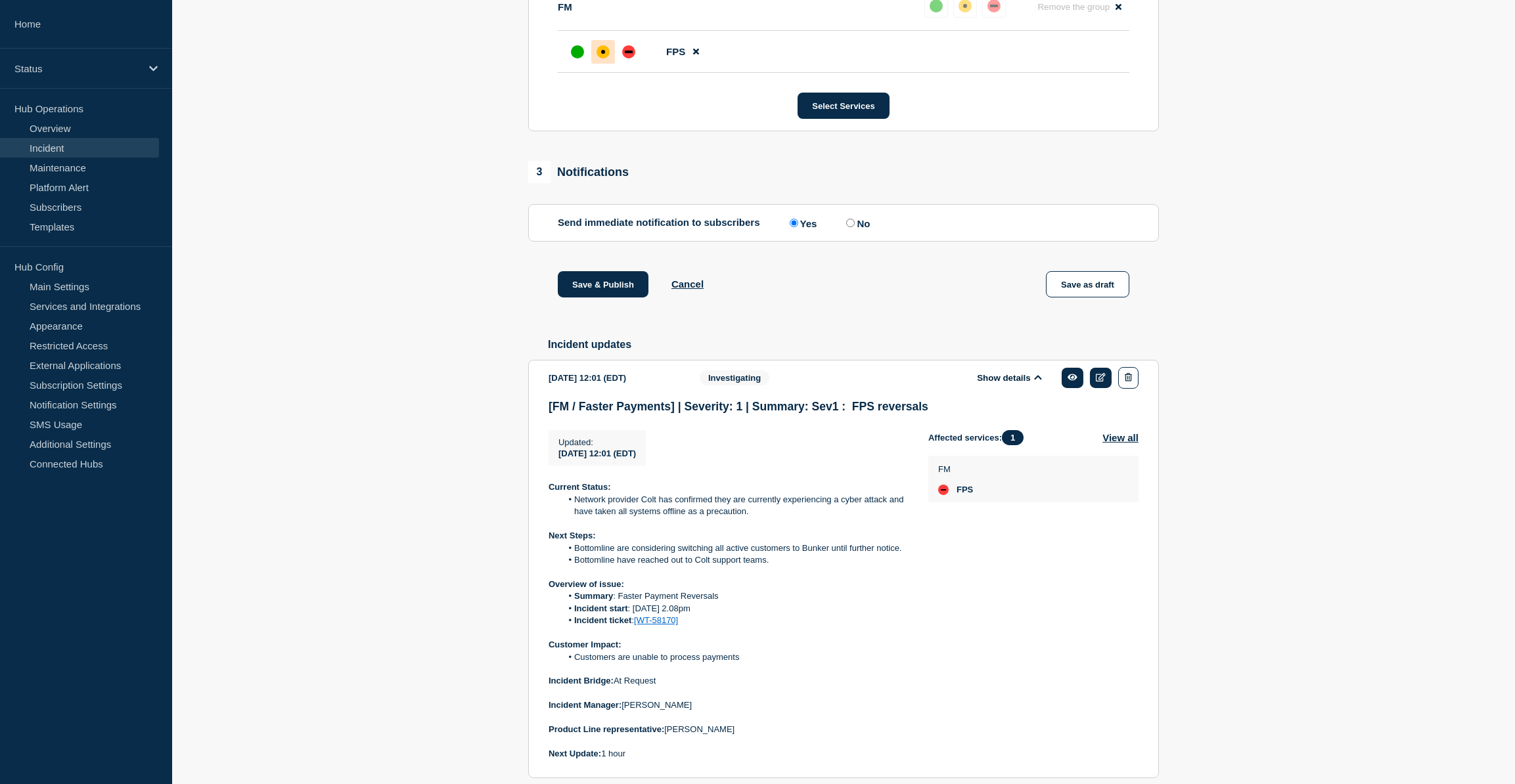
scroll to position [651, 0]
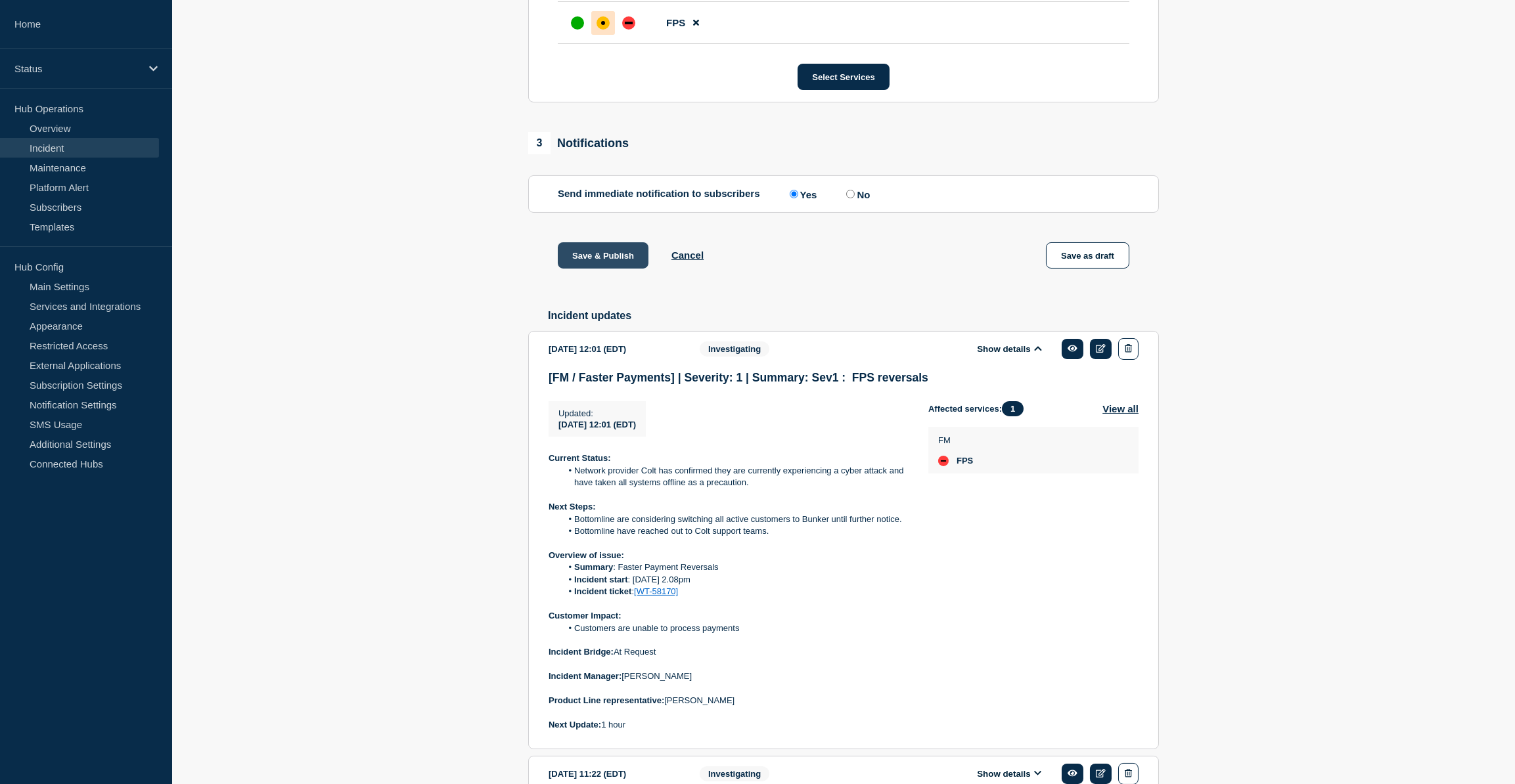
click at [618, 257] on button "Save & Publish" at bounding box center [603, 255] width 91 height 26
